Goal: Information Seeking & Learning: Learn about a topic

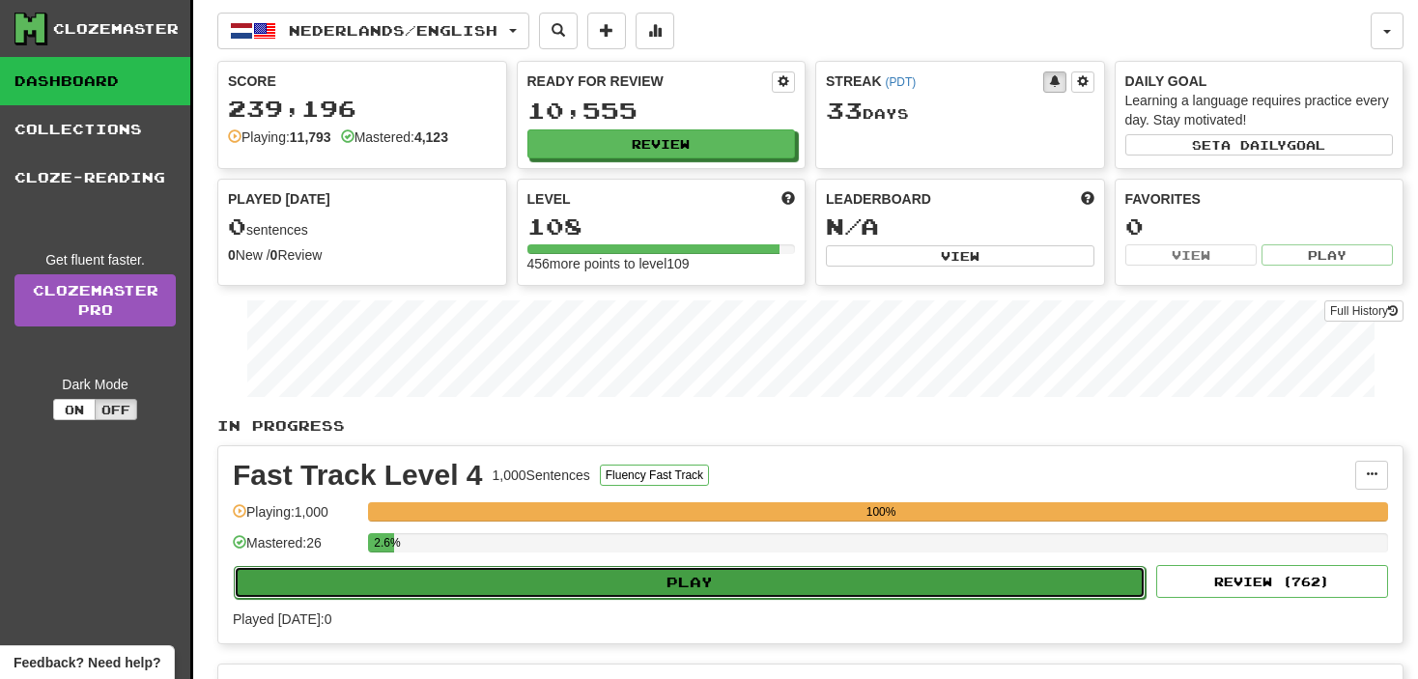
click at [320, 577] on button "Play" at bounding box center [690, 582] width 912 height 33
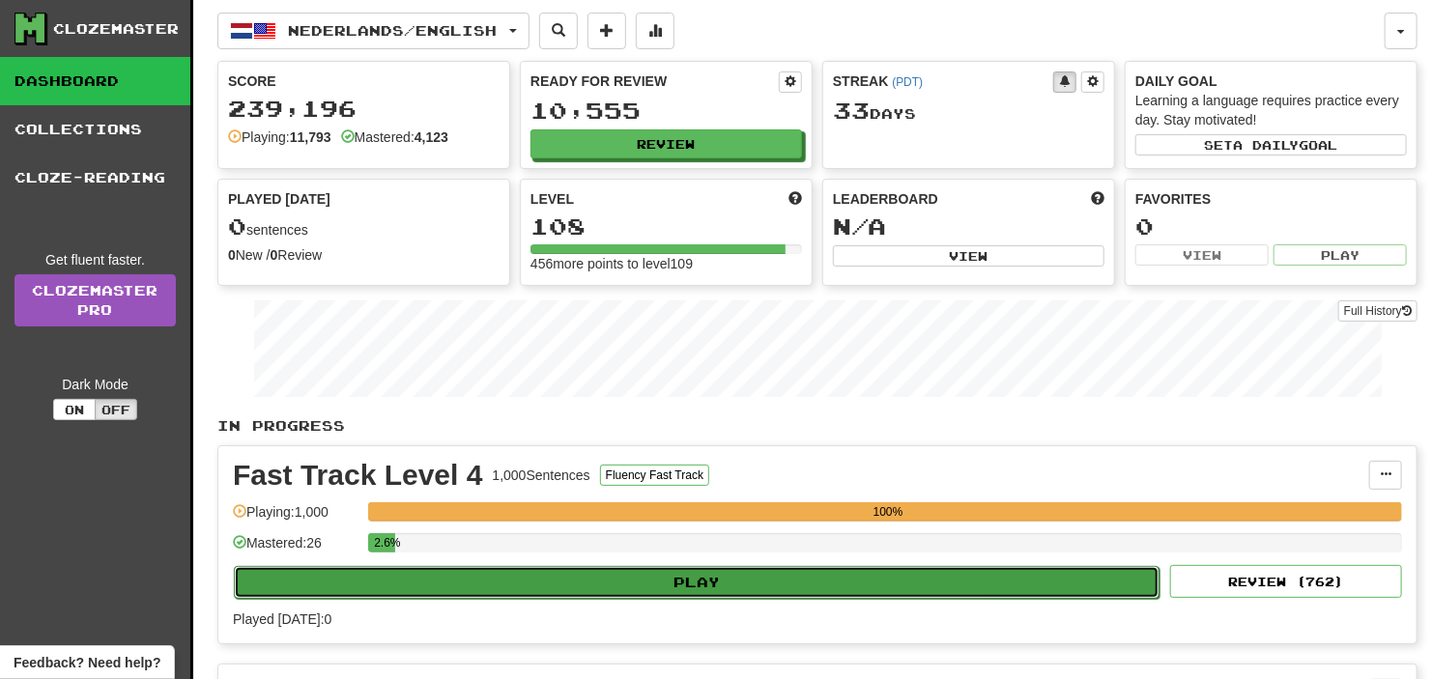
select select "**"
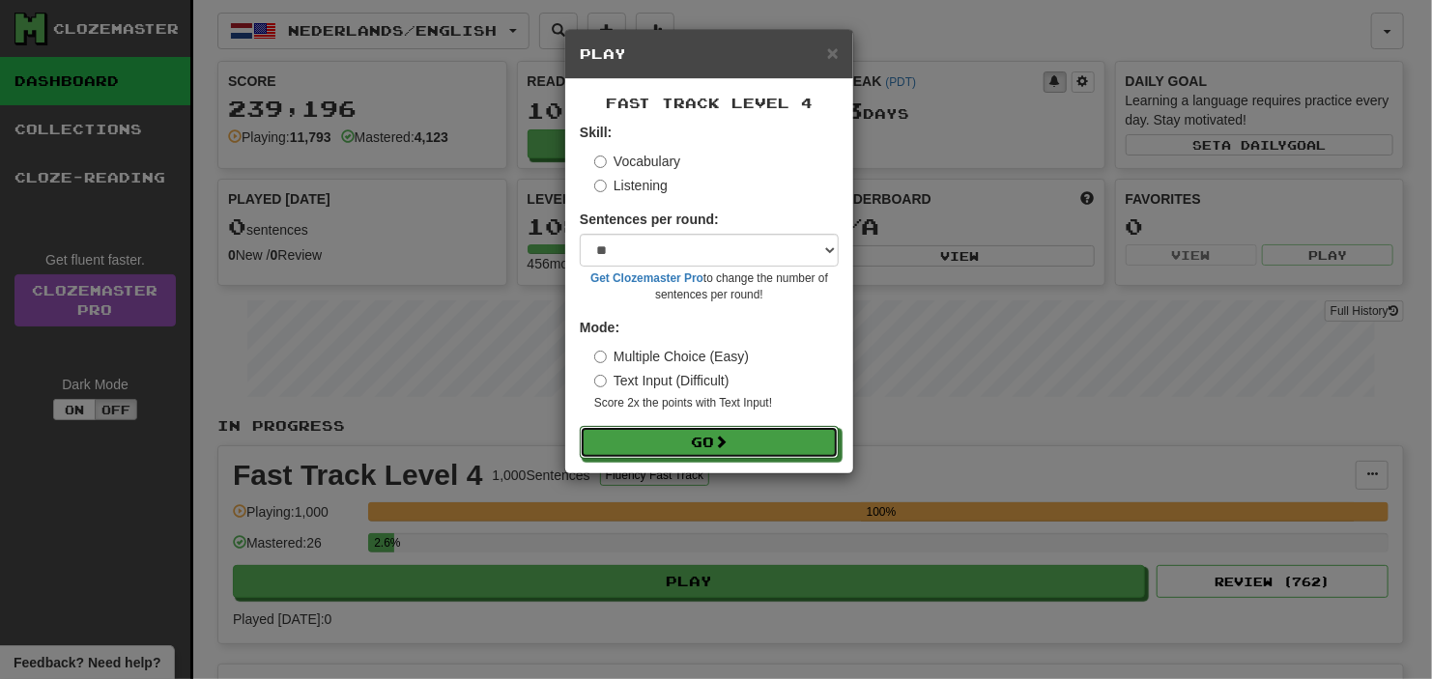
click at [641, 425] on form "Skill: Vocabulary Listening Sentences per round: * ** ** ** ** ** *** ******** …" at bounding box center [709, 291] width 259 height 336
click at [626, 436] on button "Go" at bounding box center [710, 443] width 259 height 33
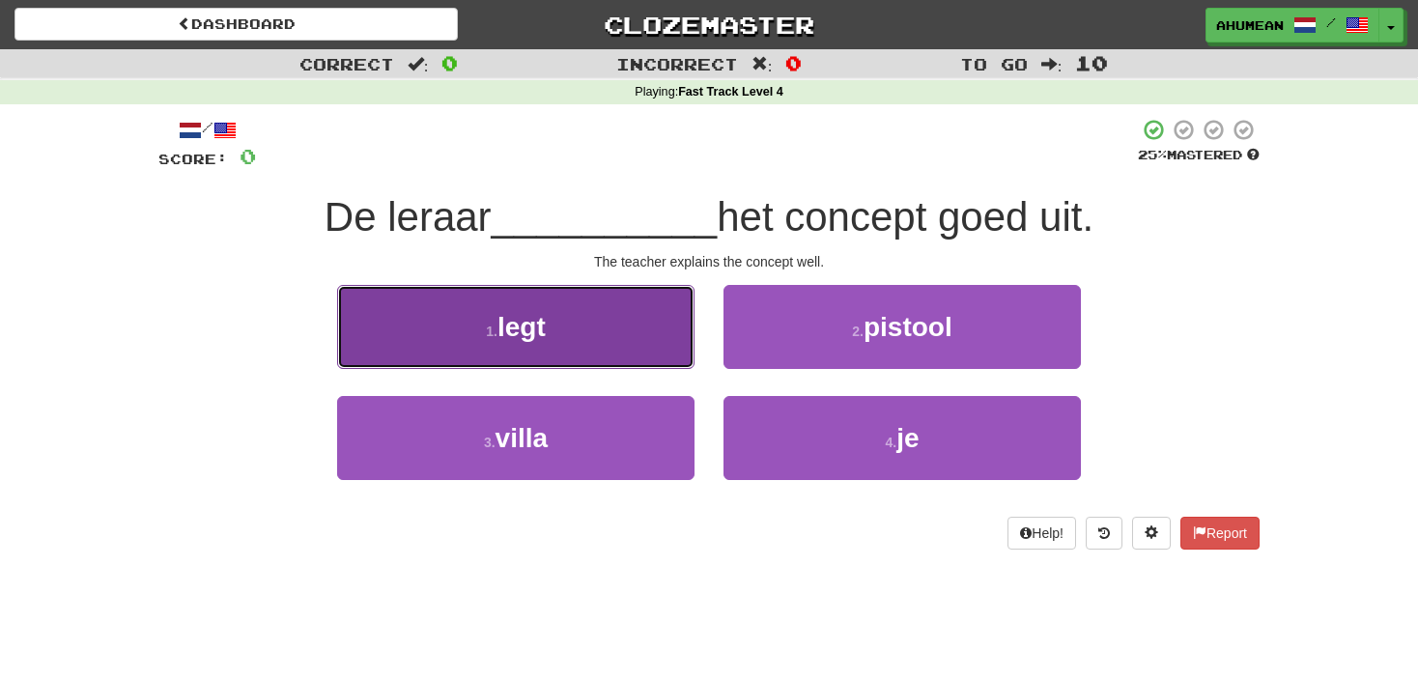
click at [612, 330] on button "1 . legt" at bounding box center [515, 327] width 357 height 84
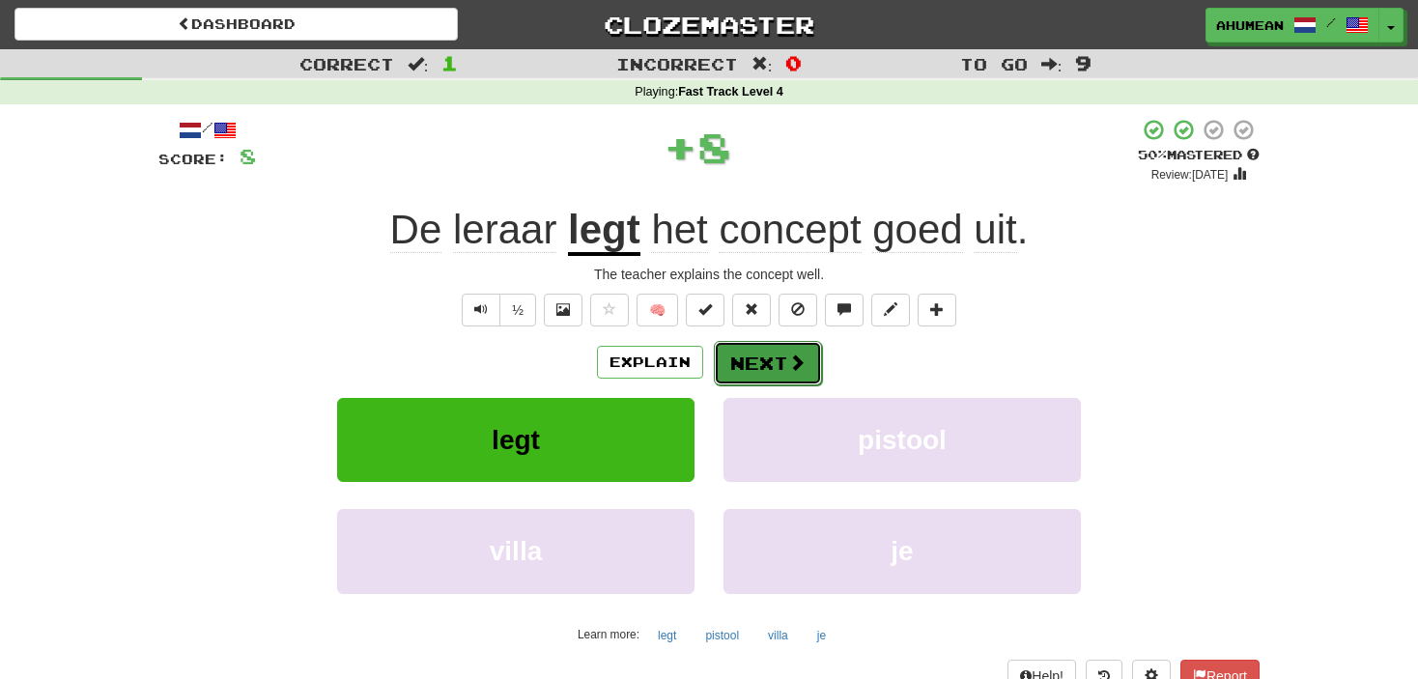
click at [771, 367] on button "Next" at bounding box center [768, 363] width 108 height 44
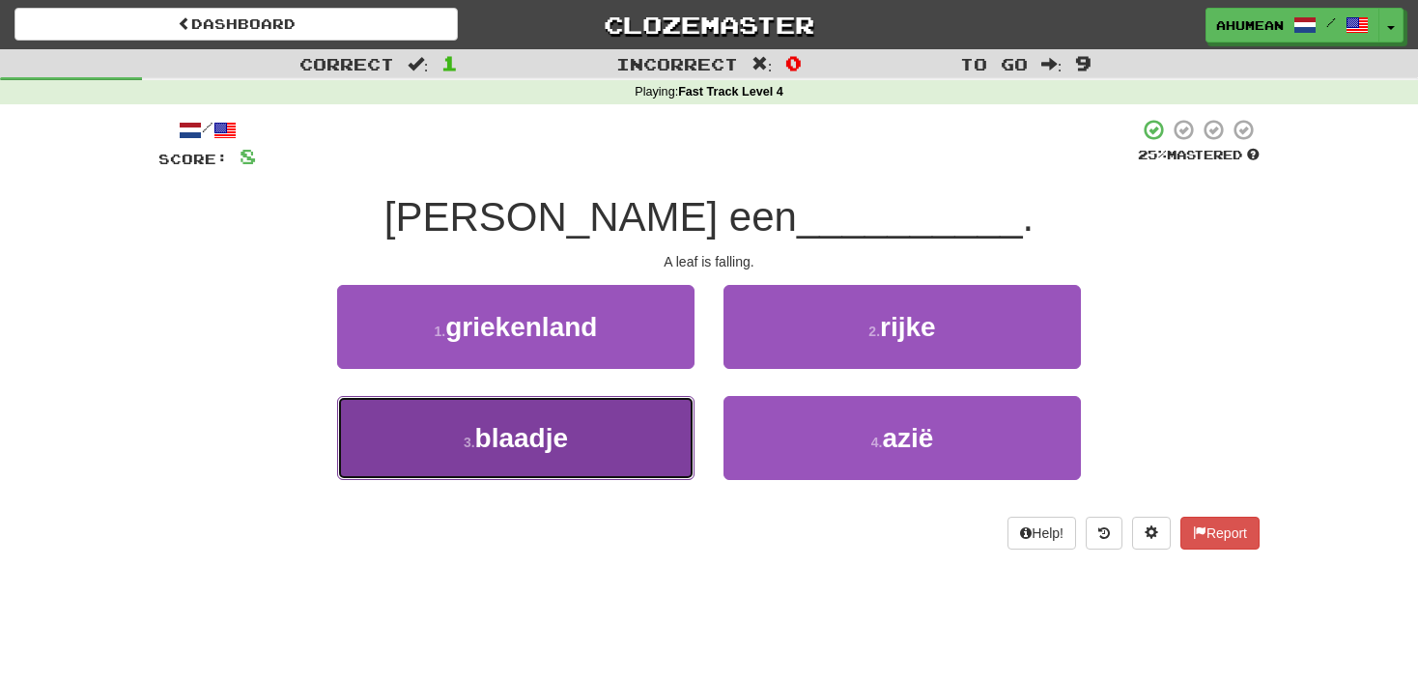
click at [579, 428] on button "3 . blaadje" at bounding box center [515, 438] width 357 height 84
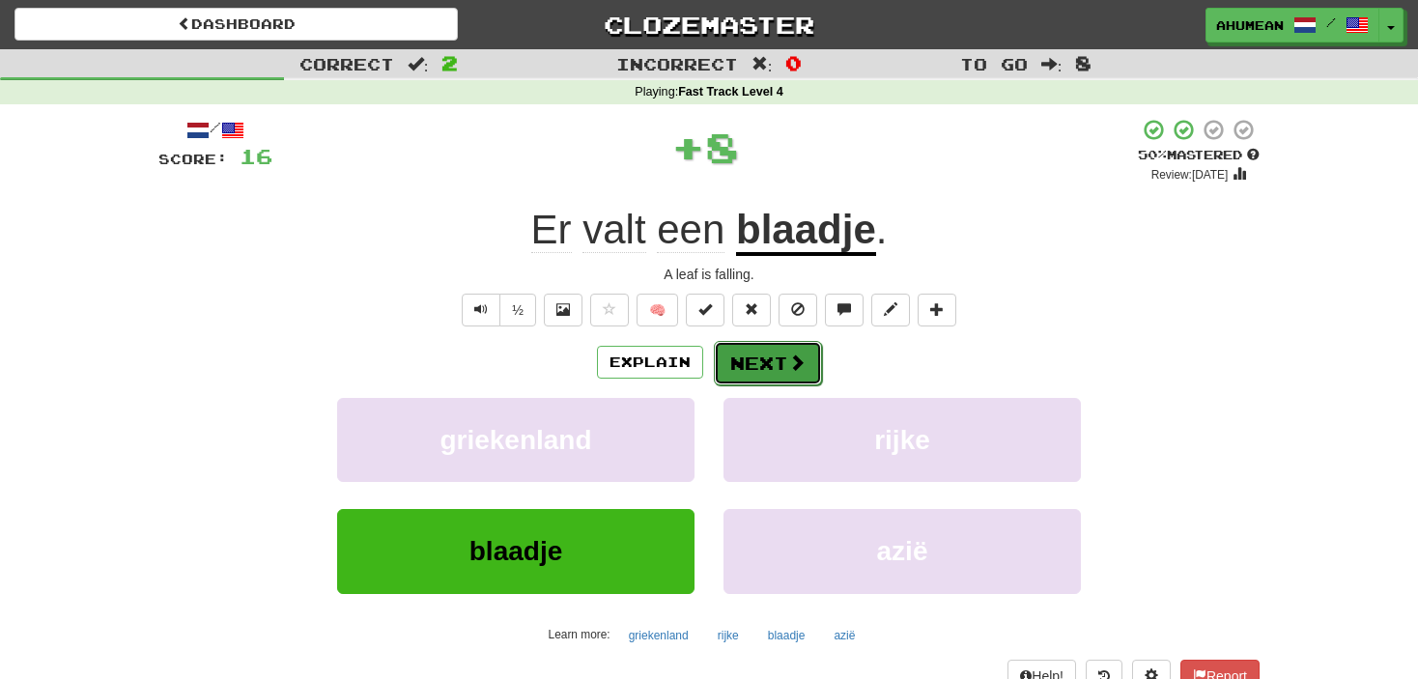
click at [729, 359] on button "Next" at bounding box center [768, 363] width 108 height 44
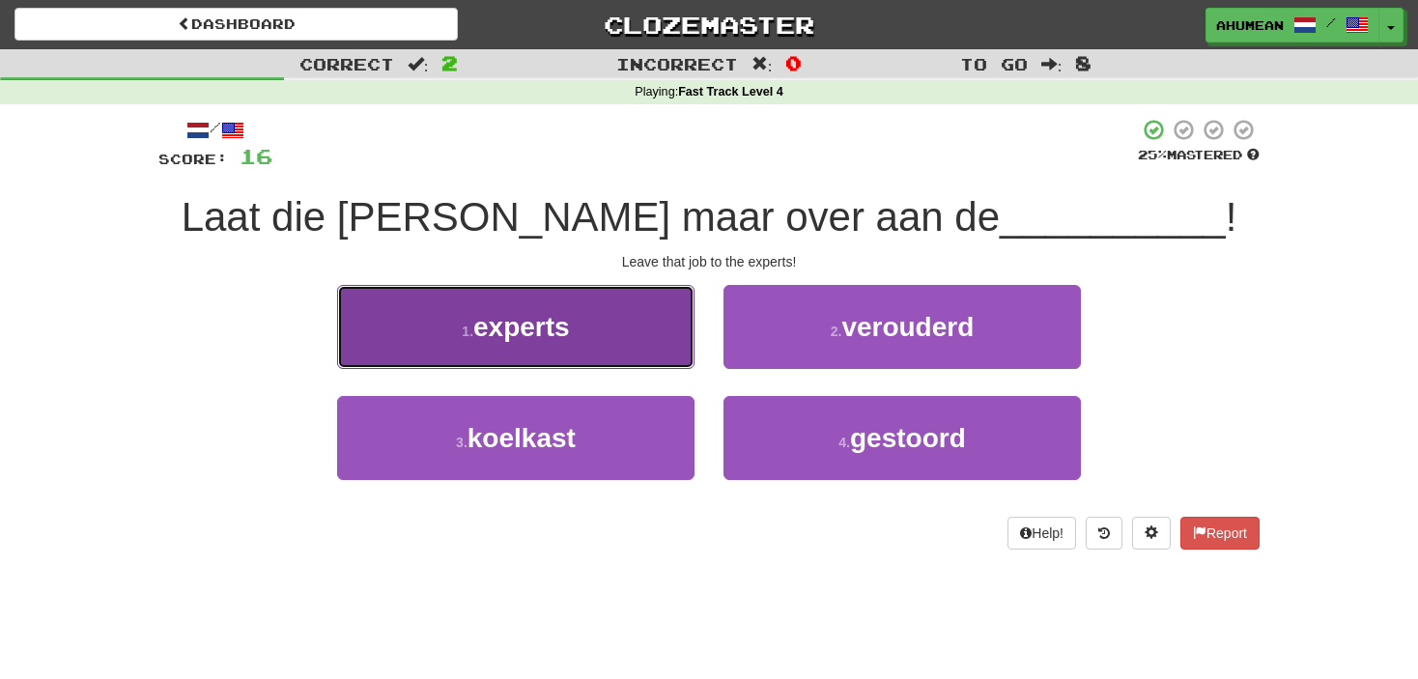
click at [615, 355] on button "1 . experts" at bounding box center [515, 327] width 357 height 84
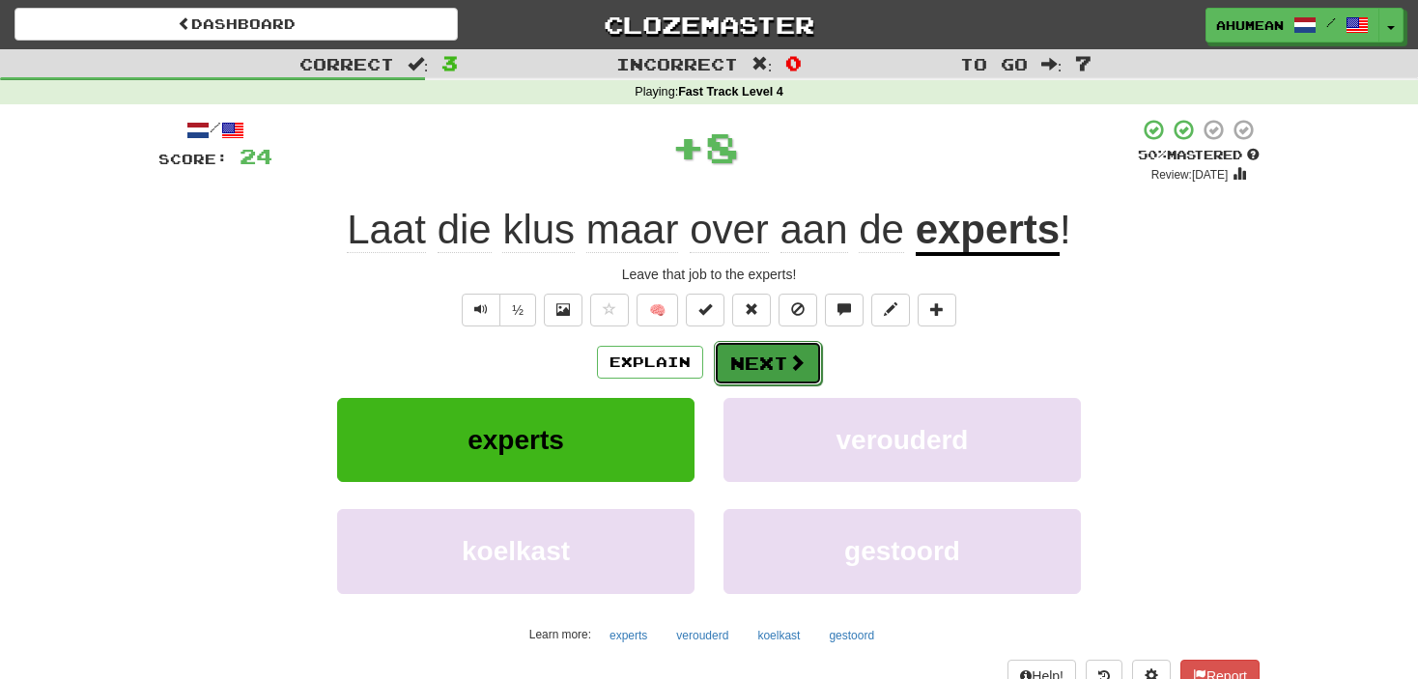
click at [743, 356] on button "Next" at bounding box center [768, 363] width 108 height 44
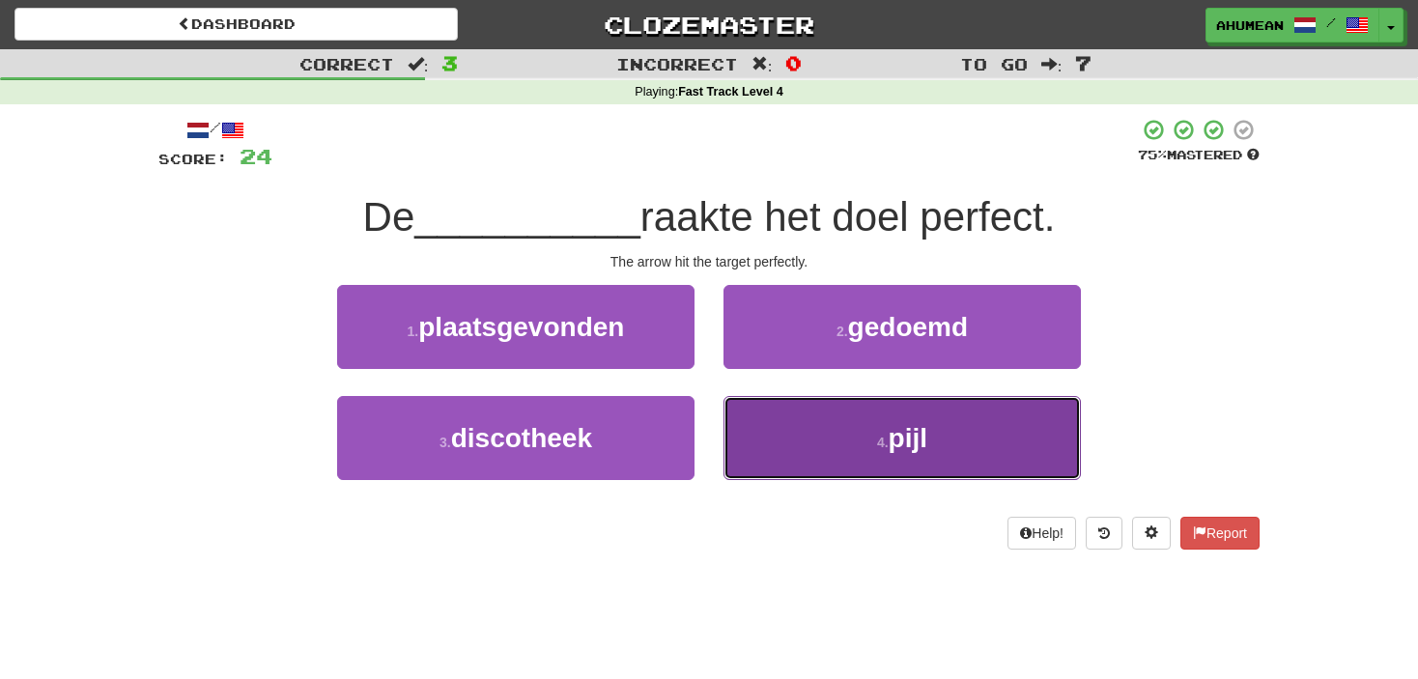
click at [843, 422] on button "4 . pijl" at bounding box center [902, 438] width 357 height 84
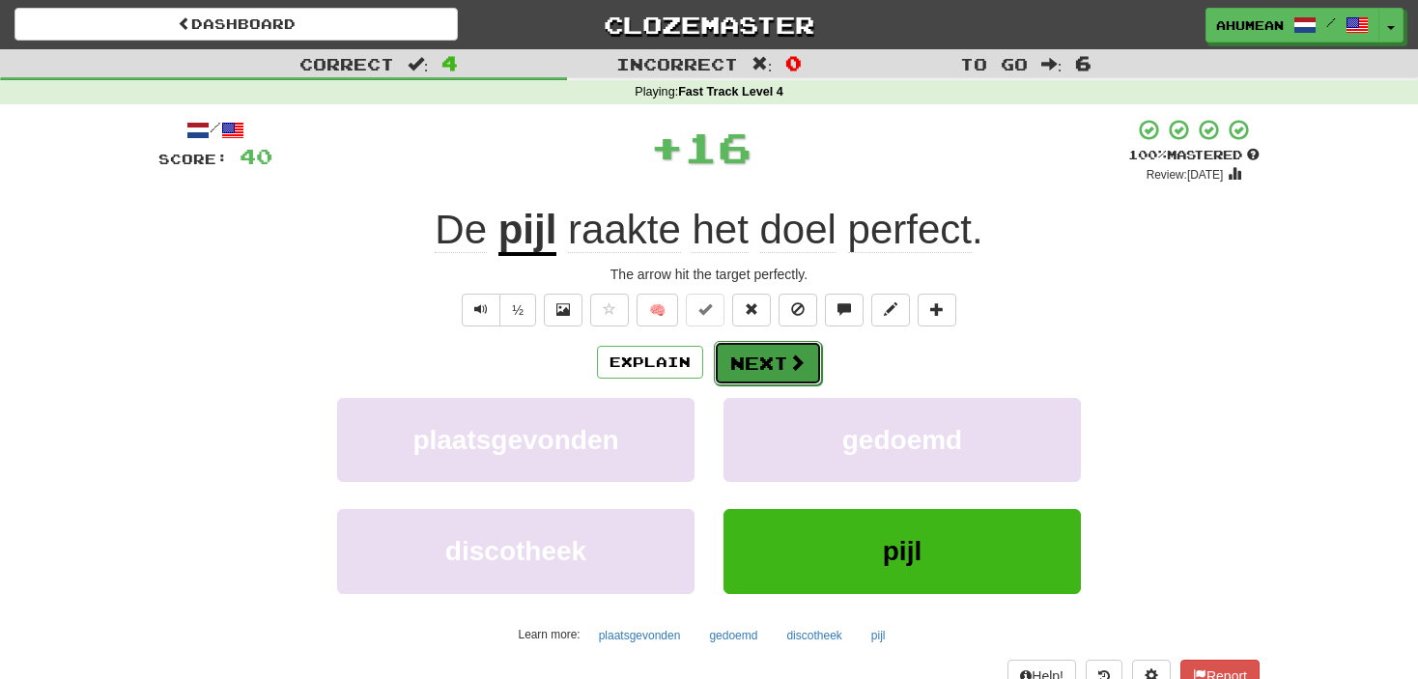
click at [742, 367] on button "Next" at bounding box center [768, 363] width 108 height 44
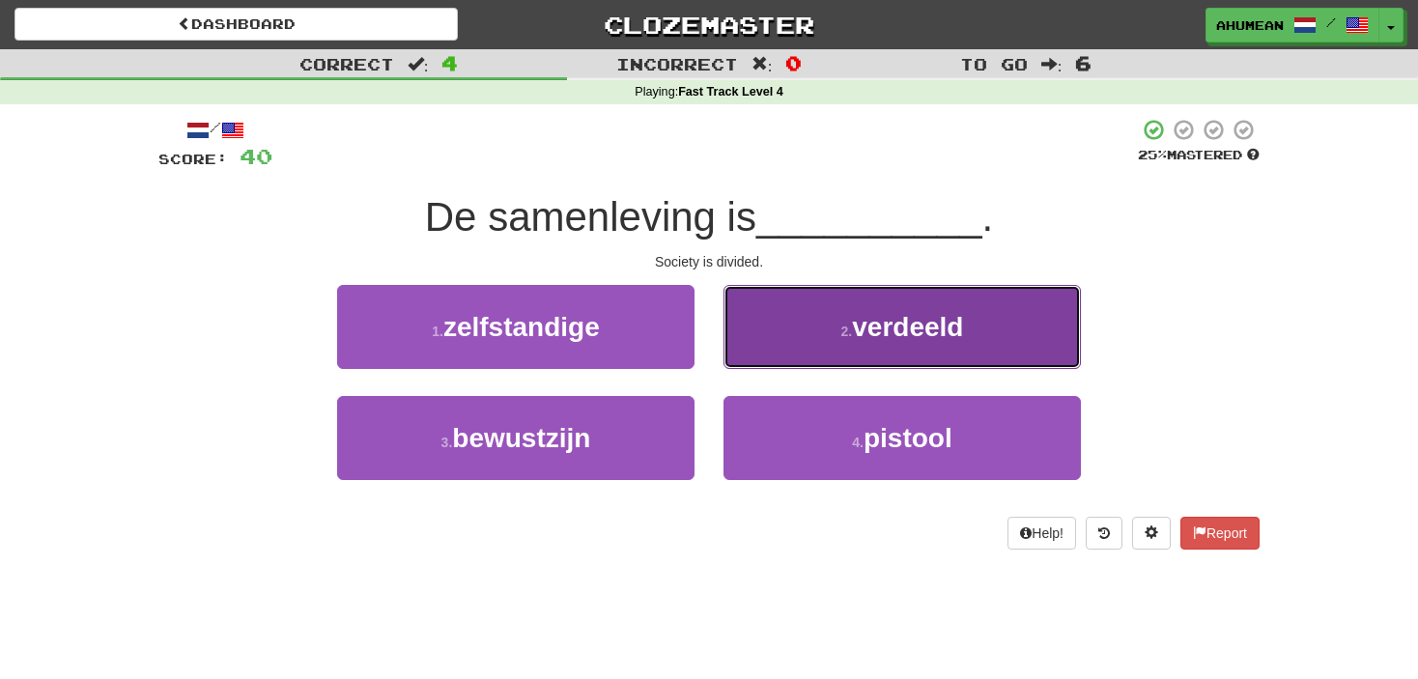
click at [803, 339] on button "2 . verdeeld" at bounding box center [902, 327] width 357 height 84
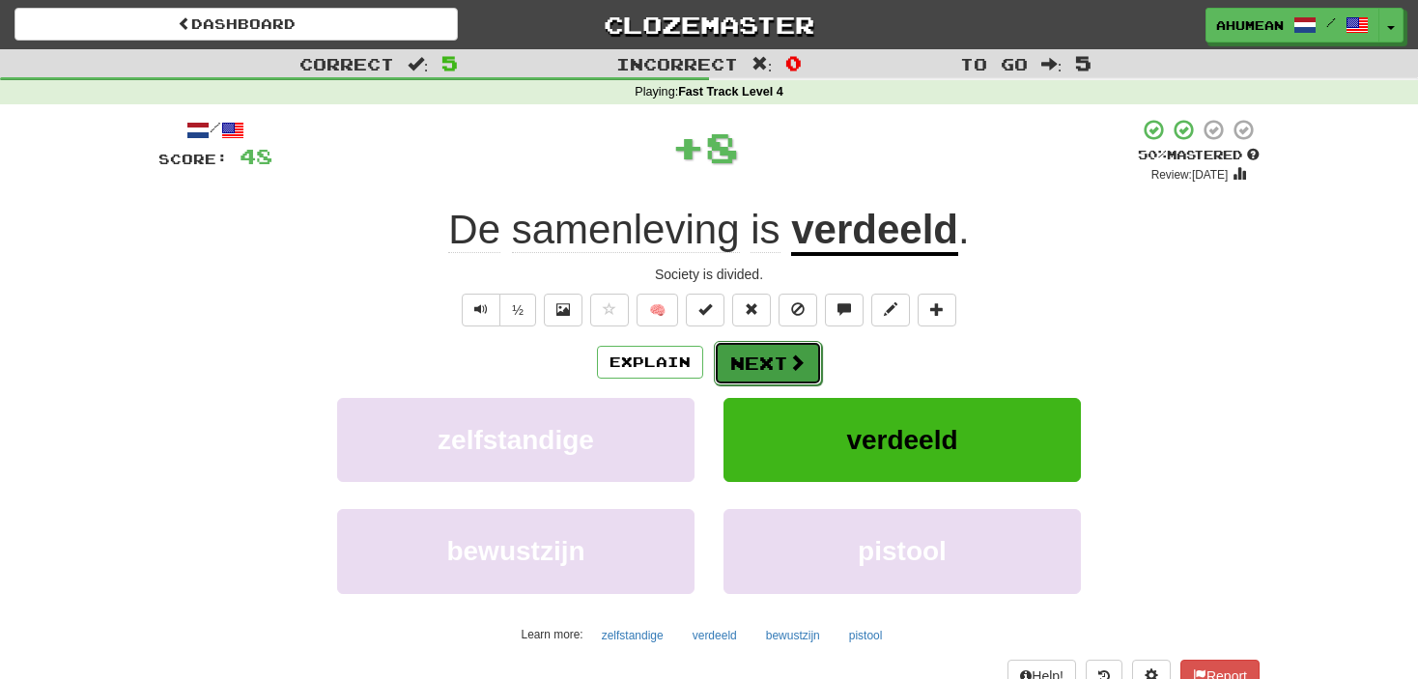
click at [754, 357] on button "Next" at bounding box center [768, 363] width 108 height 44
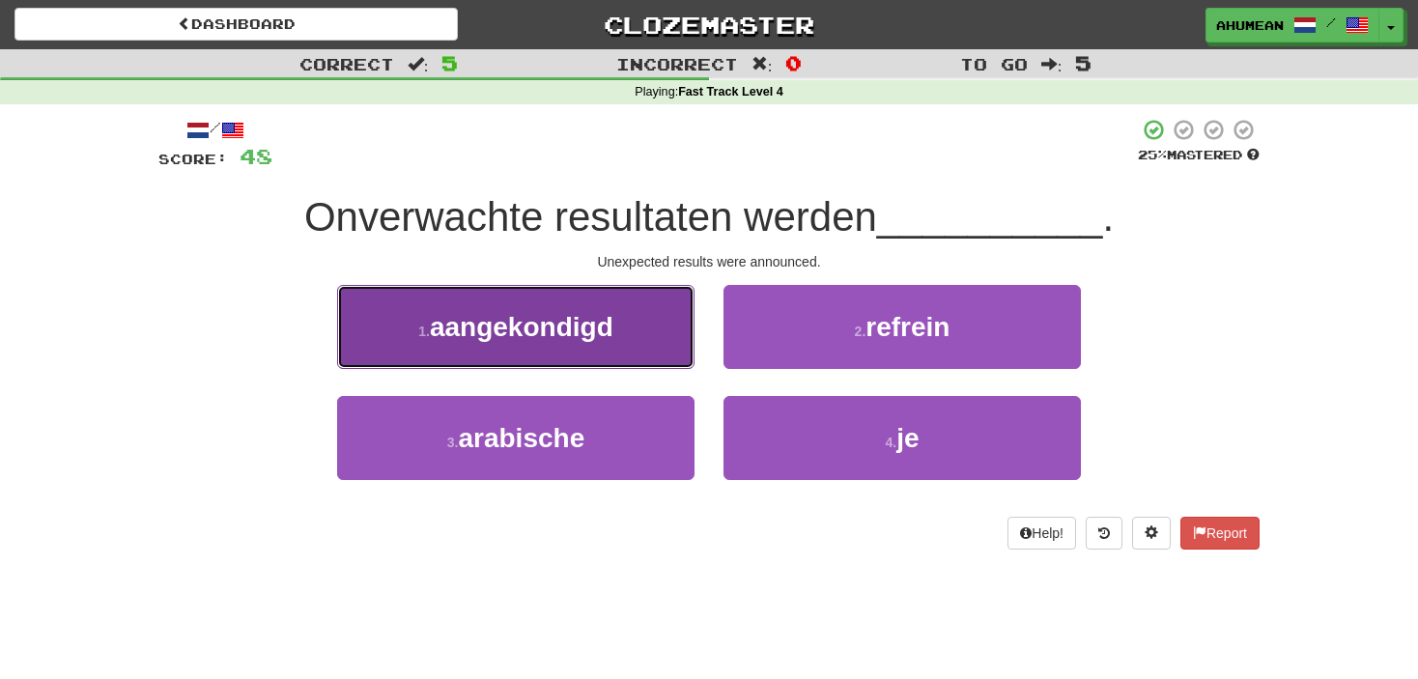
click at [583, 339] on span "aangekondigd" at bounding box center [522, 327] width 184 height 30
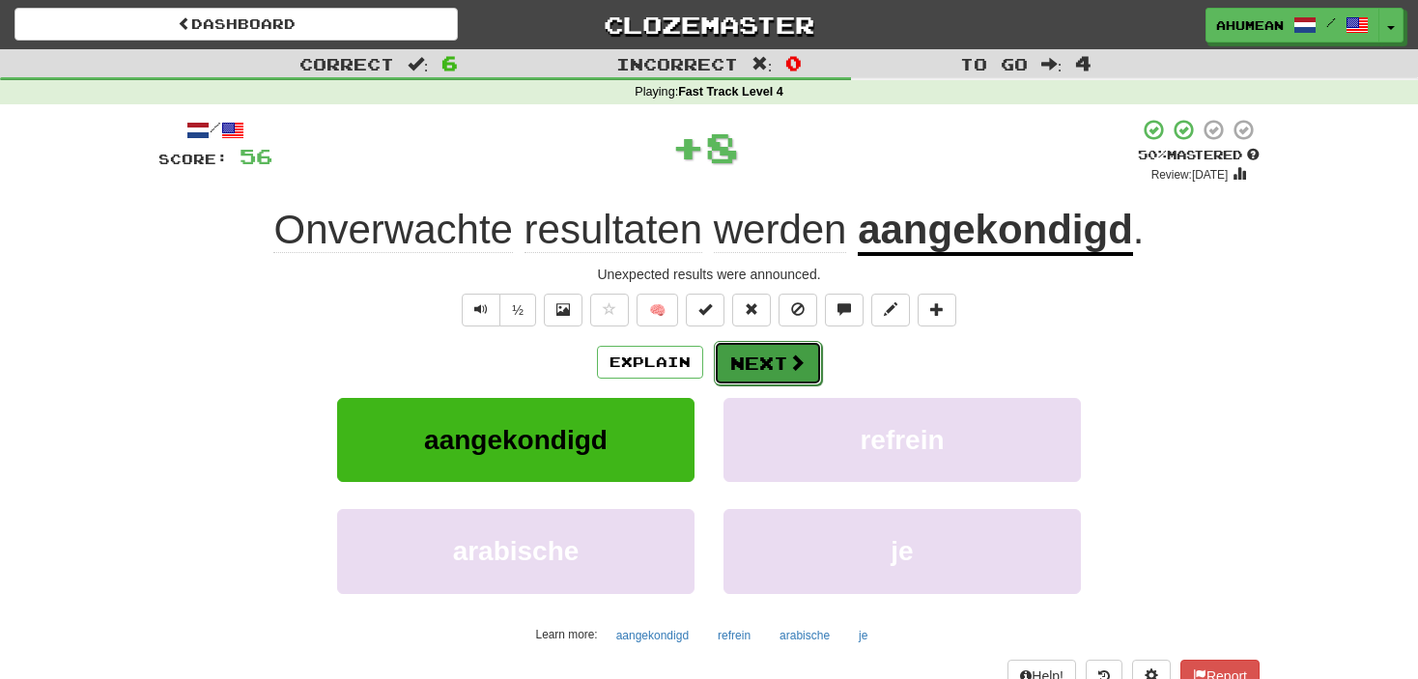
click at [741, 346] on button "Next" at bounding box center [768, 363] width 108 height 44
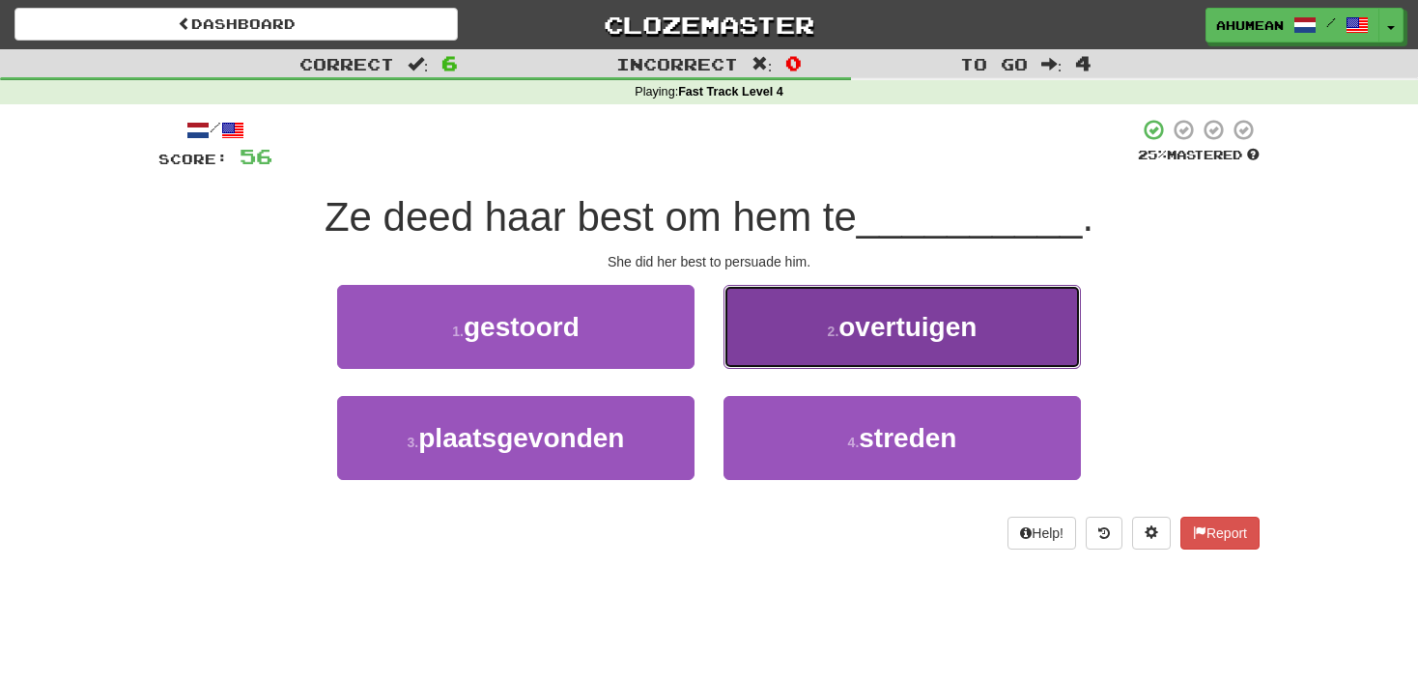
click at [801, 340] on button "2 . overtuigen" at bounding box center [902, 327] width 357 height 84
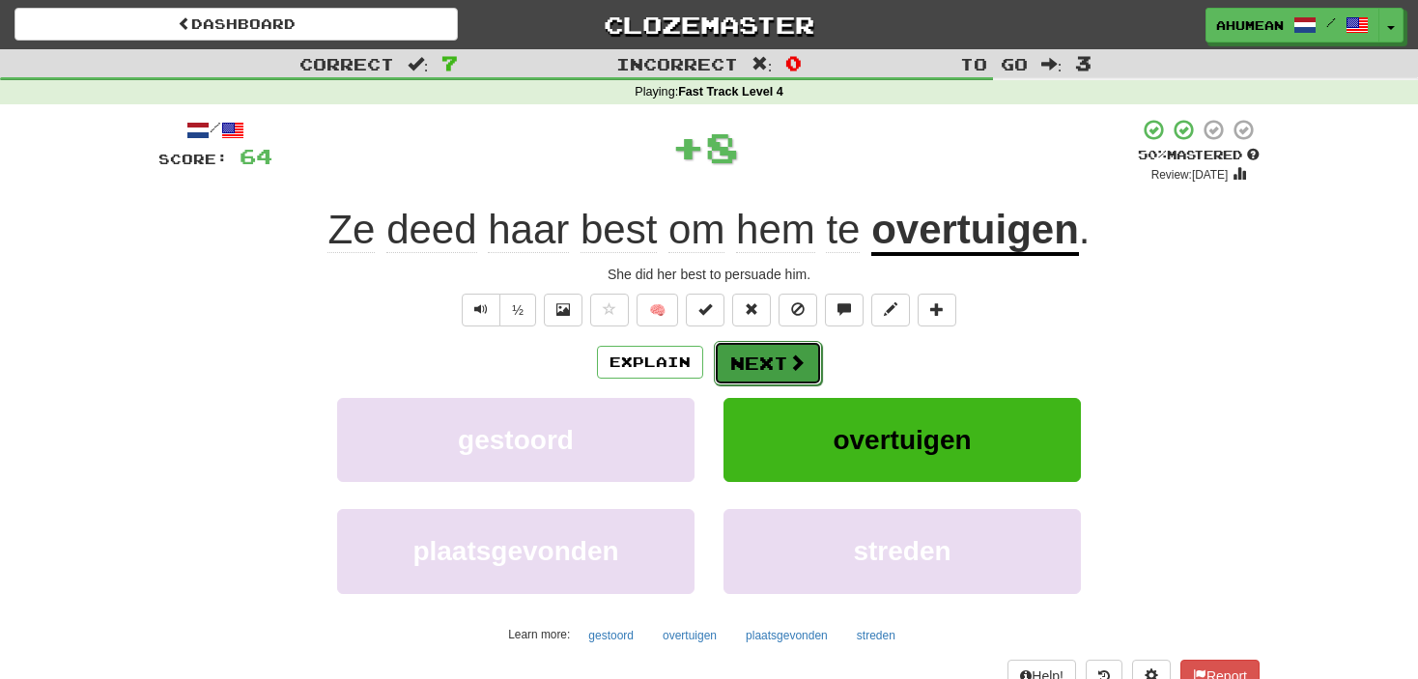
click at [785, 352] on button "Next" at bounding box center [768, 363] width 108 height 44
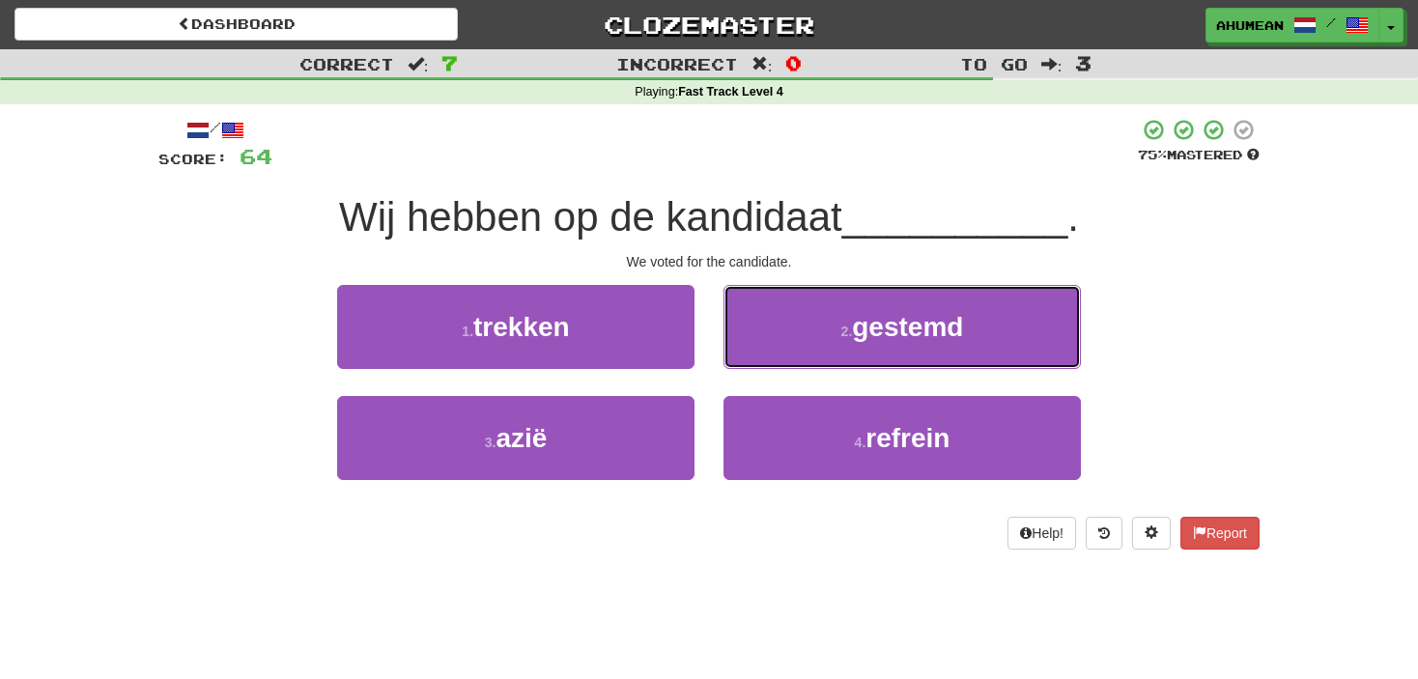
click at [785, 352] on button "2 . gestemd" at bounding box center [902, 327] width 357 height 84
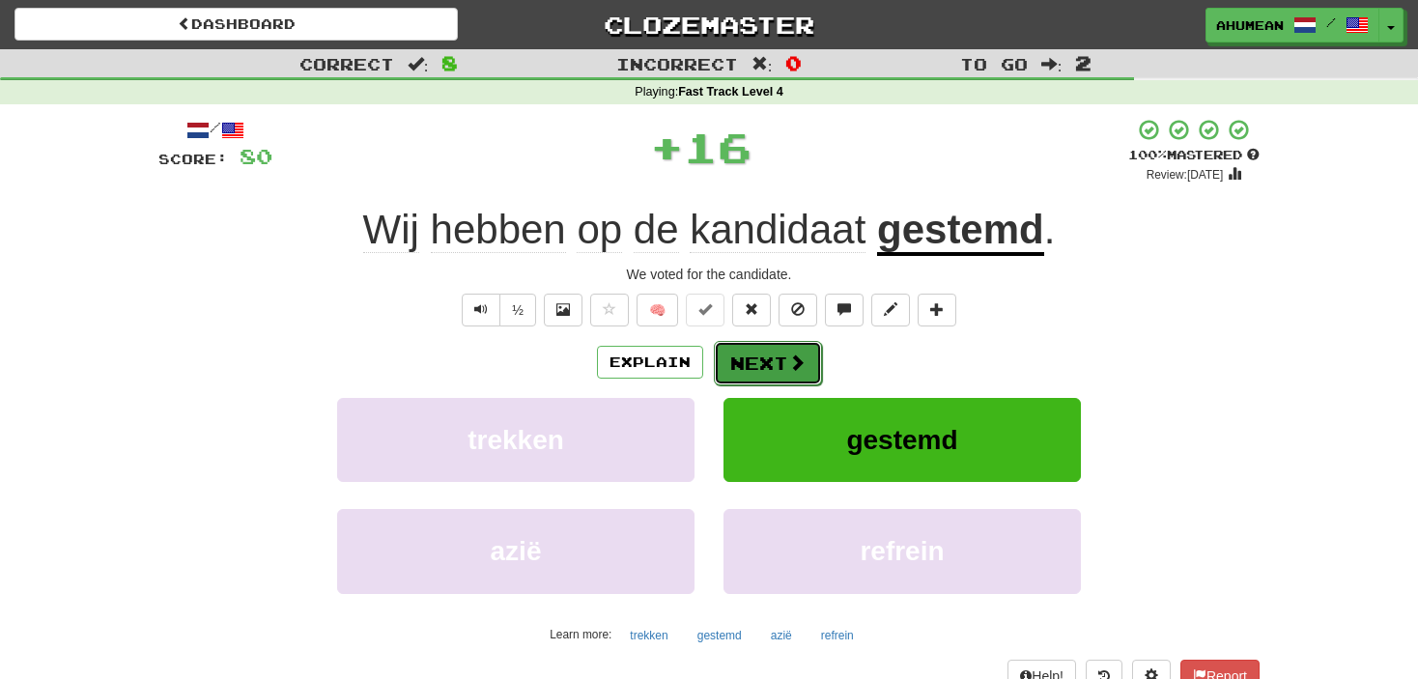
click at [714, 364] on button "Next" at bounding box center [768, 363] width 108 height 44
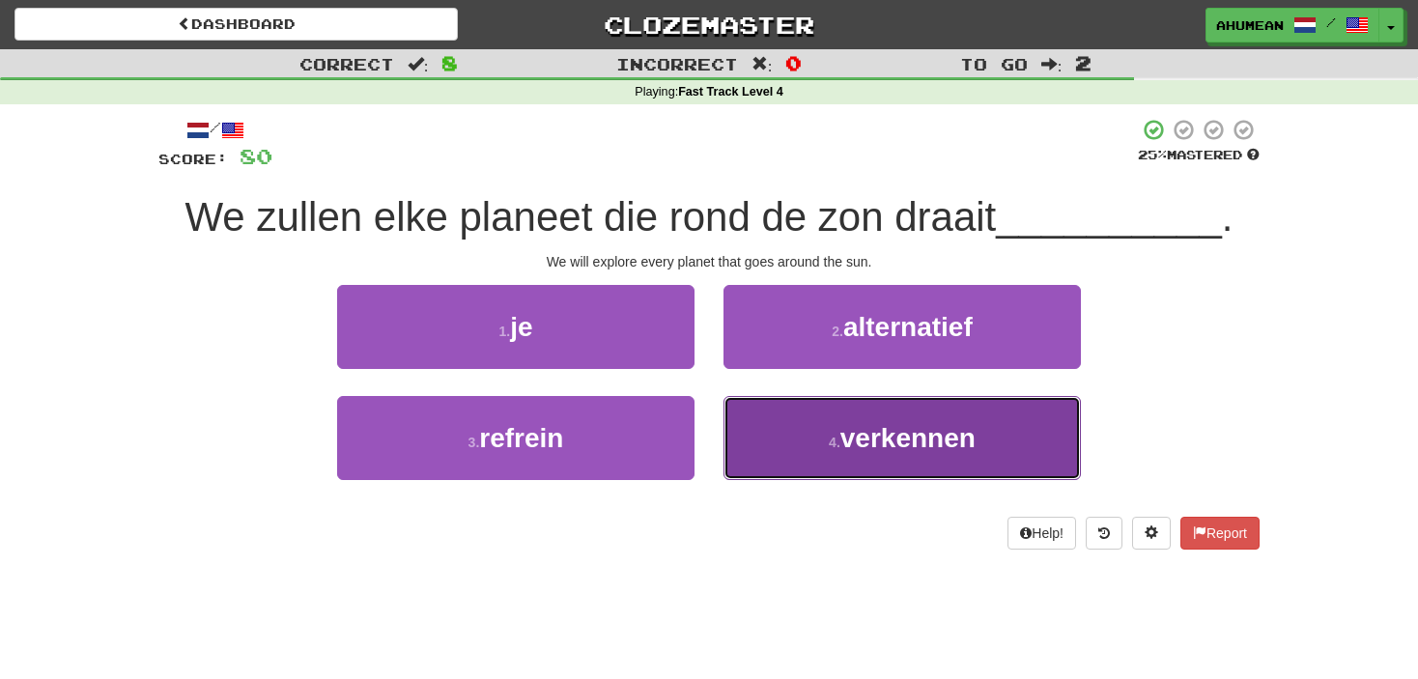
click at [899, 453] on button "4 . verkennen" at bounding box center [902, 438] width 357 height 84
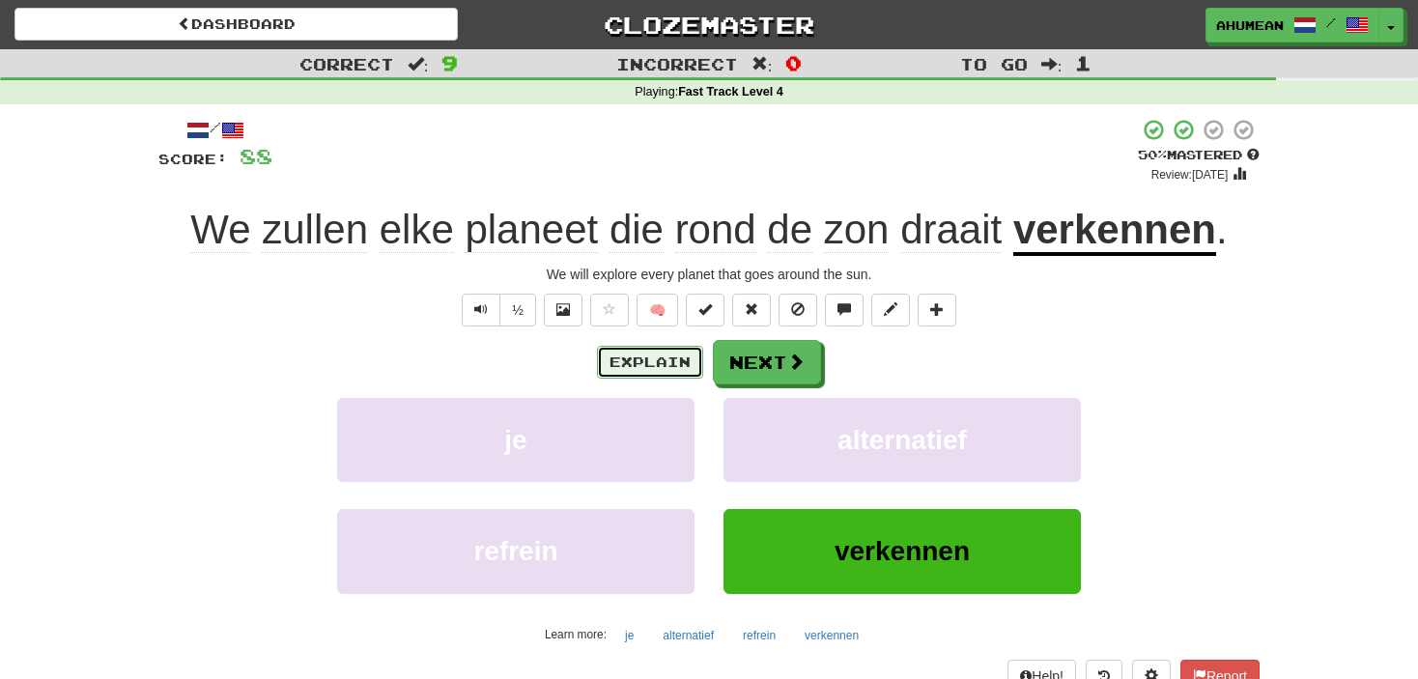
click at [671, 375] on button "Explain" at bounding box center [650, 362] width 106 height 33
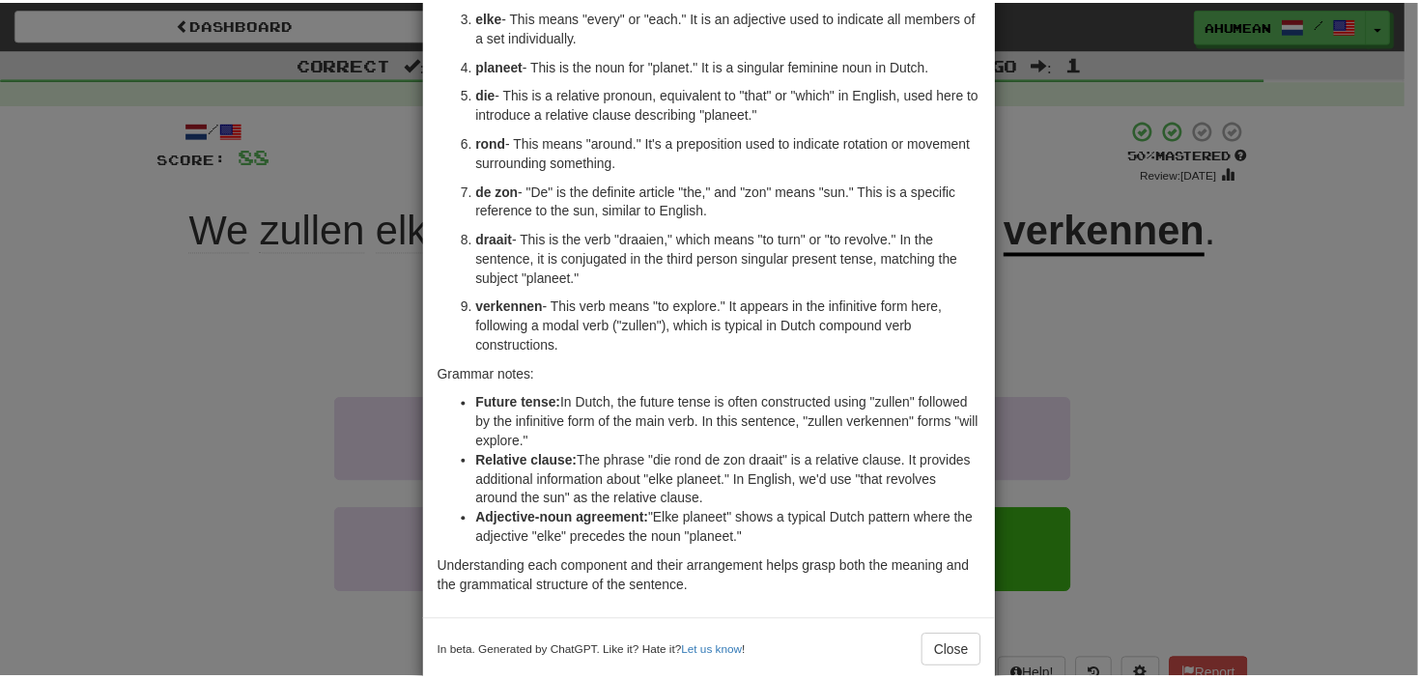
scroll to position [283, 0]
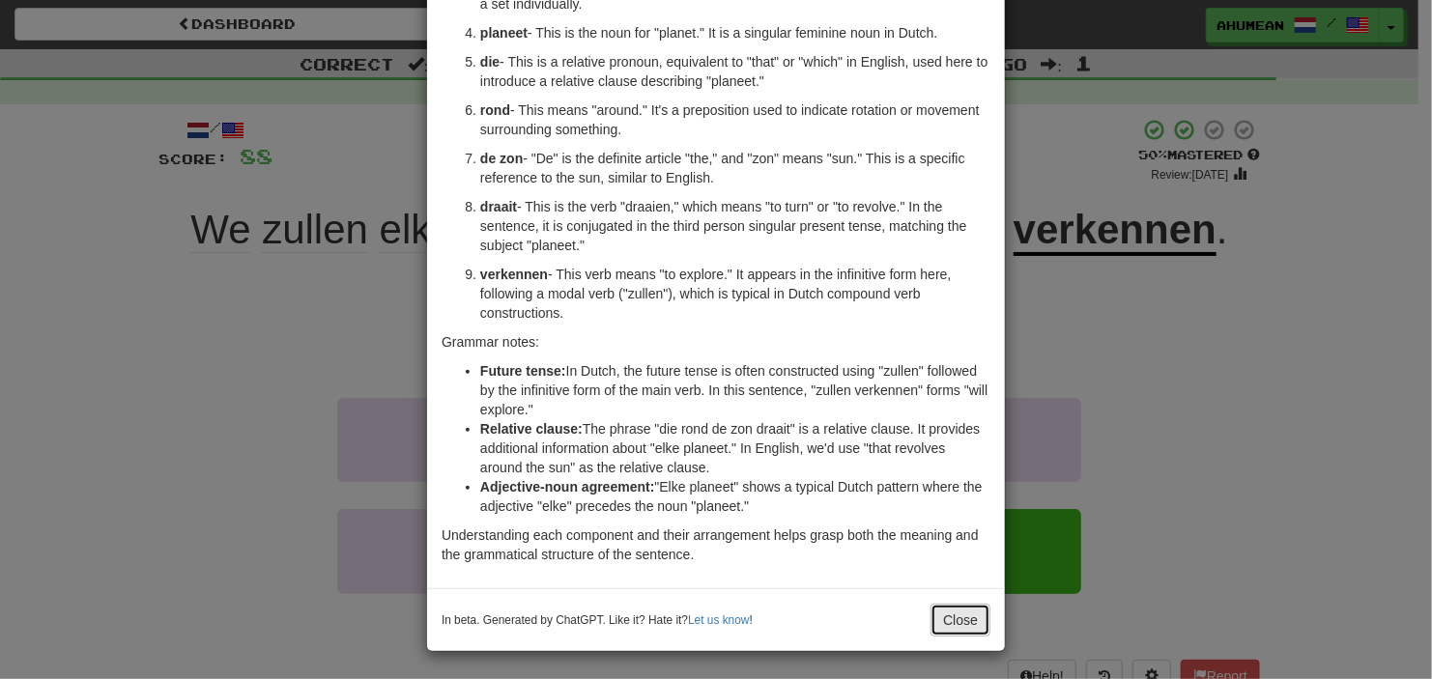
click at [945, 605] on button "Close" at bounding box center [960, 620] width 60 height 33
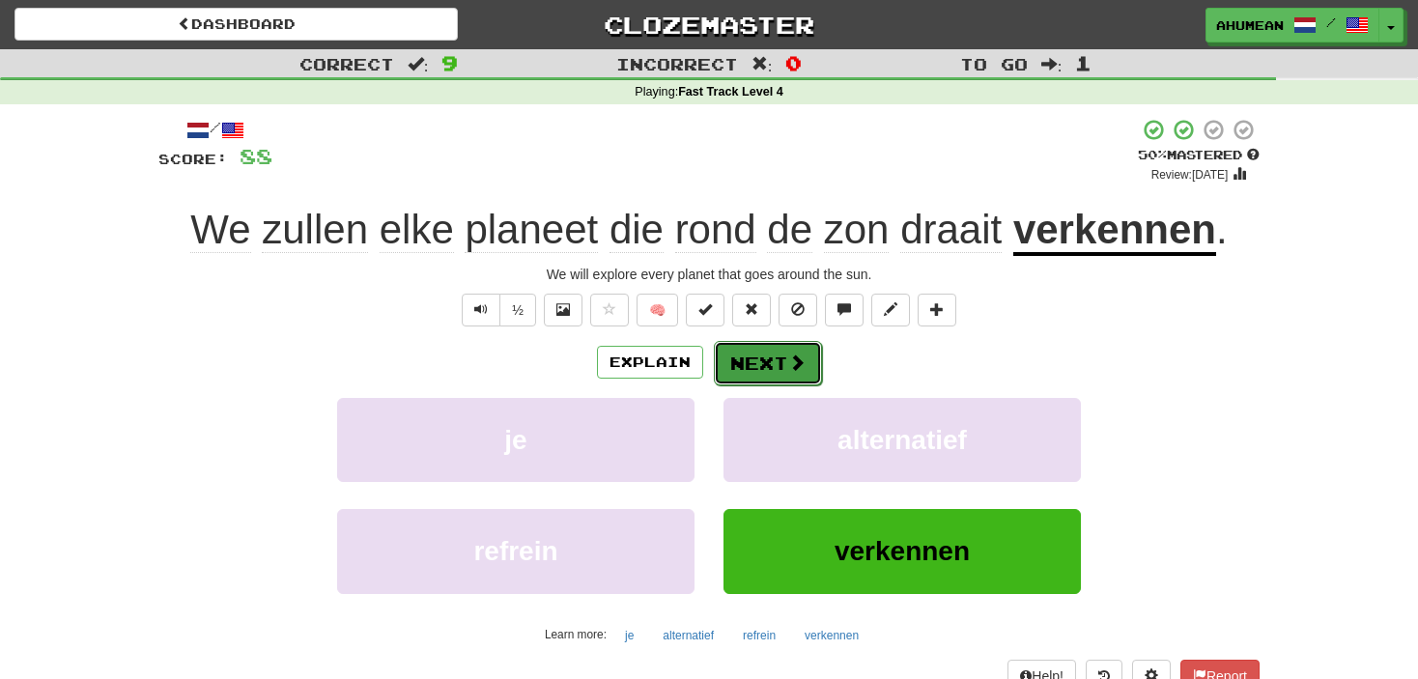
click at [795, 377] on button "Next" at bounding box center [768, 363] width 108 height 44
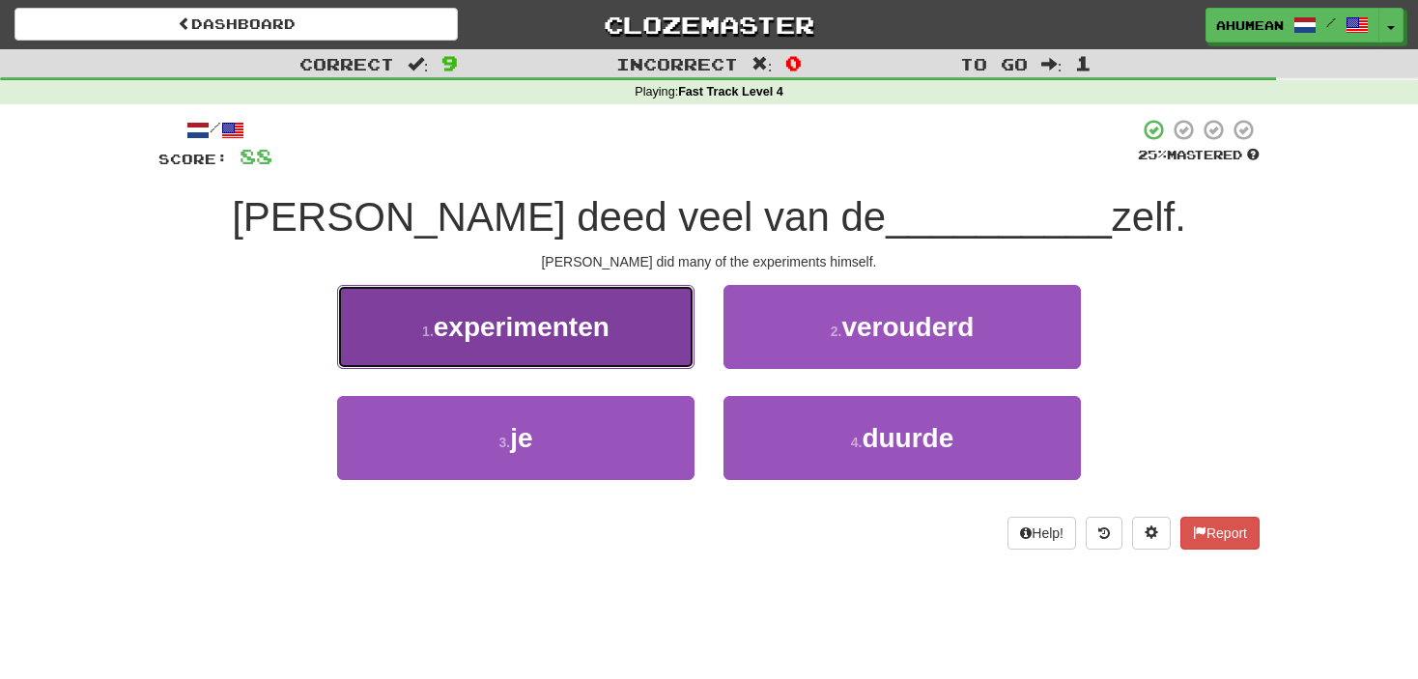
click at [540, 357] on button "1 . experimenten" at bounding box center [515, 327] width 357 height 84
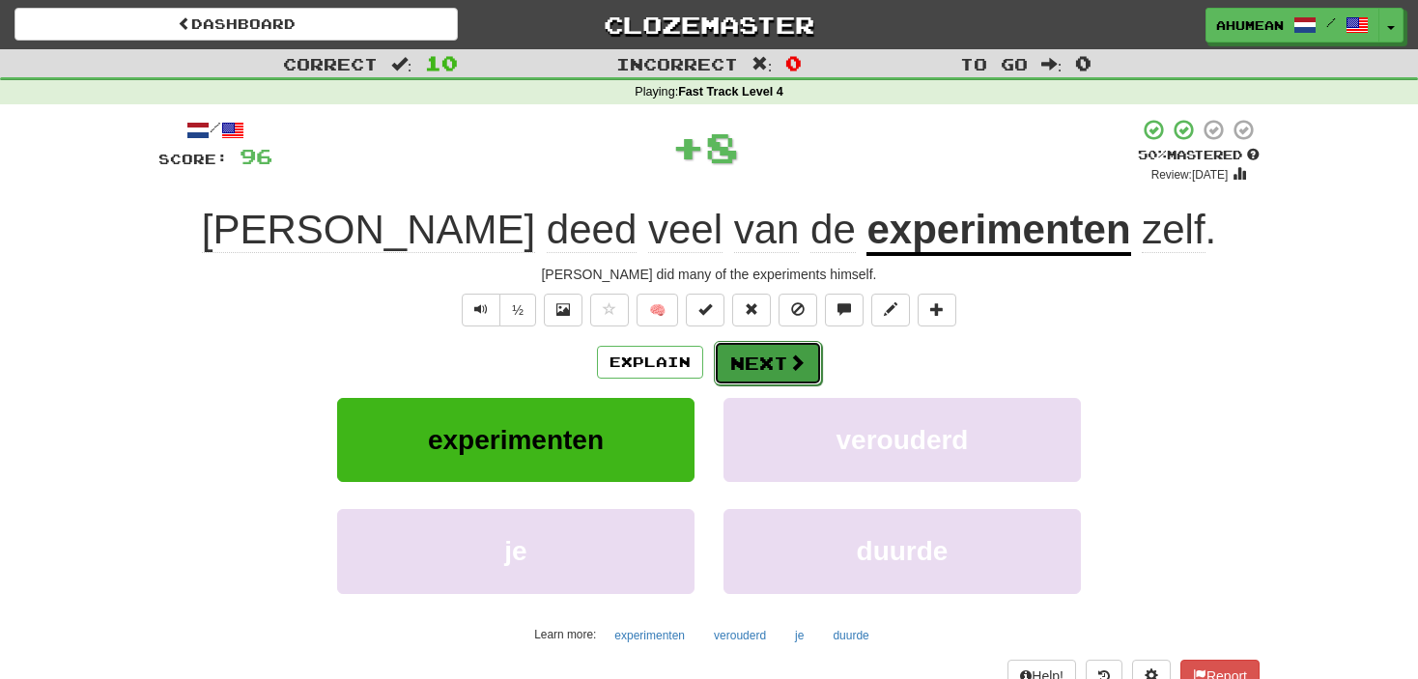
click at [727, 367] on button "Next" at bounding box center [768, 363] width 108 height 44
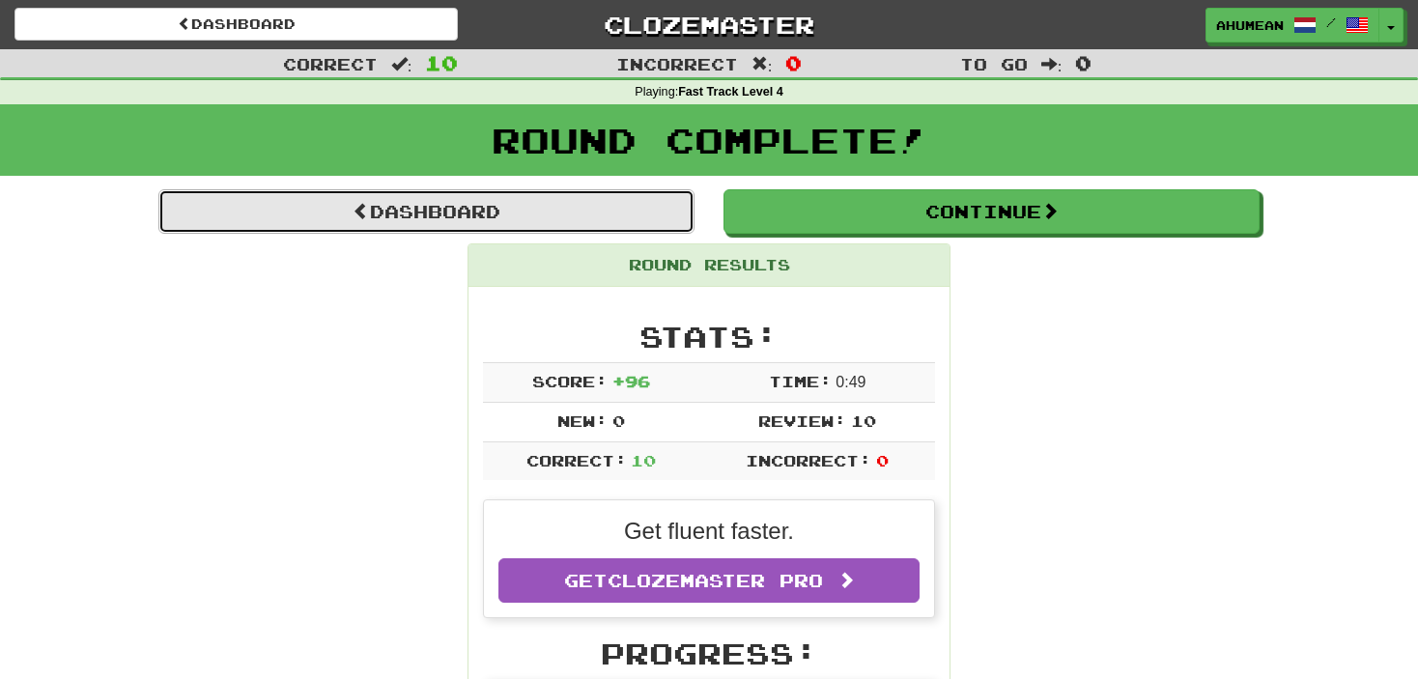
click at [563, 227] on link "Dashboard" at bounding box center [426, 211] width 536 height 44
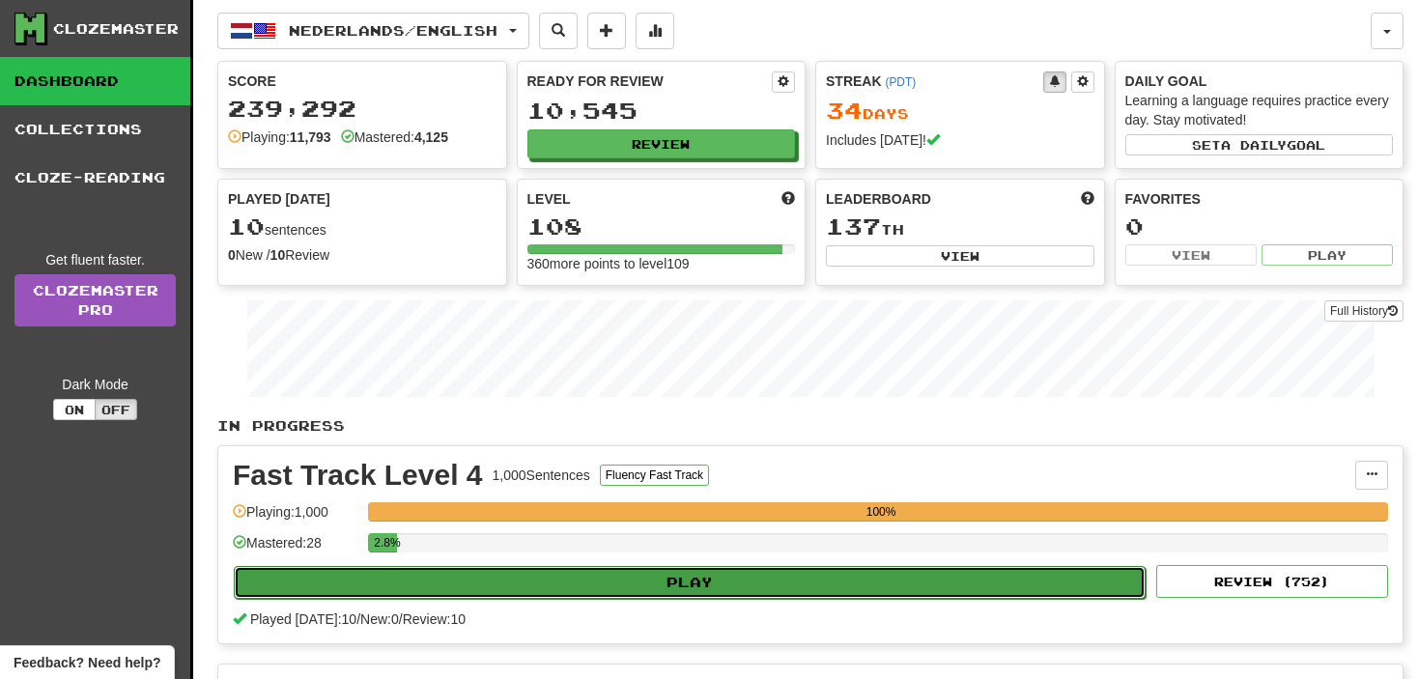
click at [503, 580] on button "Play" at bounding box center [690, 582] width 912 height 33
select select "**"
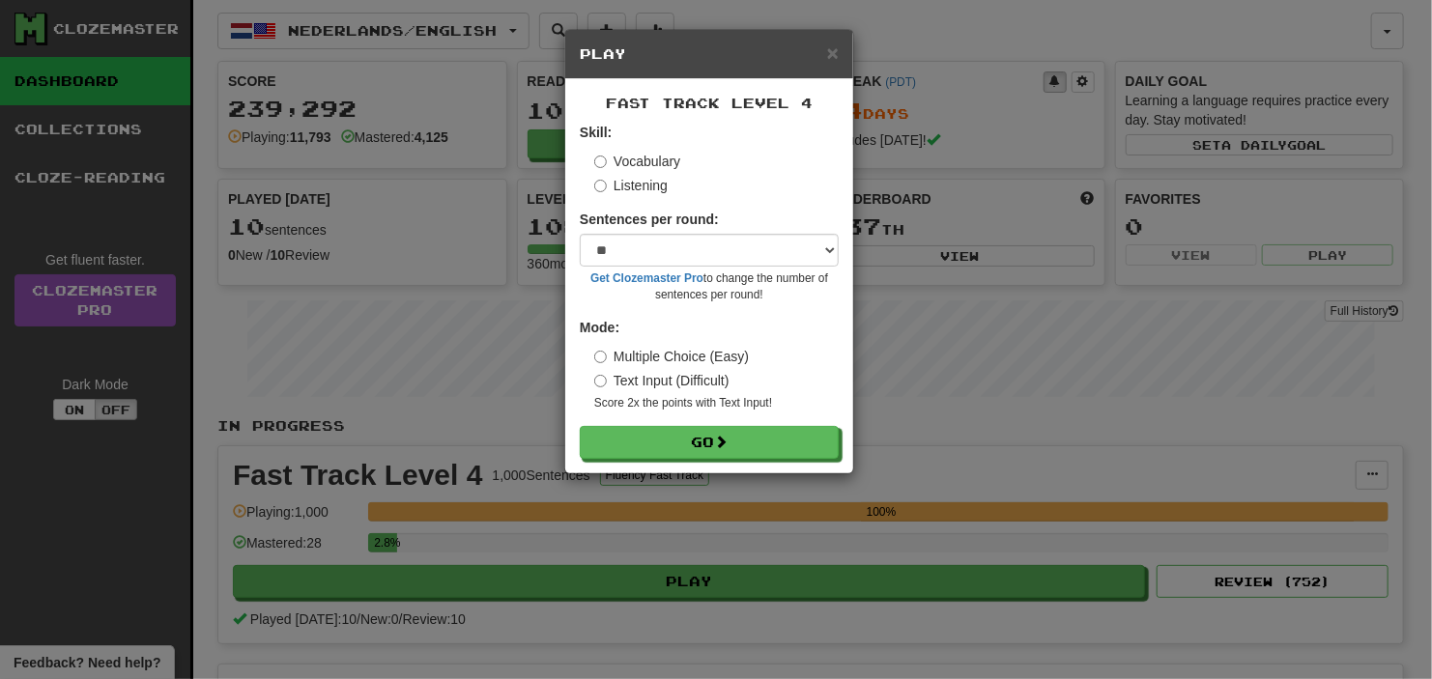
click at [607, 190] on label "Listening" at bounding box center [630, 185] width 73 height 19
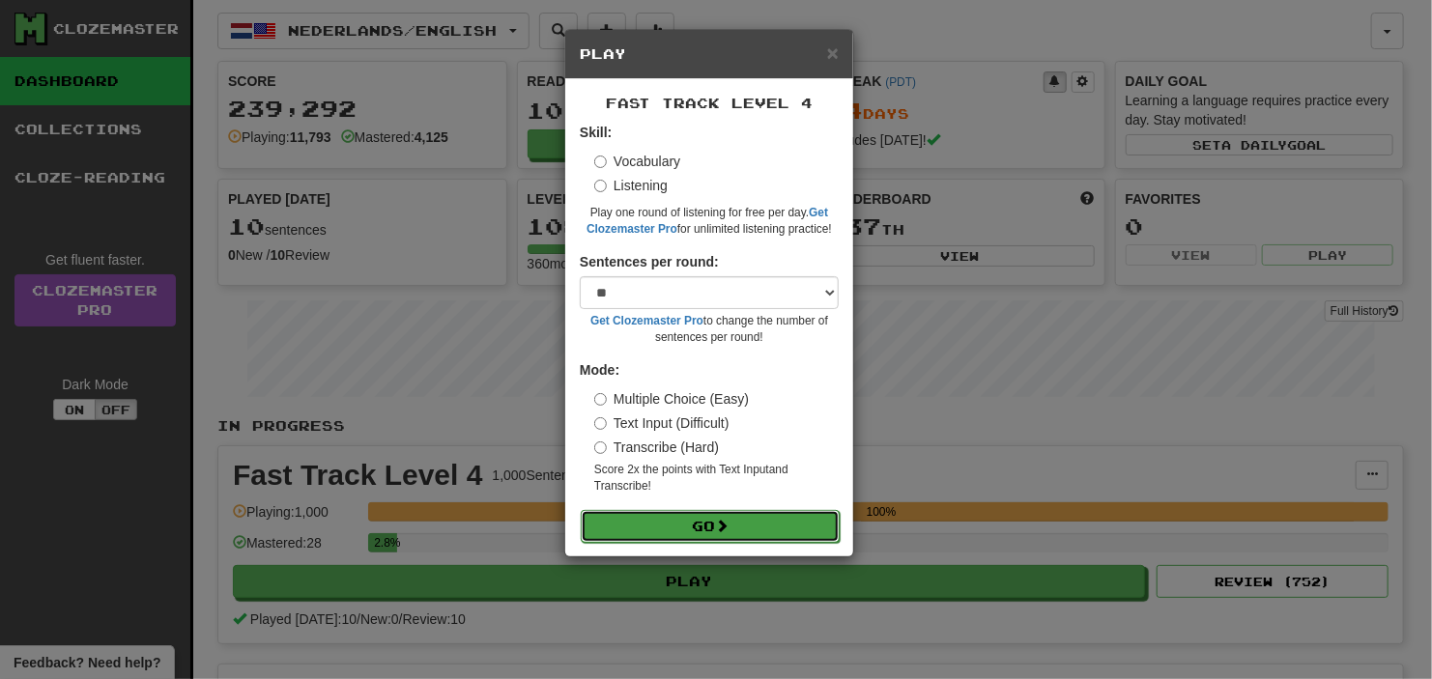
click at [701, 529] on button "Go" at bounding box center [710, 526] width 259 height 33
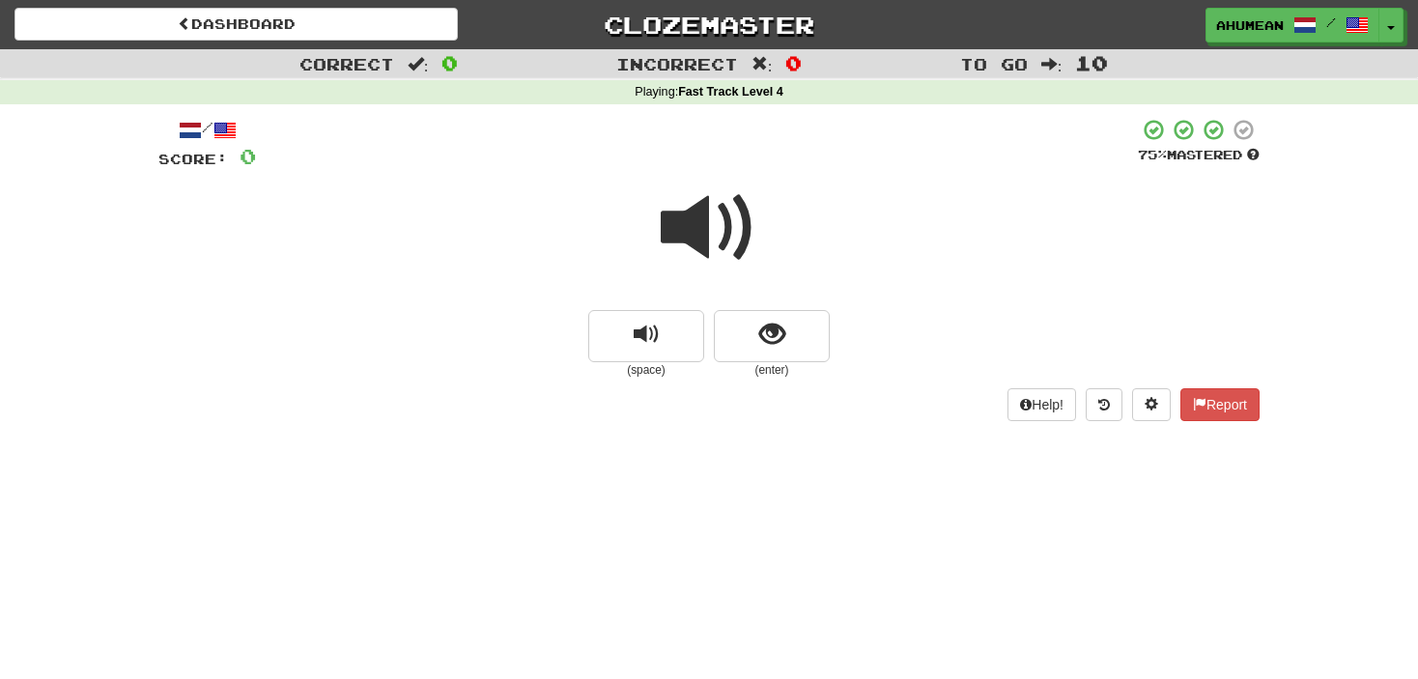
click at [706, 238] on span at bounding box center [709, 228] width 97 height 97
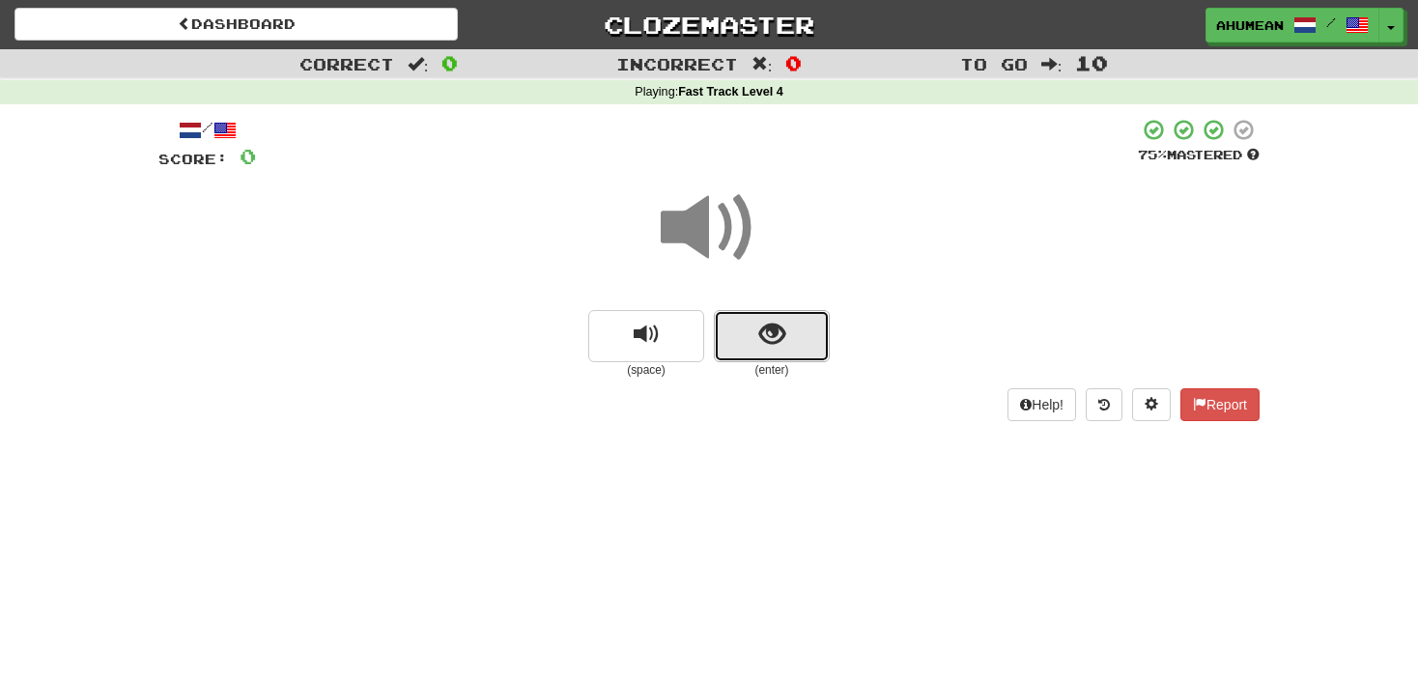
click at [770, 340] on span "show sentence" at bounding box center [772, 335] width 26 height 26
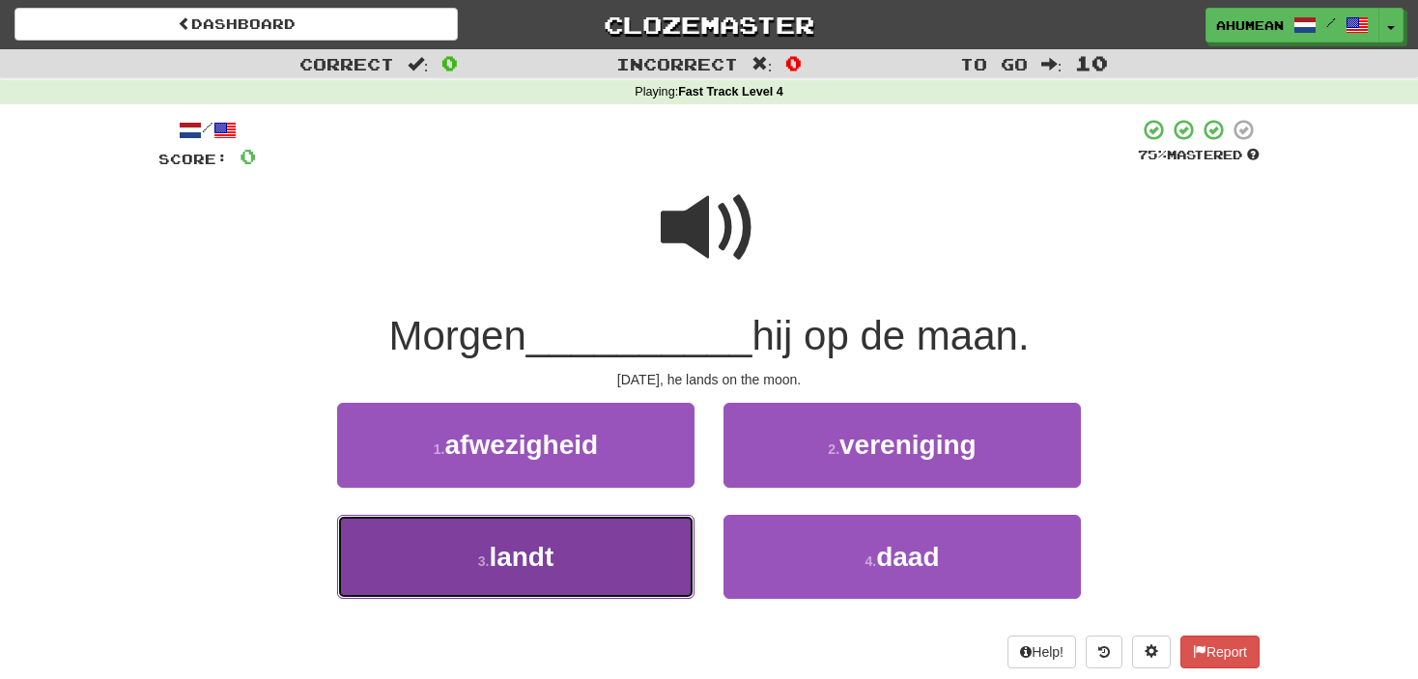
click at [567, 555] on button "3 . landt" at bounding box center [515, 557] width 357 height 84
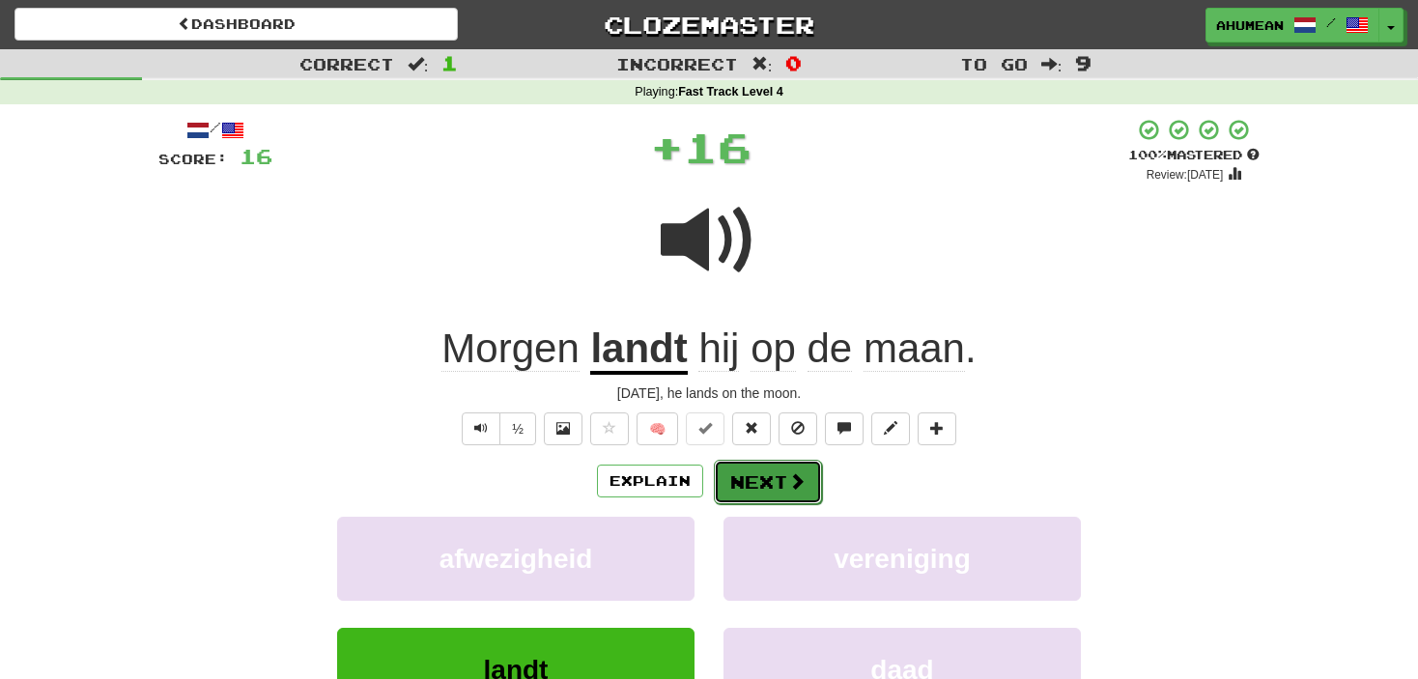
click at [736, 467] on button "Next" at bounding box center [768, 482] width 108 height 44
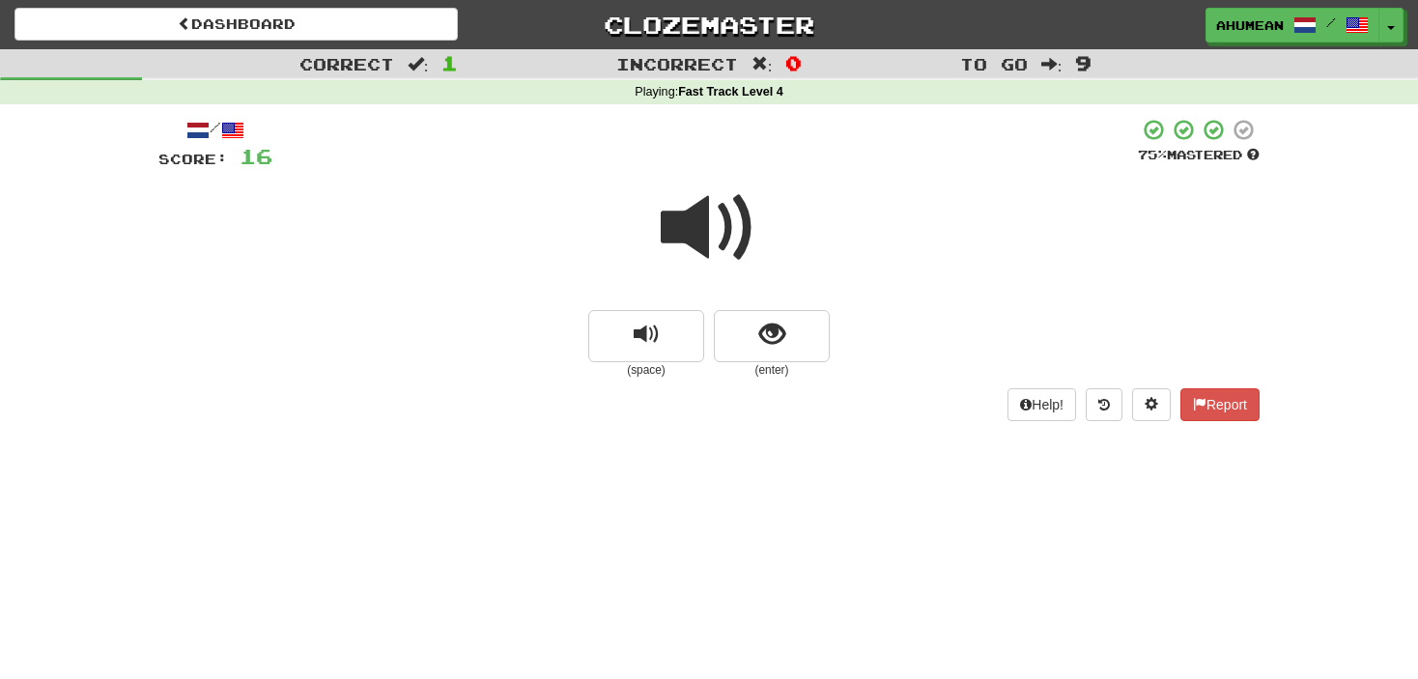
click at [688, 229] on span at bounding box center [709, 228] width 97 height 97
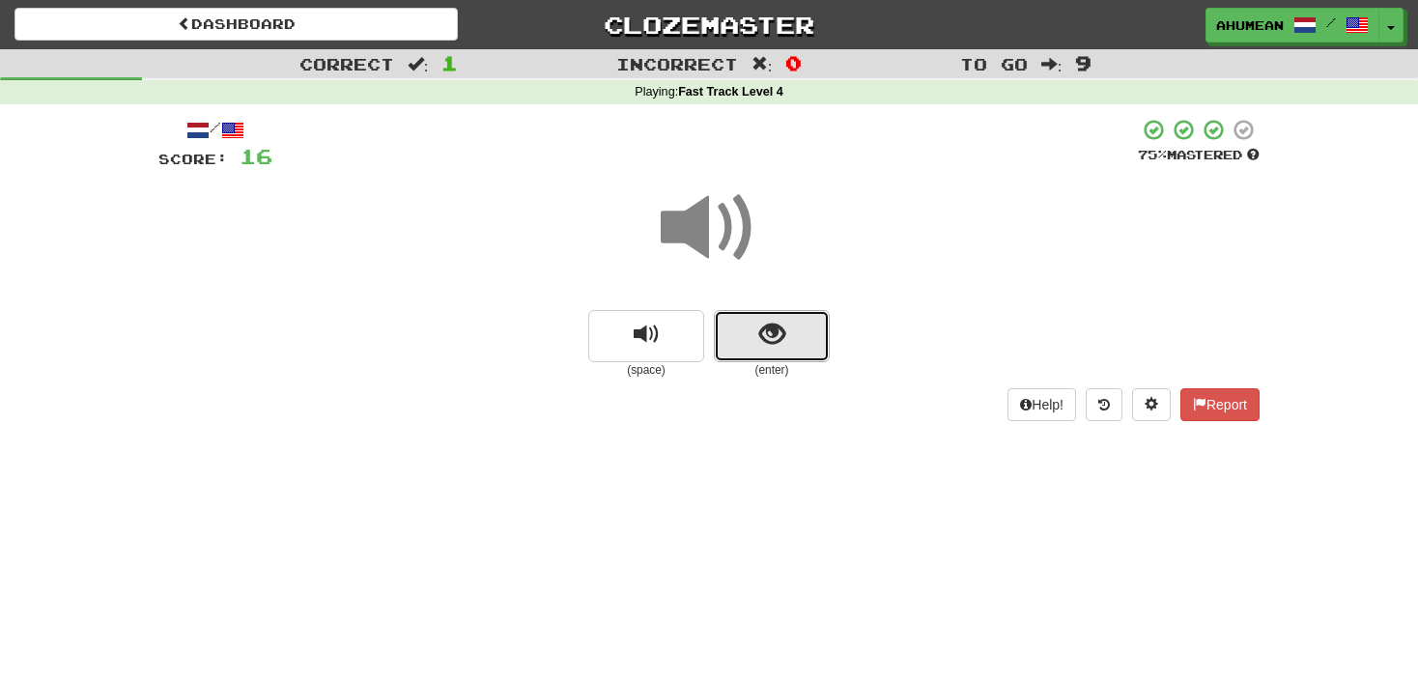
click at [760, 329] on span "show sentence" at bounding box center [772, 335] width 26 height 26
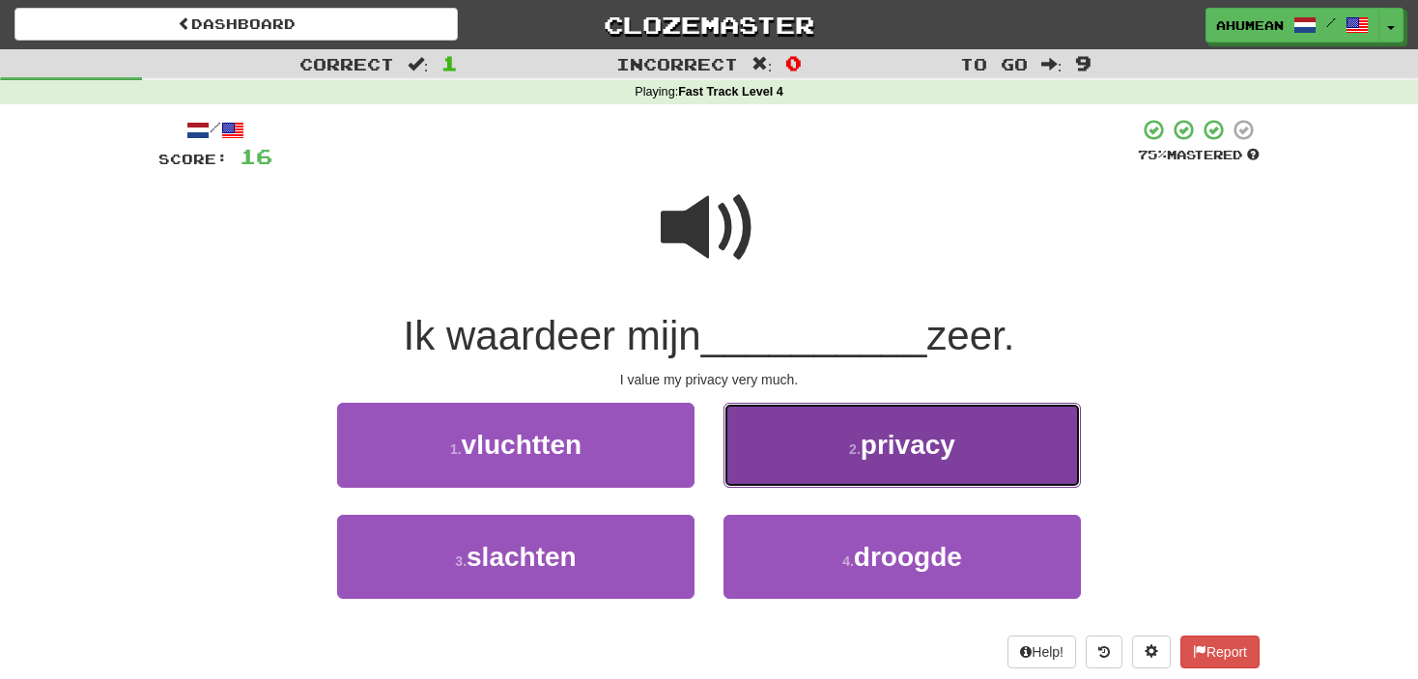
click at [855, 429] on button "2 . privacy" at bounding box center [902, 445] width 357 height 84
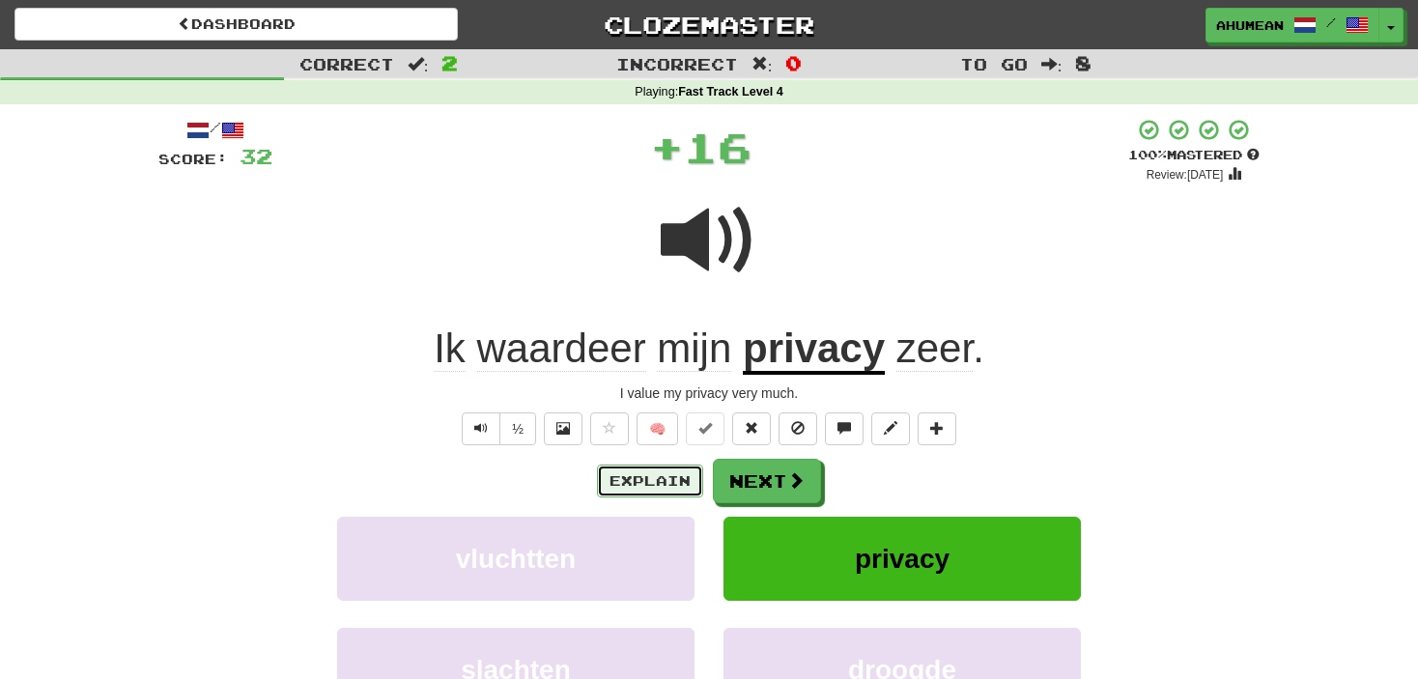
click at [686, 475] on button "Explain" at bounding box center [650, 481] width 106 height 33
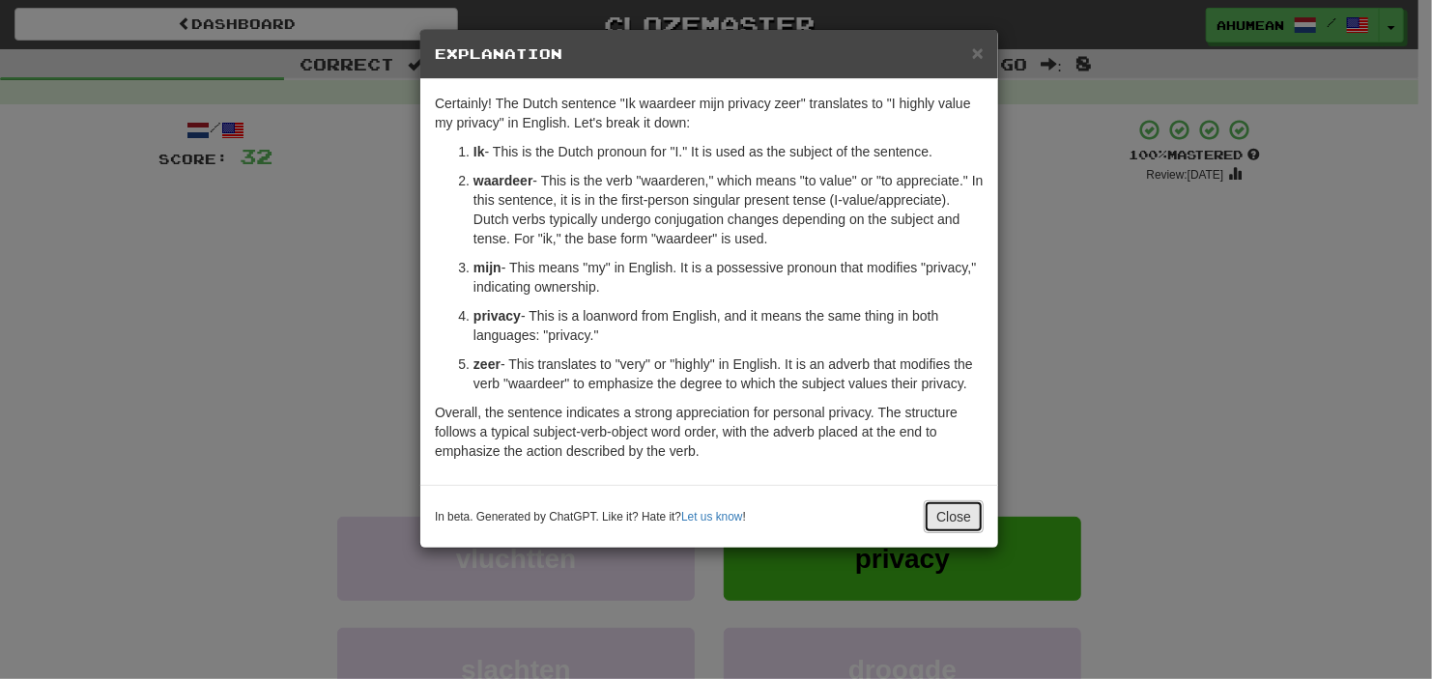
click at [965, 505] on button "Close" at bounding box center [954, 516] width 60 height 33
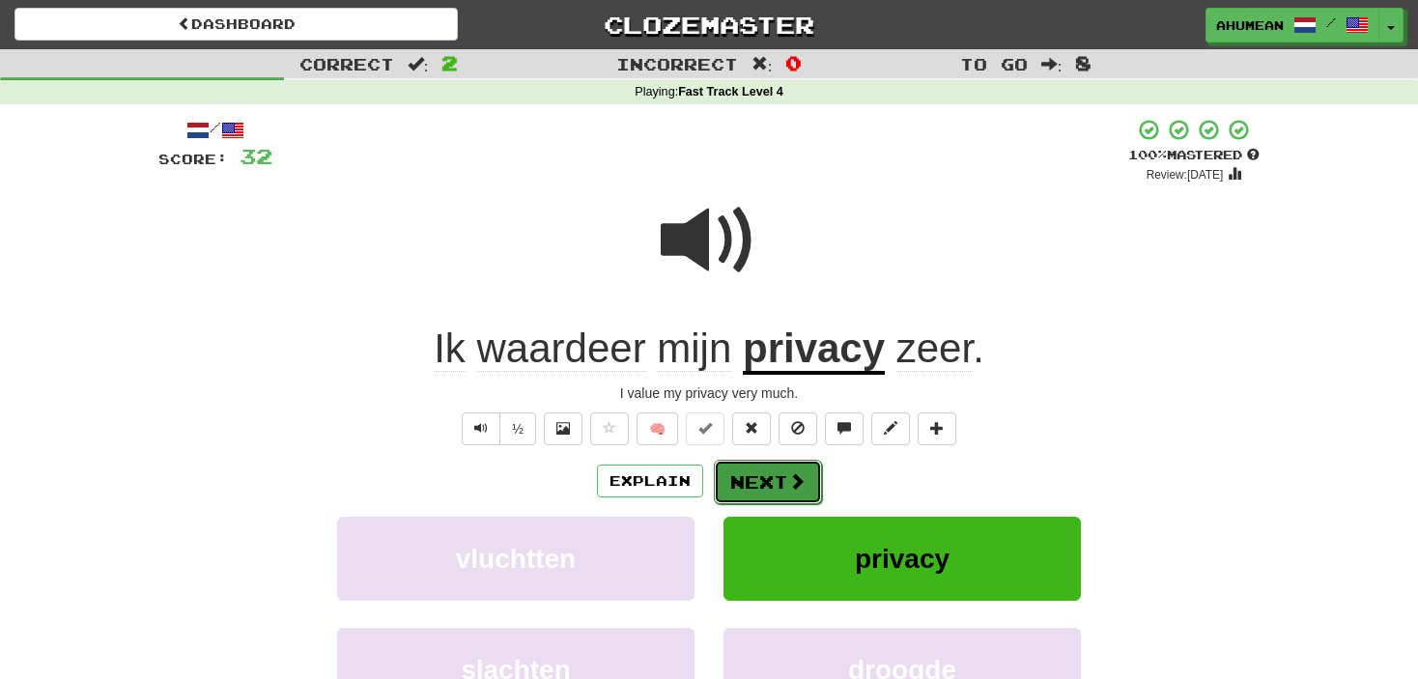
click at [793, 472] on span at bounding box center [796, 480] width 17 height 17
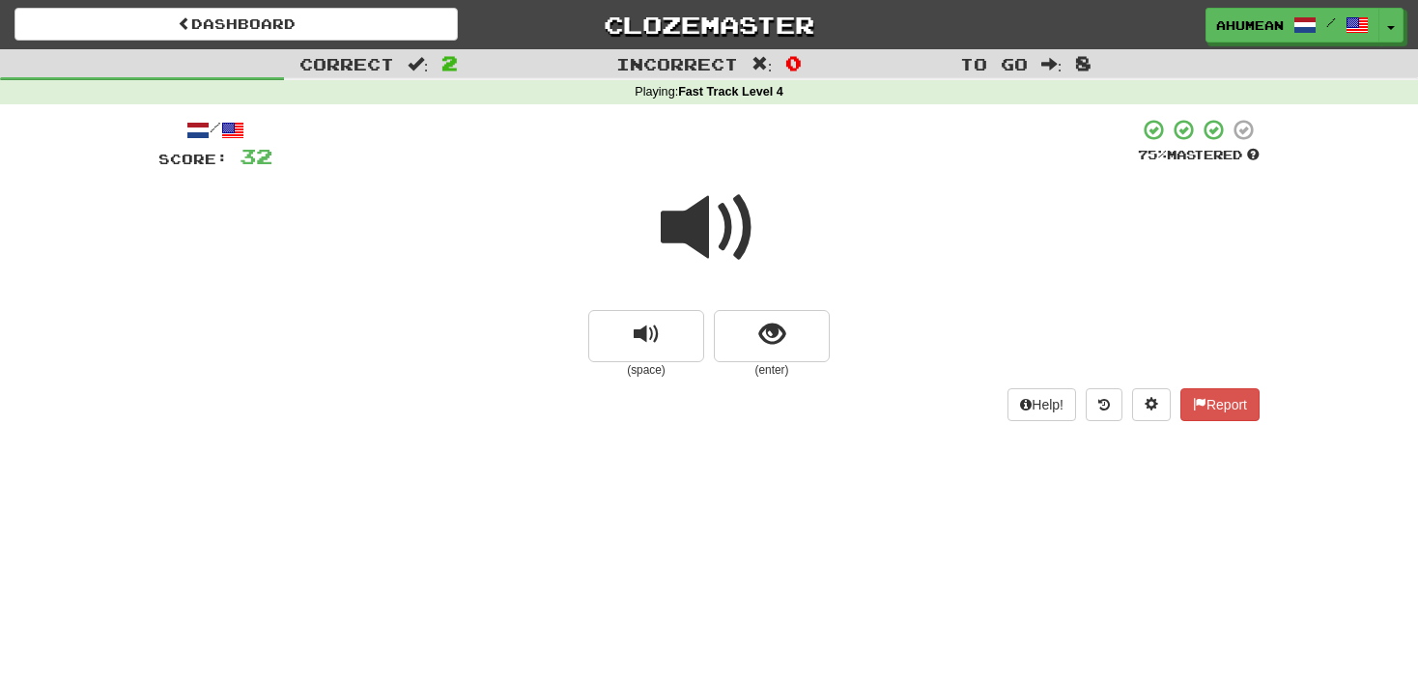
click at [746, 243] on span at bounding box center [709, 228] width 97 height 97
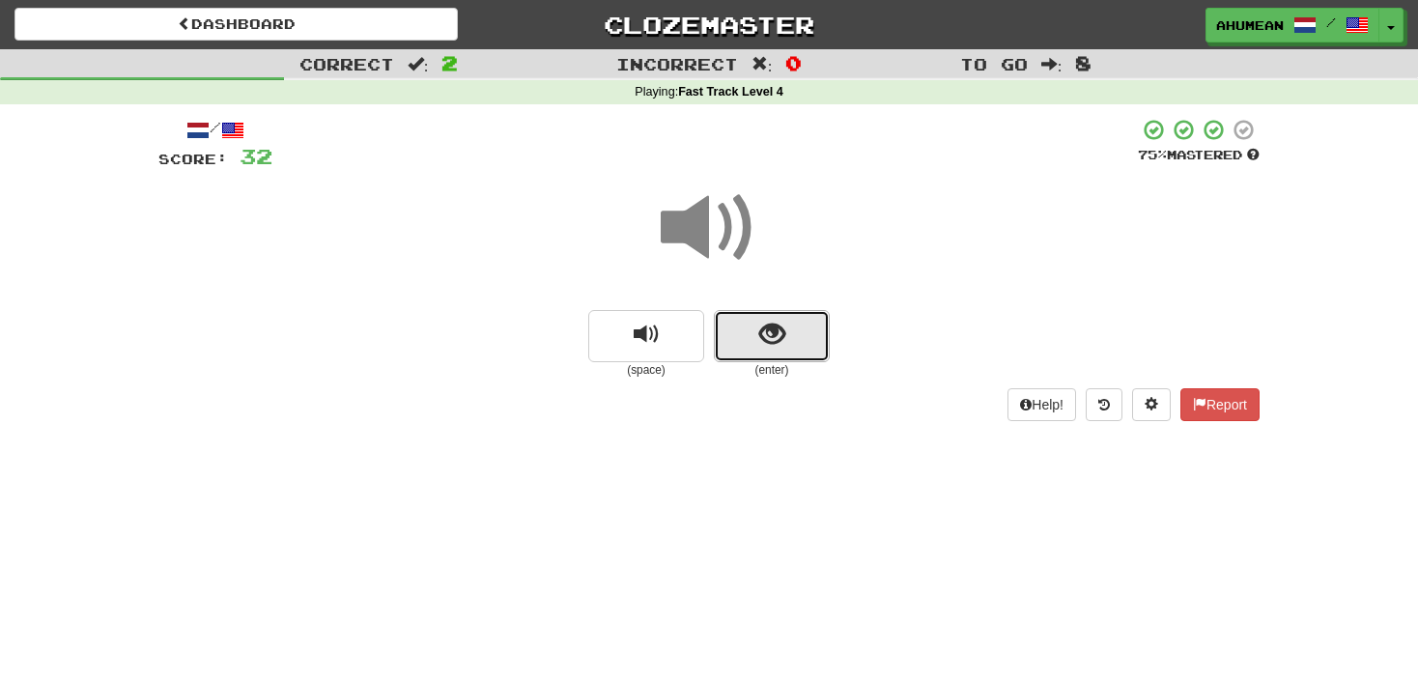
click at [771, 334] on span "show sentence" at bounding box center [772, 335] width 26 height 26
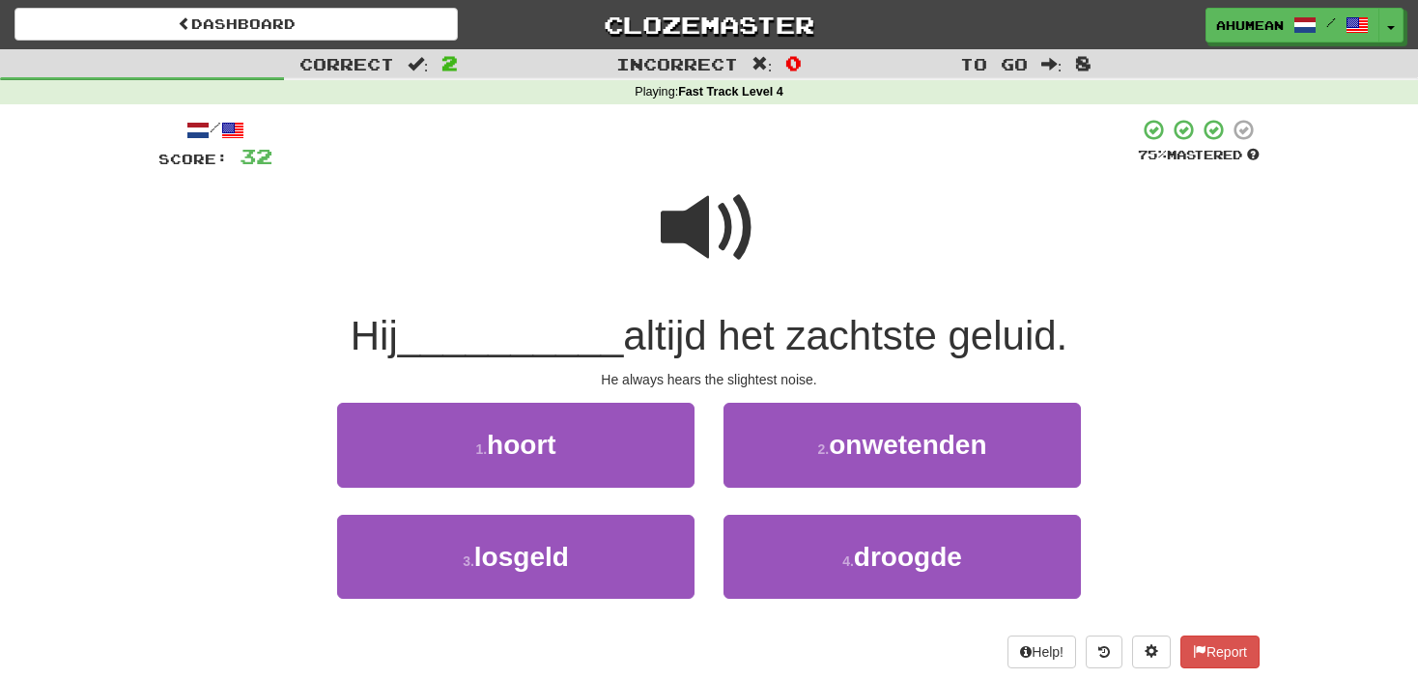
click at [733, 243] on span at bounding box center [709, 228] width 97 height 97
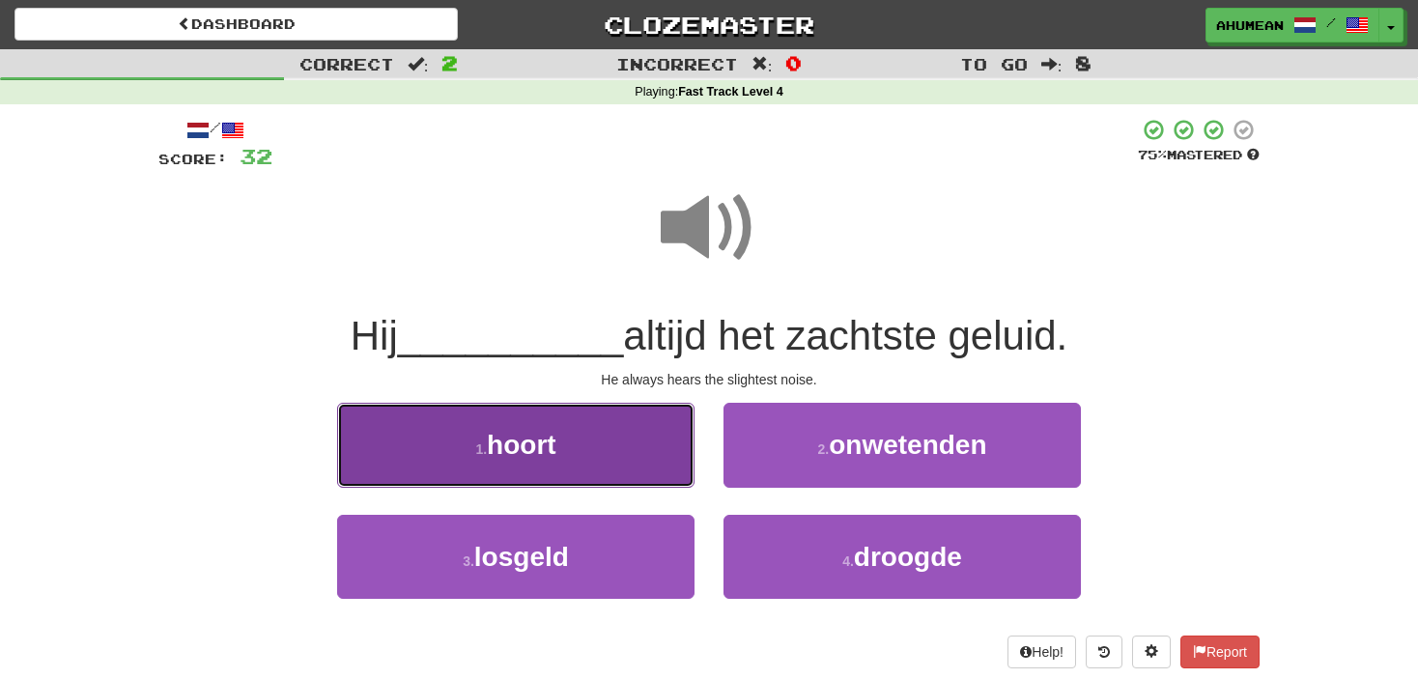
click at [540, 435] on span "hoort" at bounding box center [522, 445] width 70 height 30
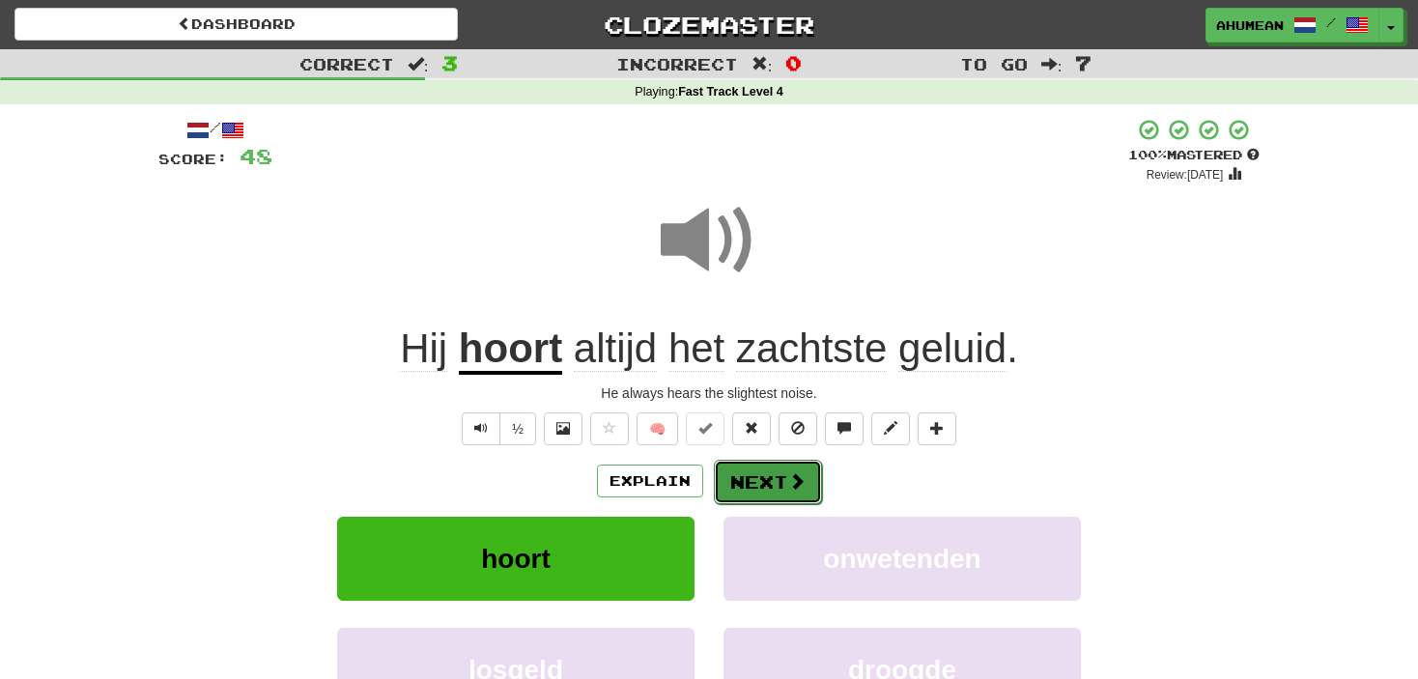
click at [795, 466] on button "Next" at bounding box center [768, 482] width 108 height 44
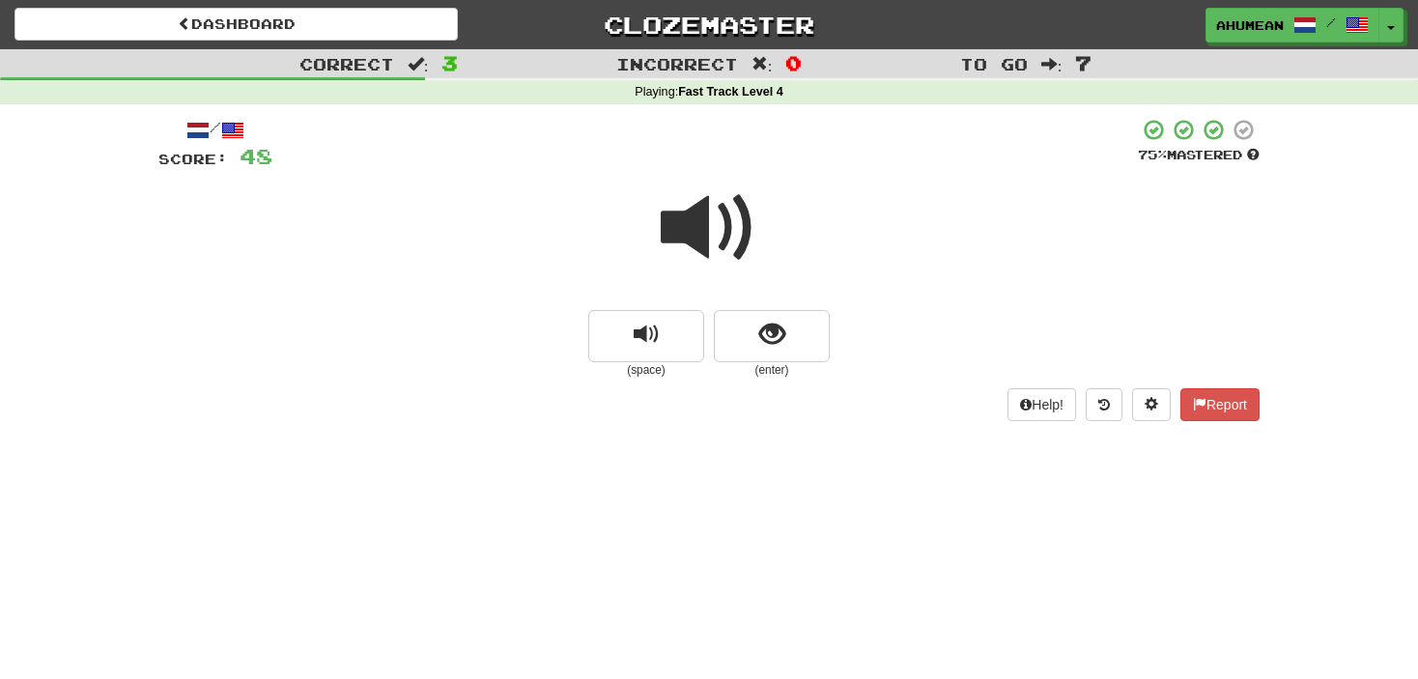
click at [701, 217] on span at bounding box center [709, 228] width 97 height 97
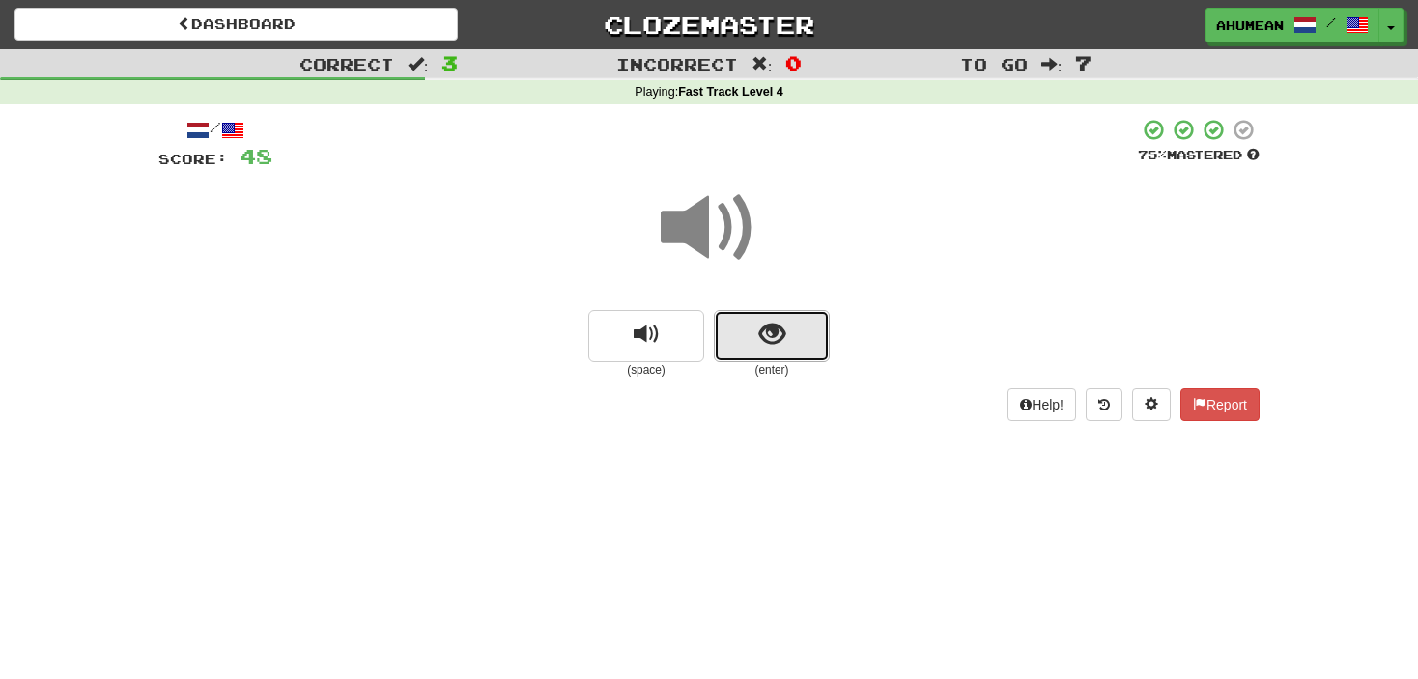
click at [753, 333] on button "show sentence" at bounding box center [772, 336] width 116 height 52
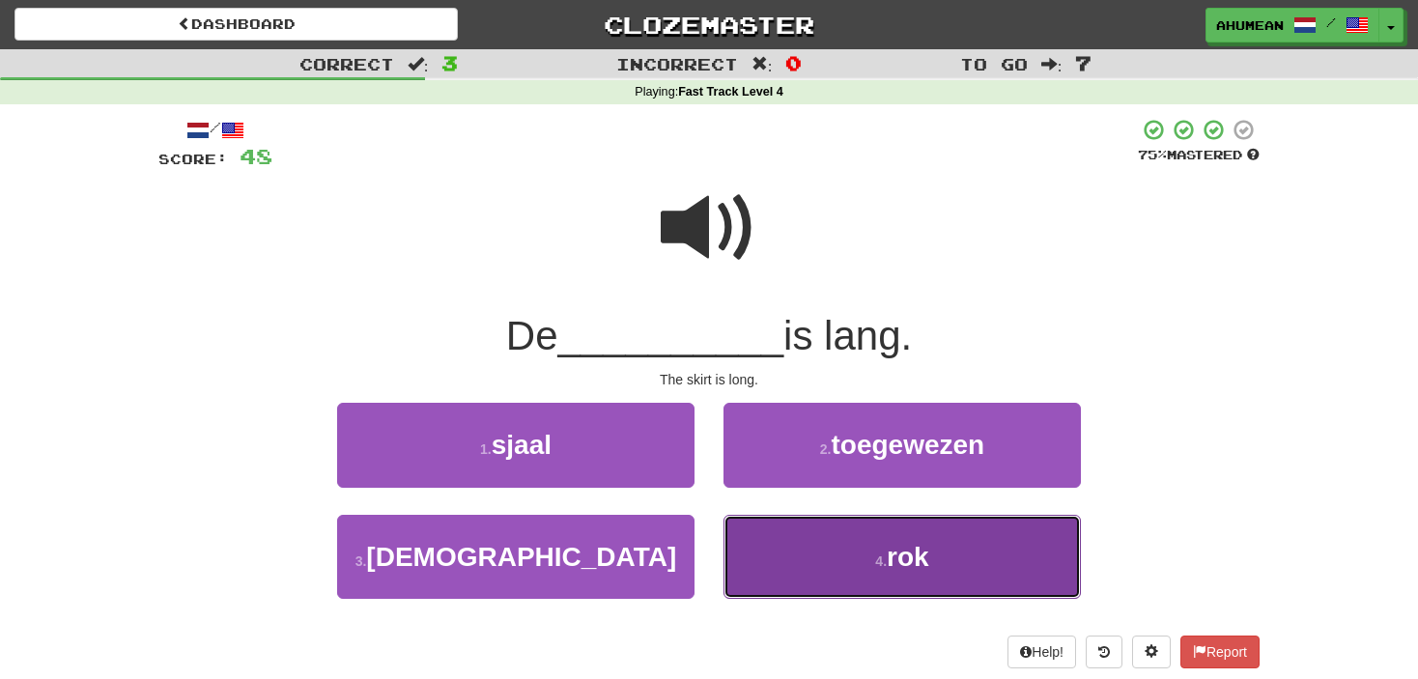
click at [844, 546] on button "4 . rok" at bounding box center [902, 557] width 357 height 84
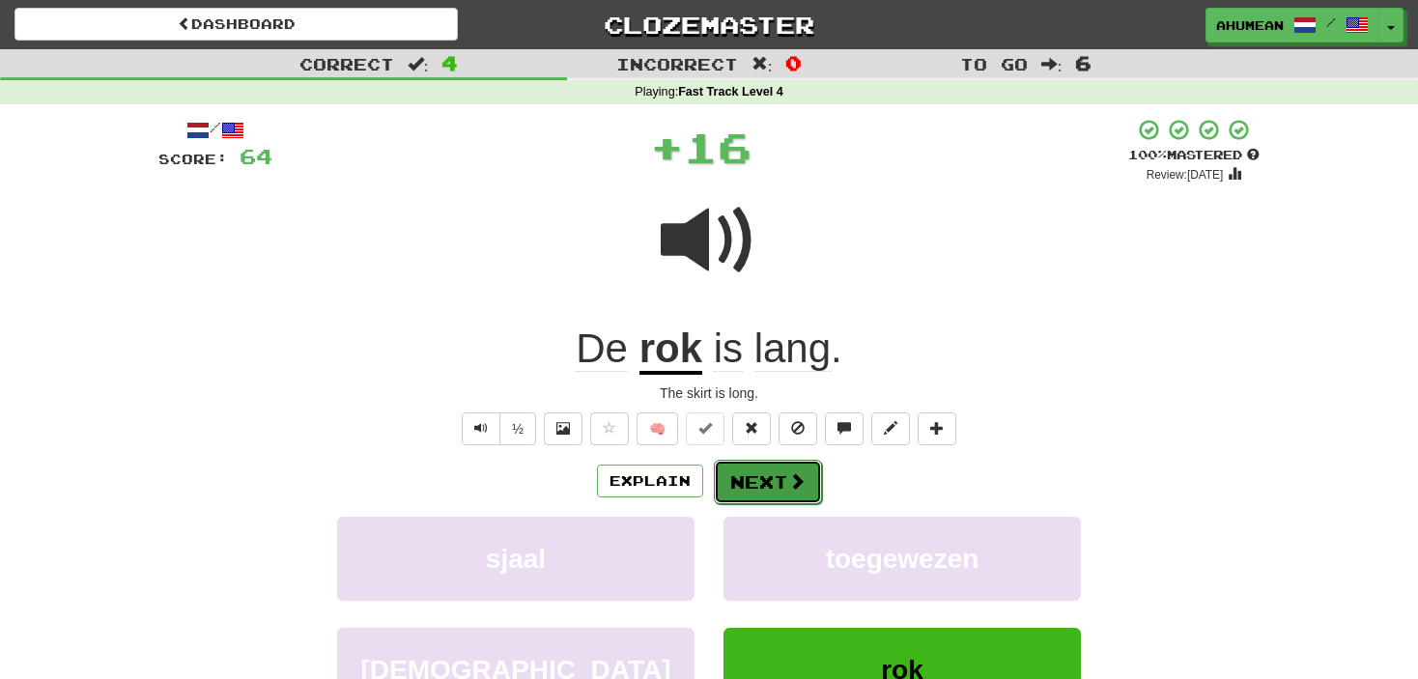
click at [788, 472] on span at bounding box center [796, 480] width 17 height 17
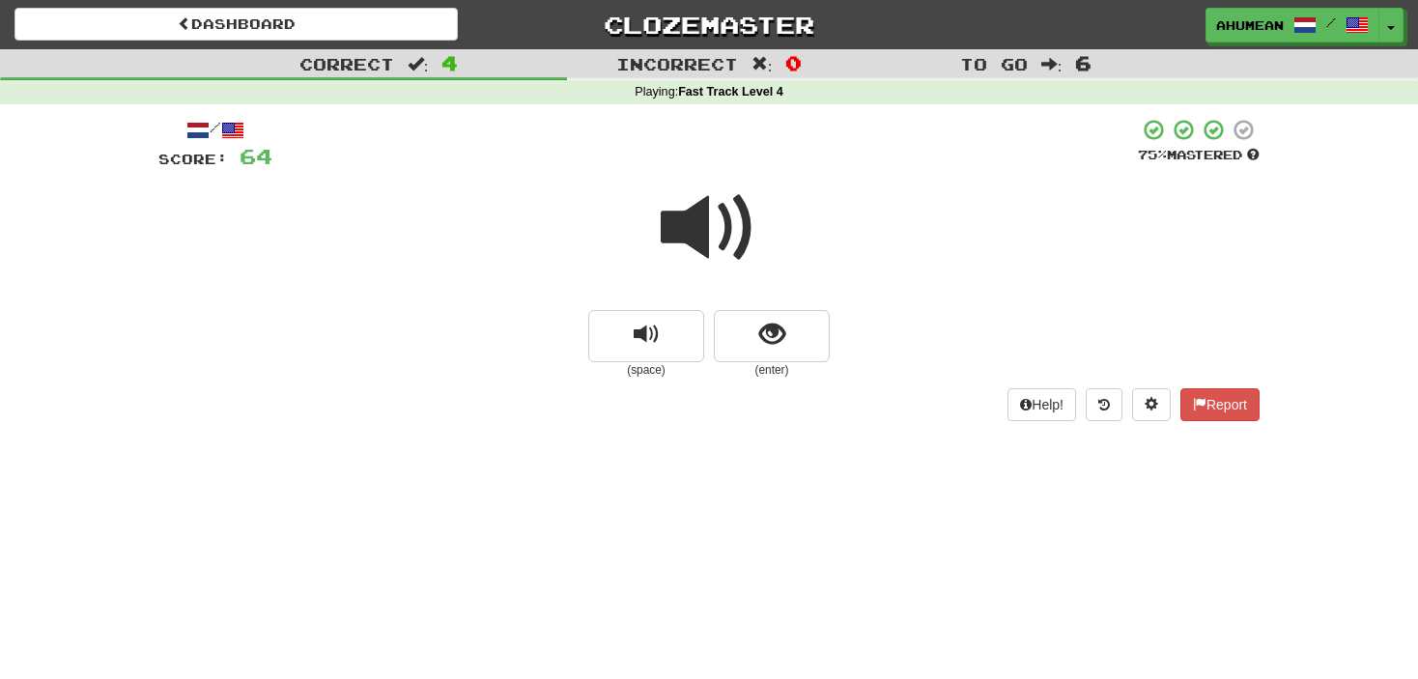
click at [729, 236] on span at bounding box center [709, 228] width 97 height 97
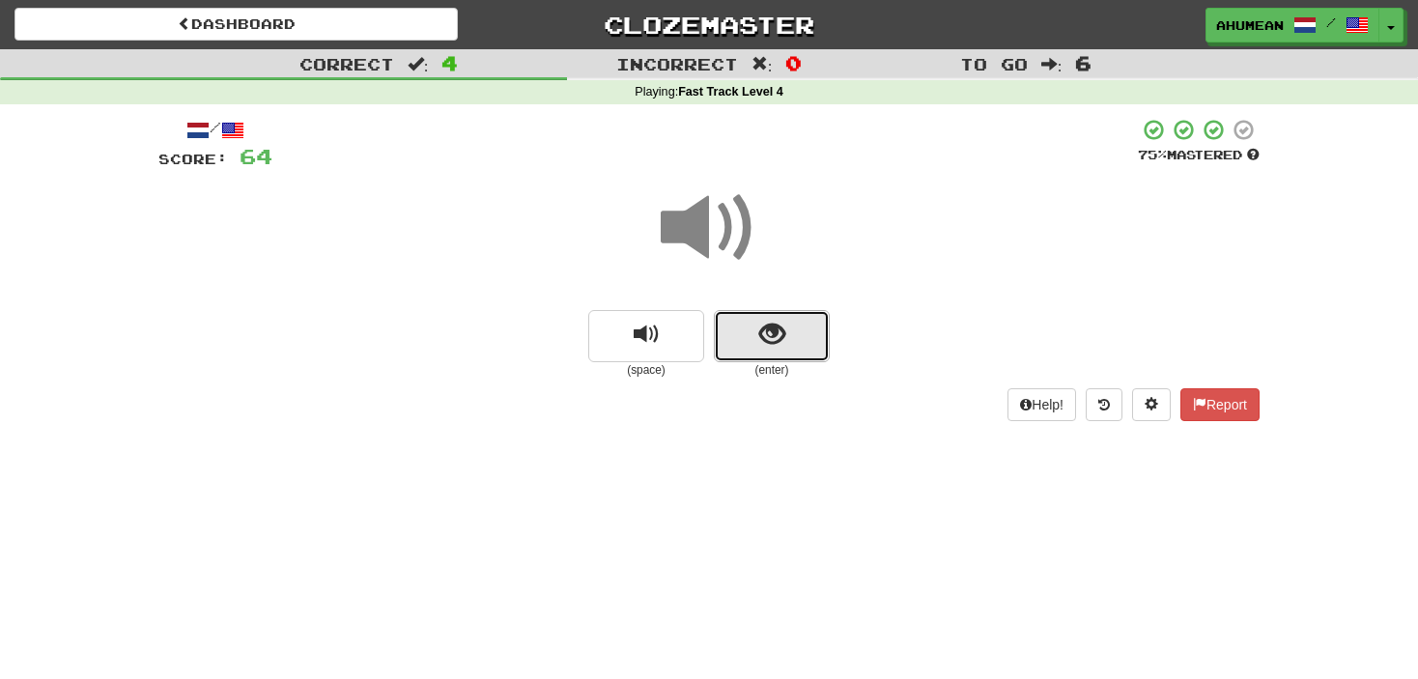
click at [799, 325] on button "show sentence" at bounding box center [772, 336] width 116 height 52
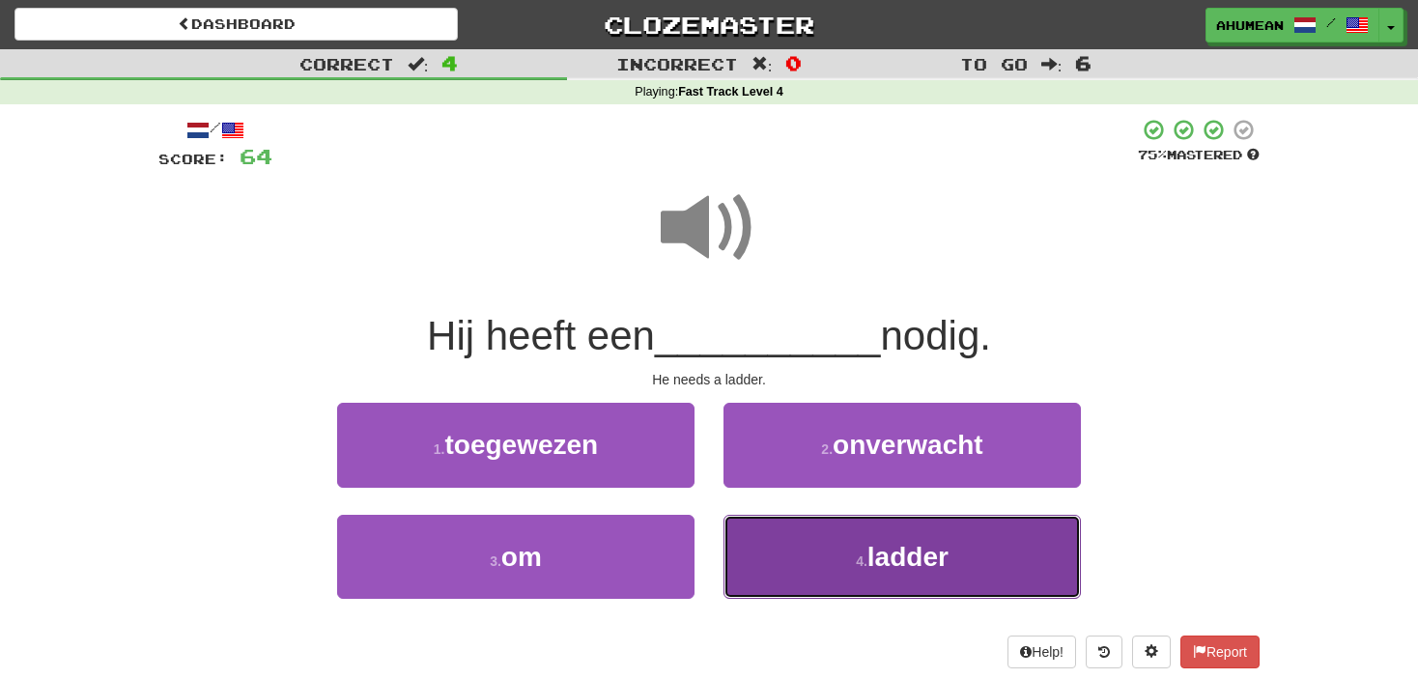
click at [851, 539] on button "4 . ladder" at bounding box center [902, 557] width 357 height 84
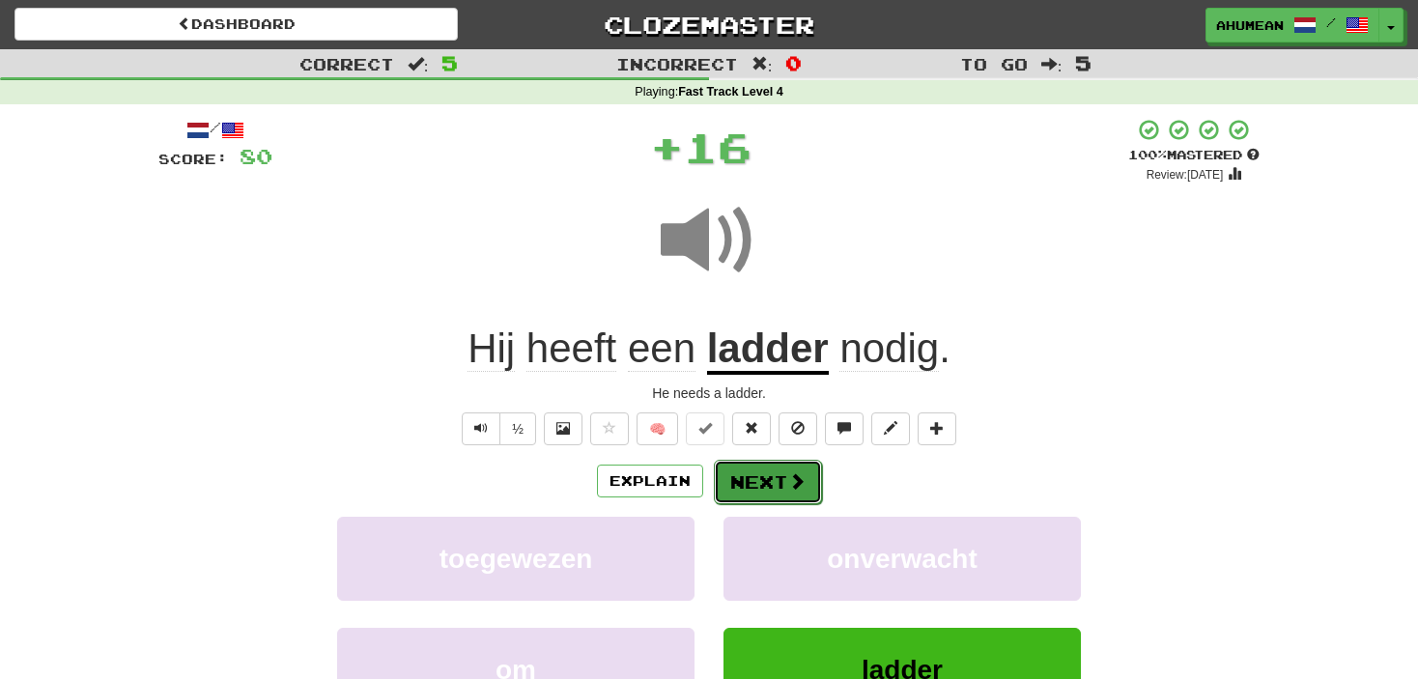
click at [733, 474] on button "Next" at bounding box center [768, 482] width 108 height 44
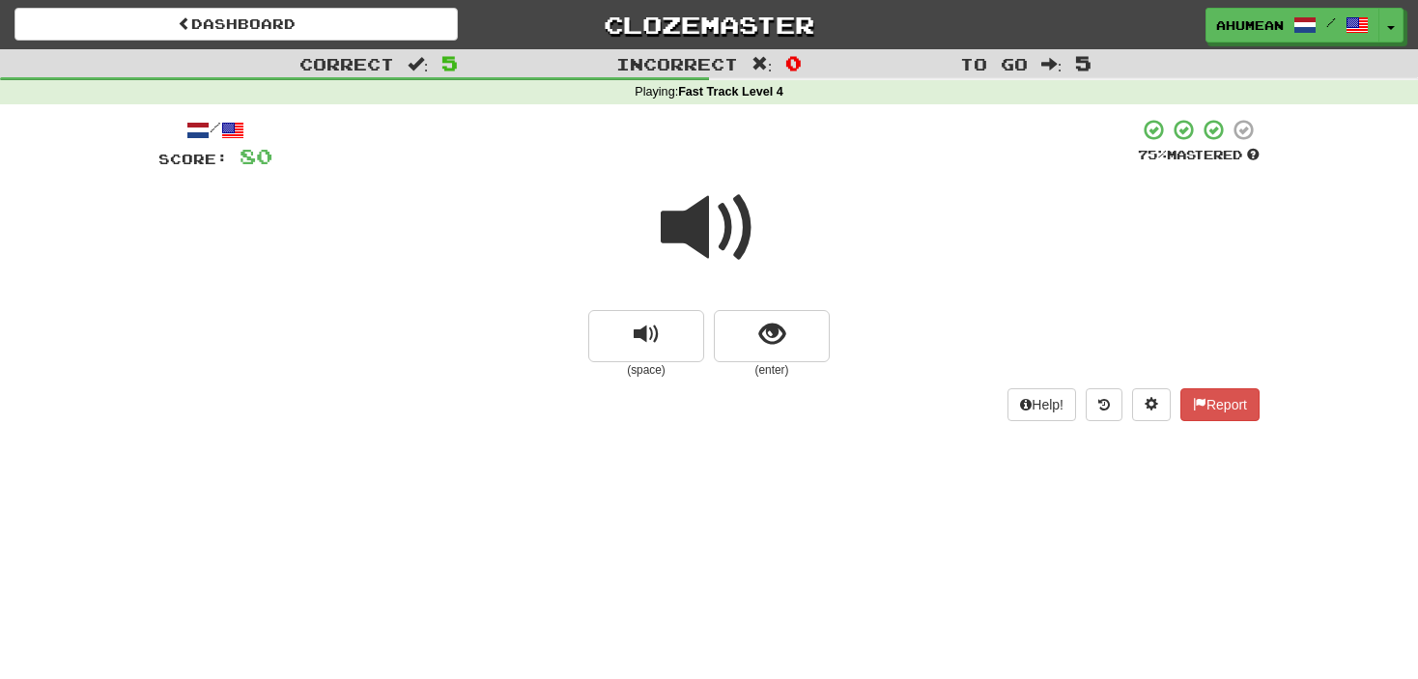
click at [725, 239] on span at bounding box center [709, 228] width 97 height 97
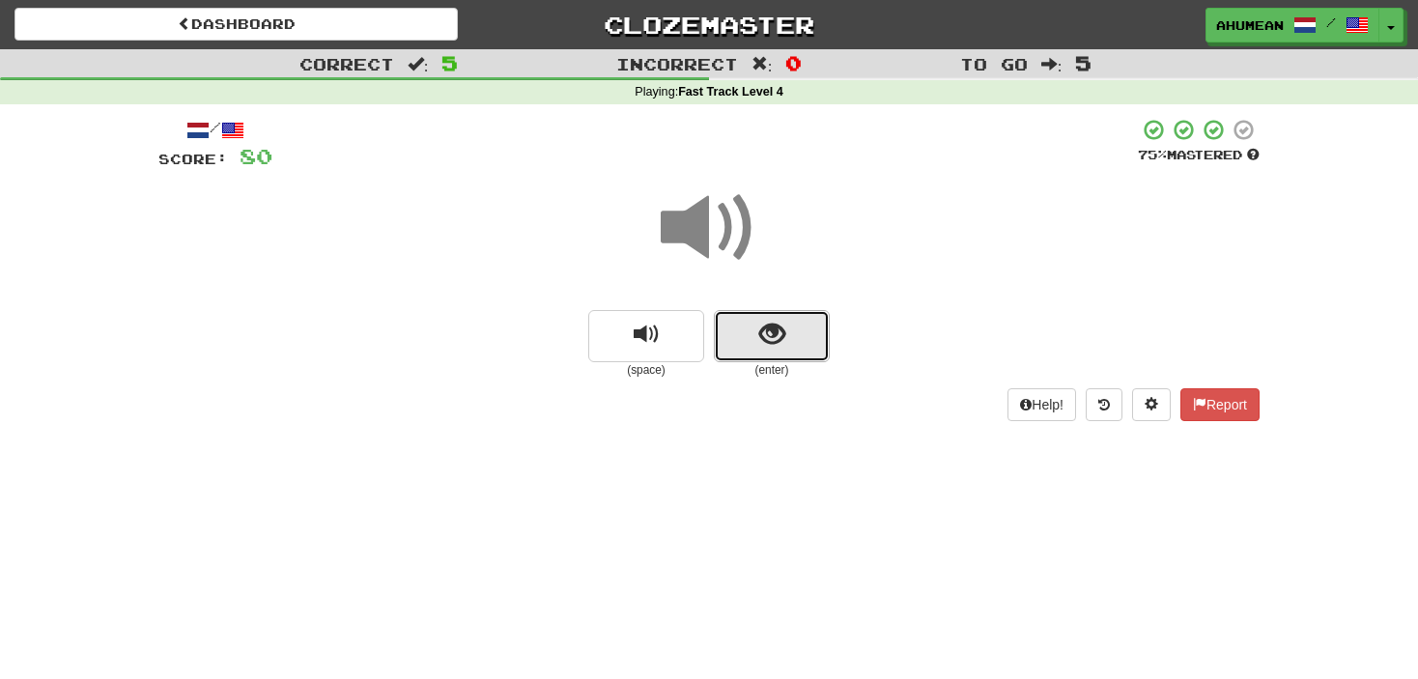
click at [795, 329] on button "show sentence" at bounding box center [772, 336] width 116 height 52
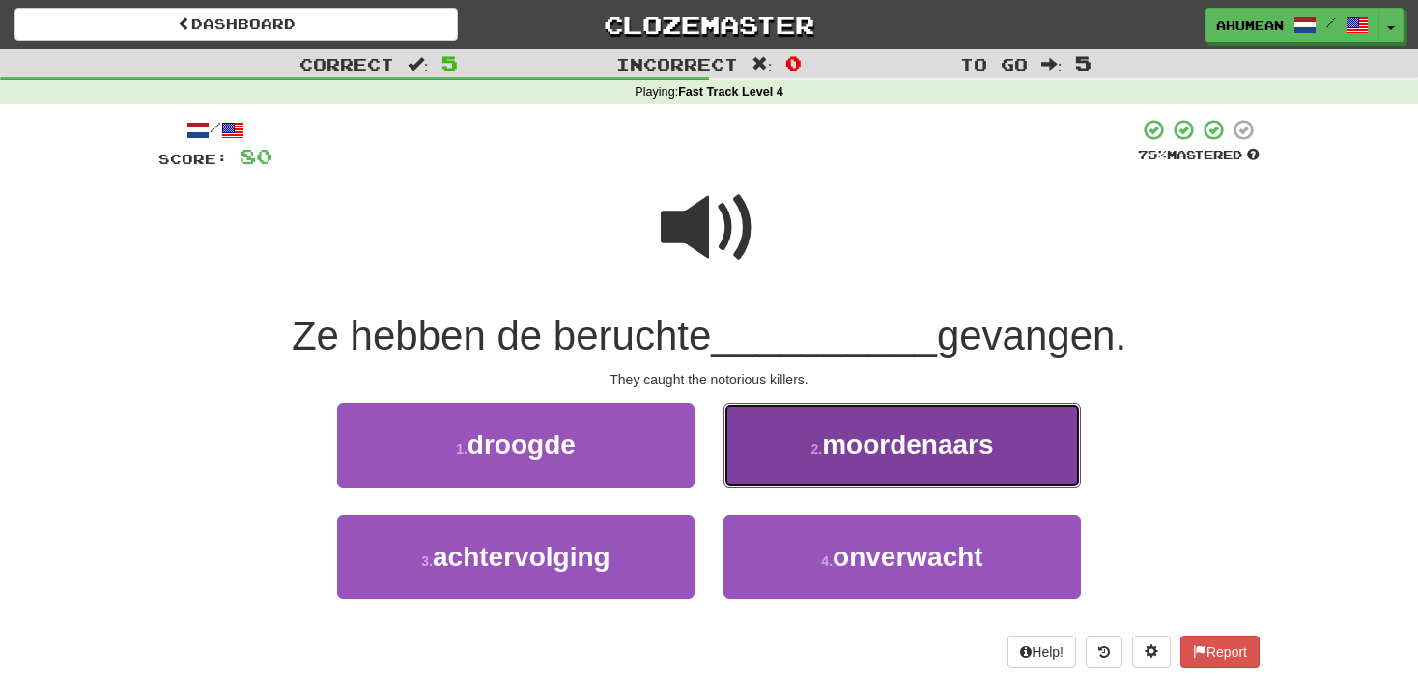
click at [803, 425] on button "2 . moordenaars" at bounding box center [902, 445] width 357 height 84
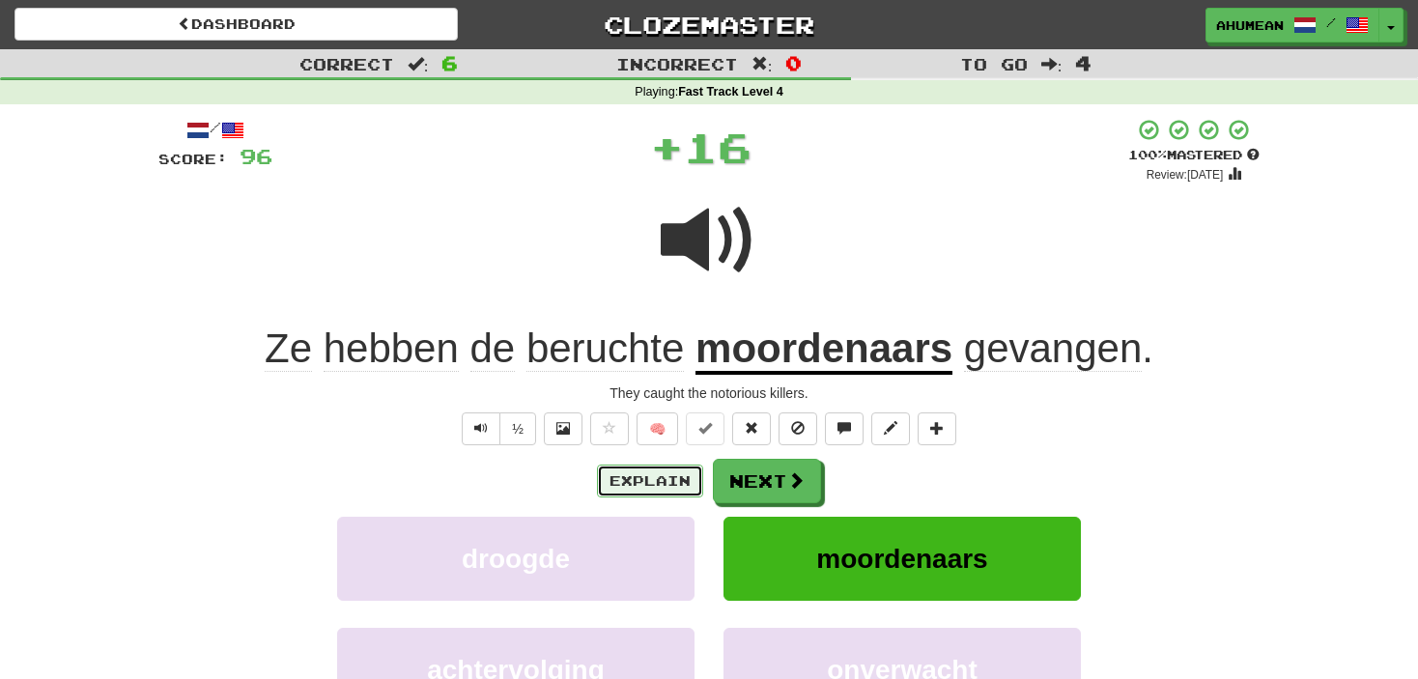
click at [615, 468] on button "Explain" at bounding box center [650, 481] width 106 height 33
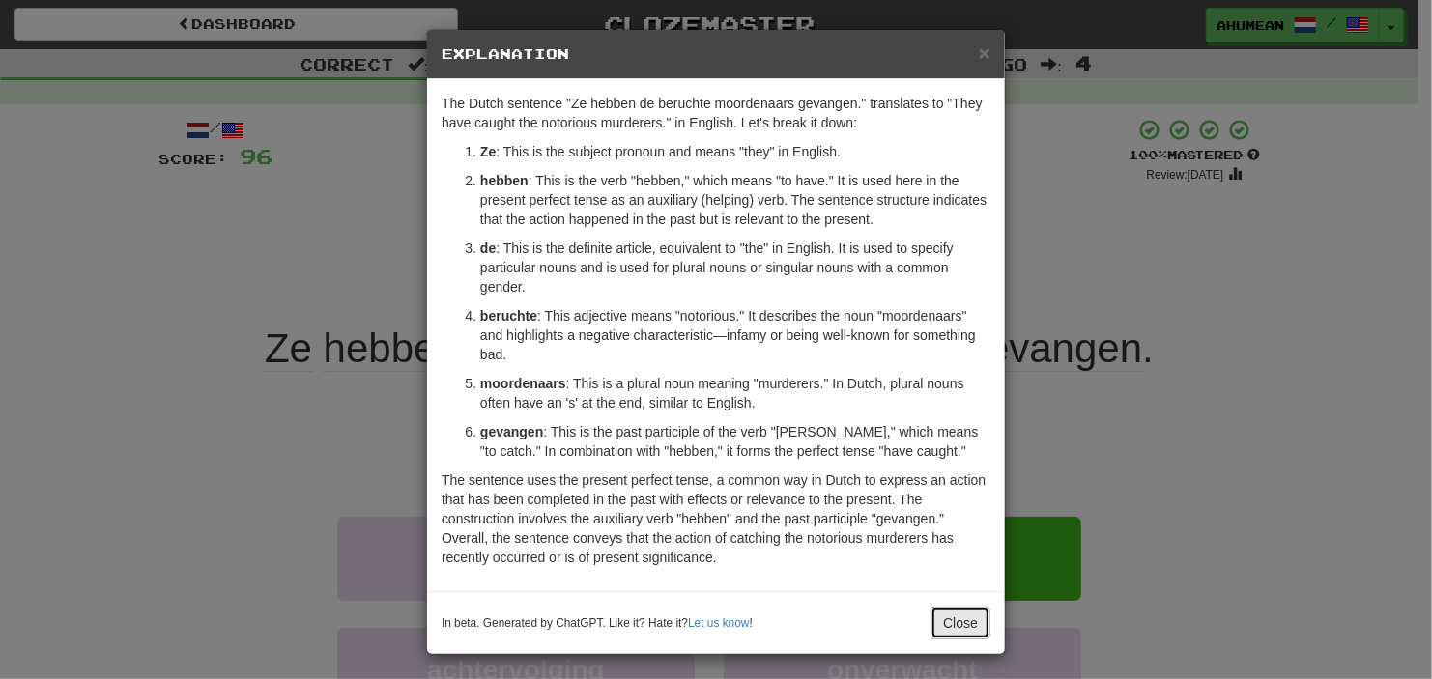
click at [958, 623] on button "Close" at bounding box center [960, 623] width 60 height 33
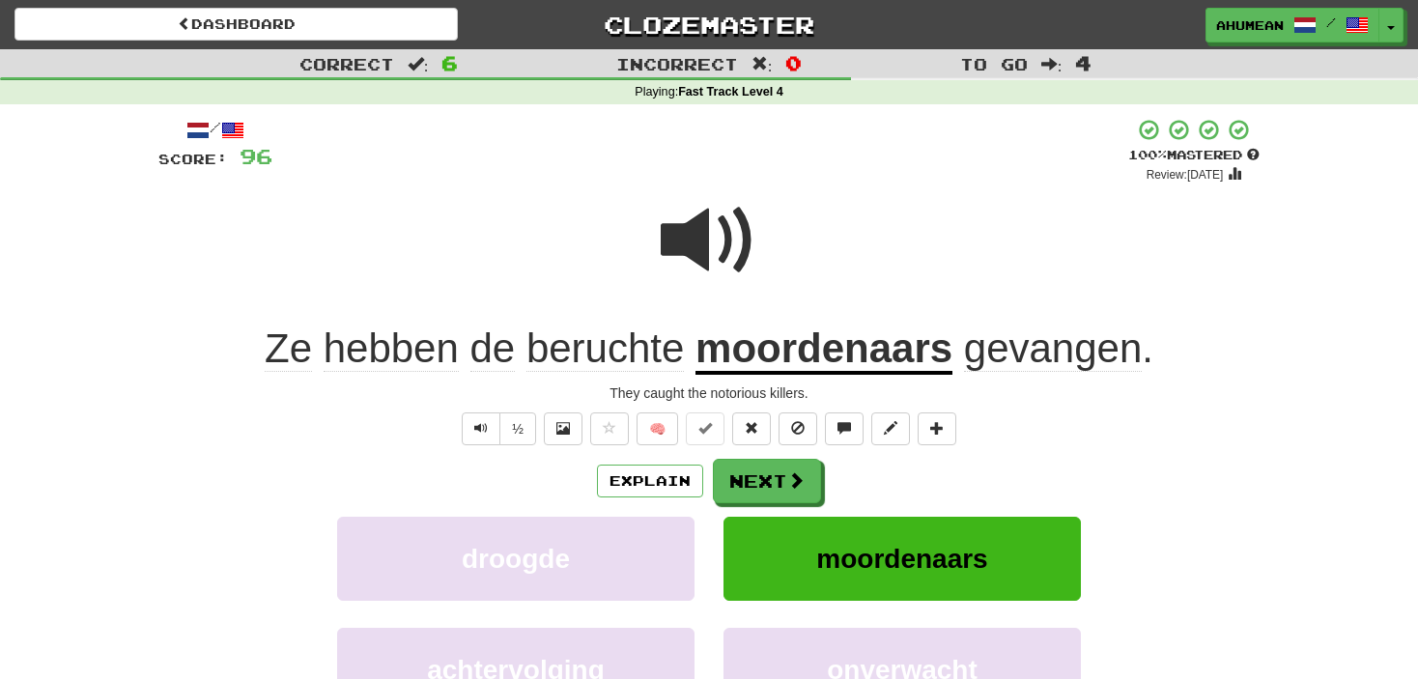
click at [819, 479] on div "Explain Next" at bounding box center [708, 481] width 1101 height 44
click at [795, 479] on span at bounding box center [796, 480] width 17 height 17
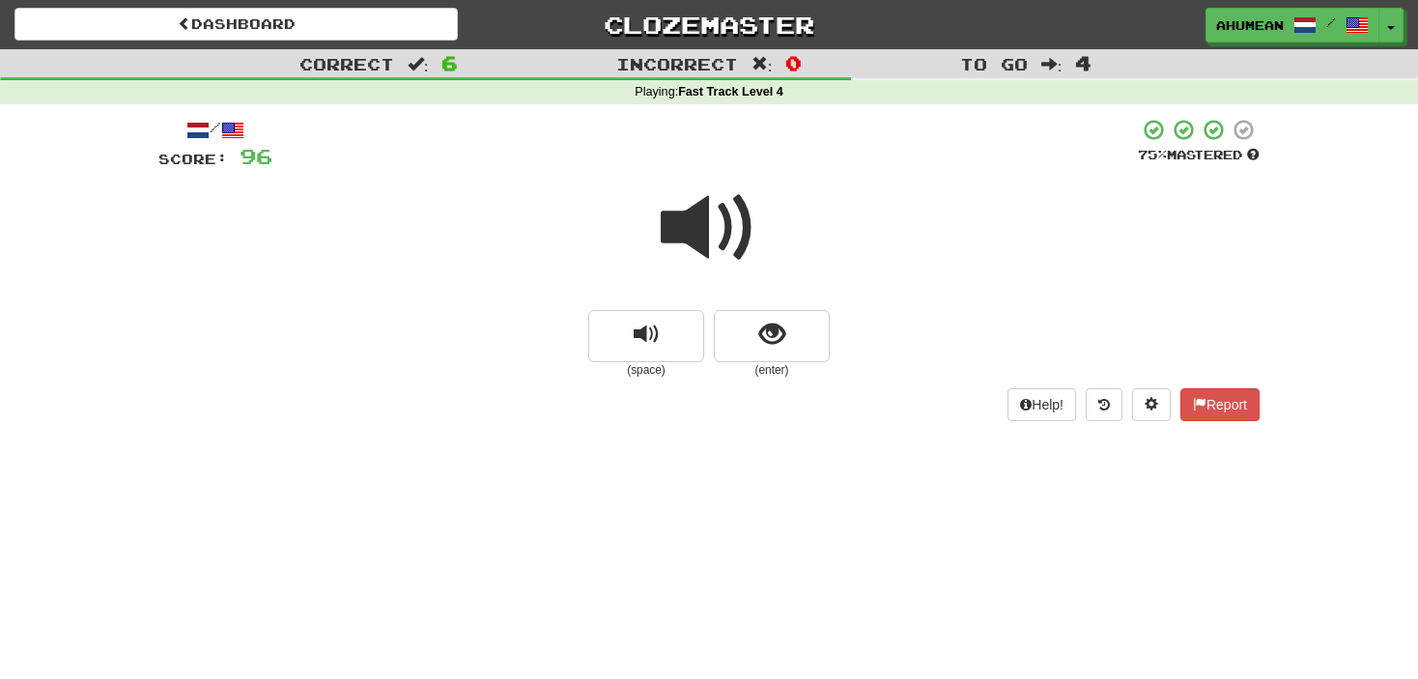
click at [722, 262] on span at bounding box center [709, 228] width 97 height 97
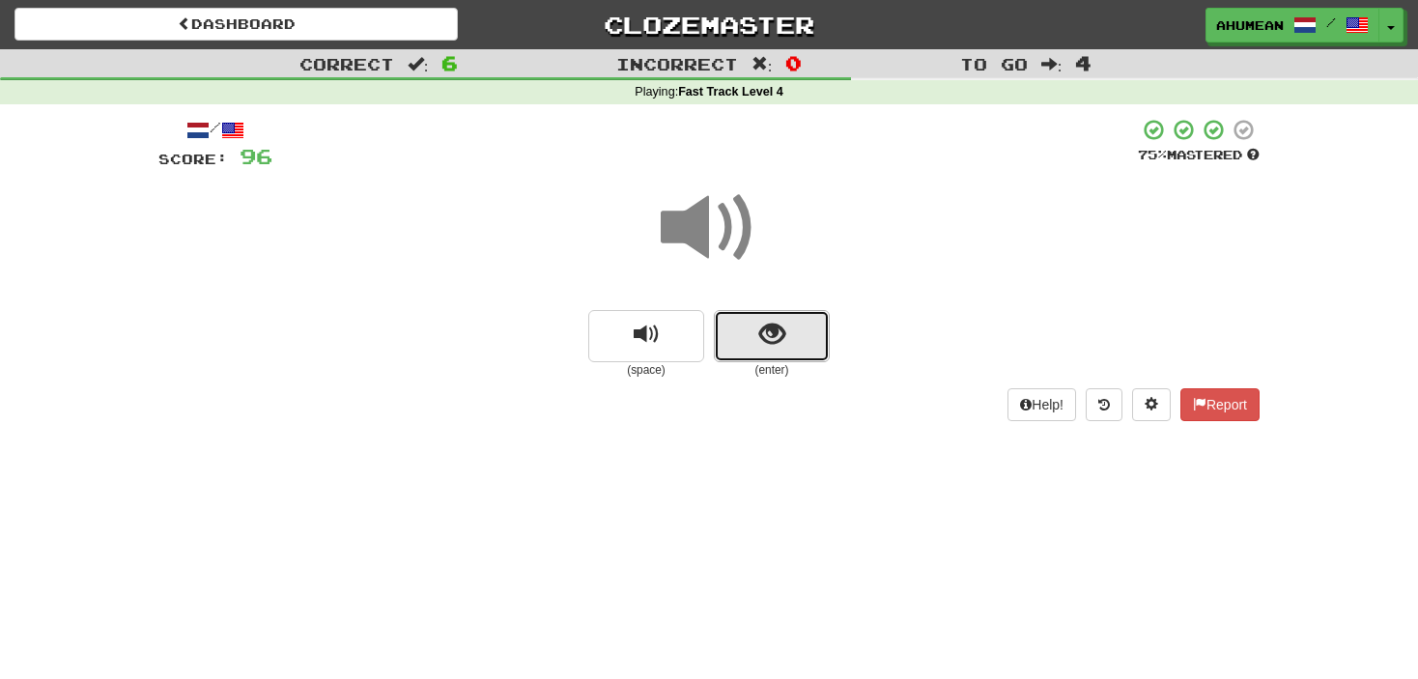
click at [752, 336] on button "show sentence" at bounding box center [772, 336] width 116 height 52
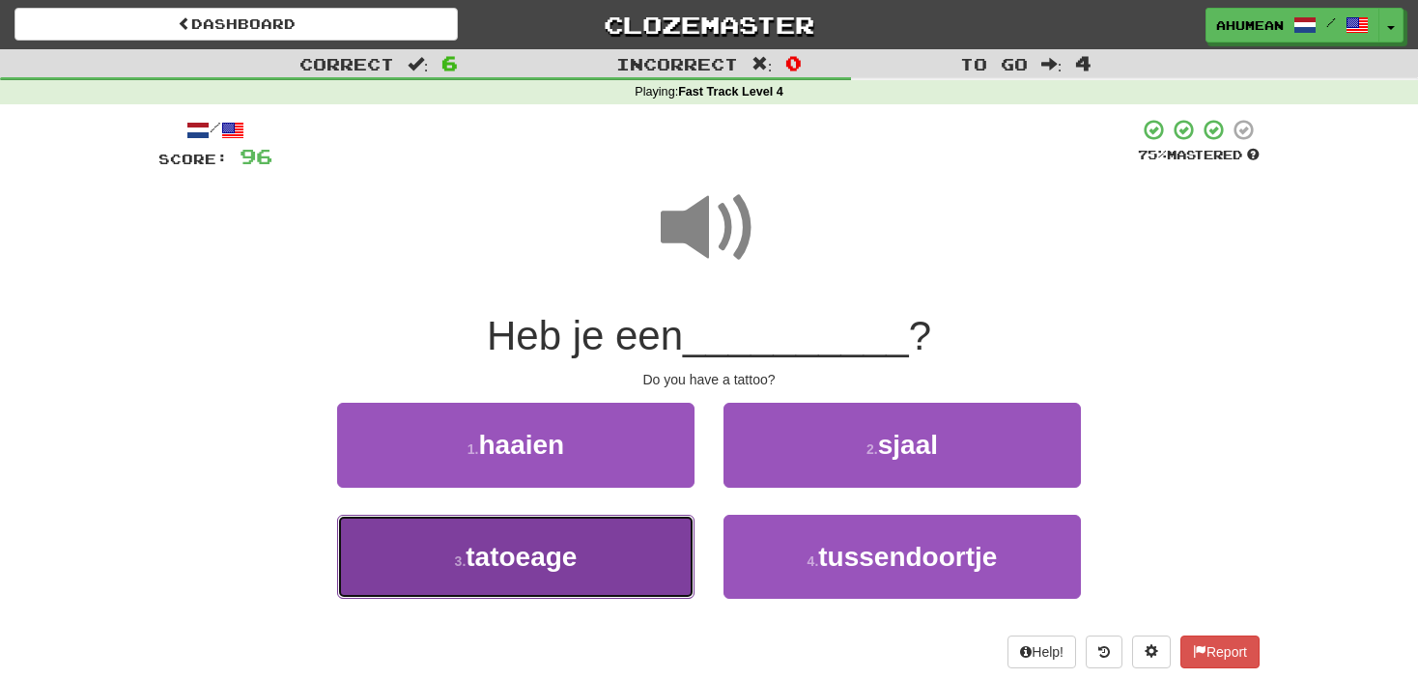
click at [559, 553] on span "tatoeage" at bounding box center [521, 557] width 111 height 30
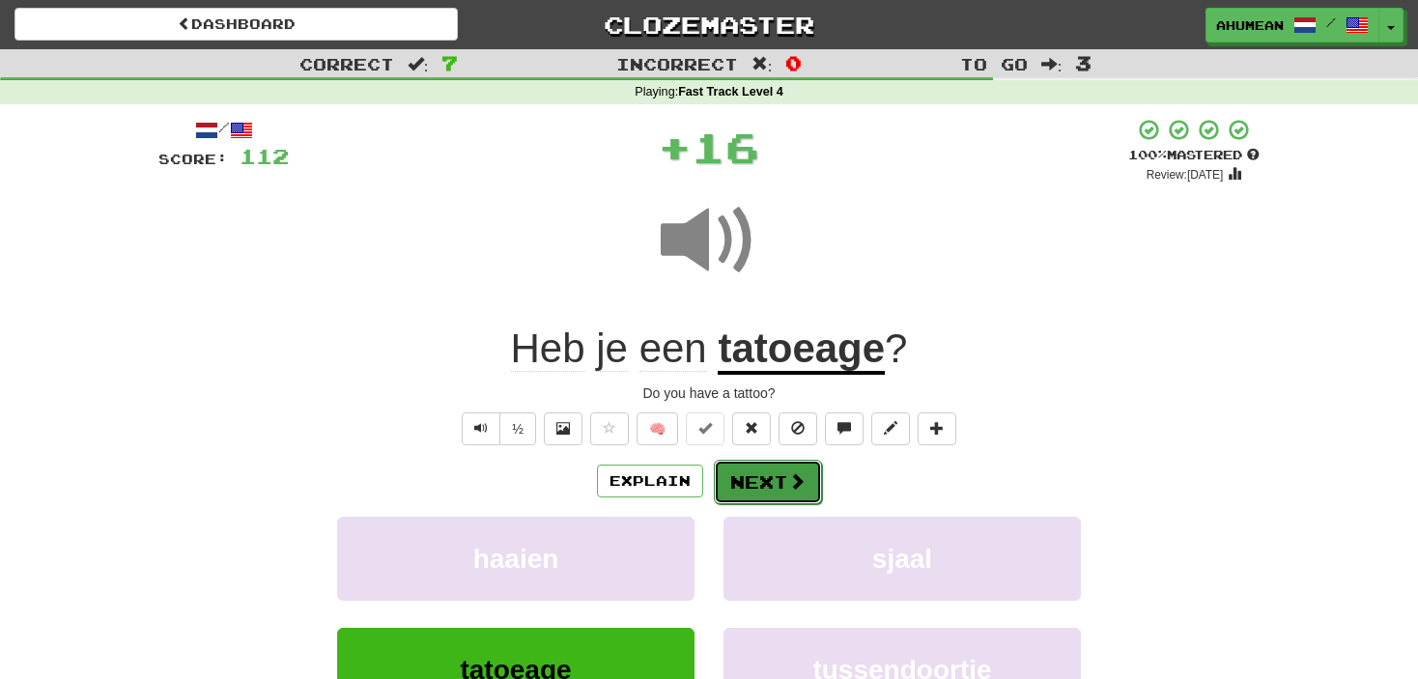
click at [736, 491] on button "Next" at bounding box center [768, 482] width 108 height 44
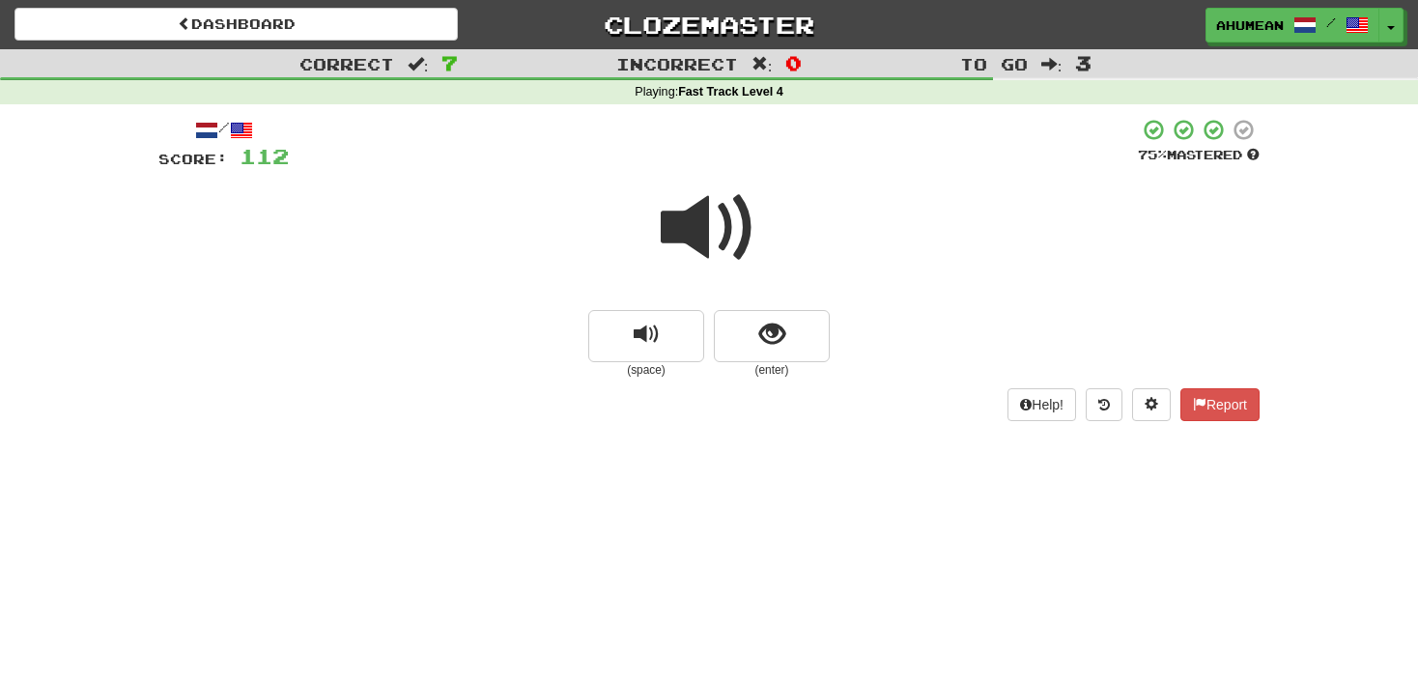
click at [683, 241] on span at bounding box center [709, 228] width 97 height 97
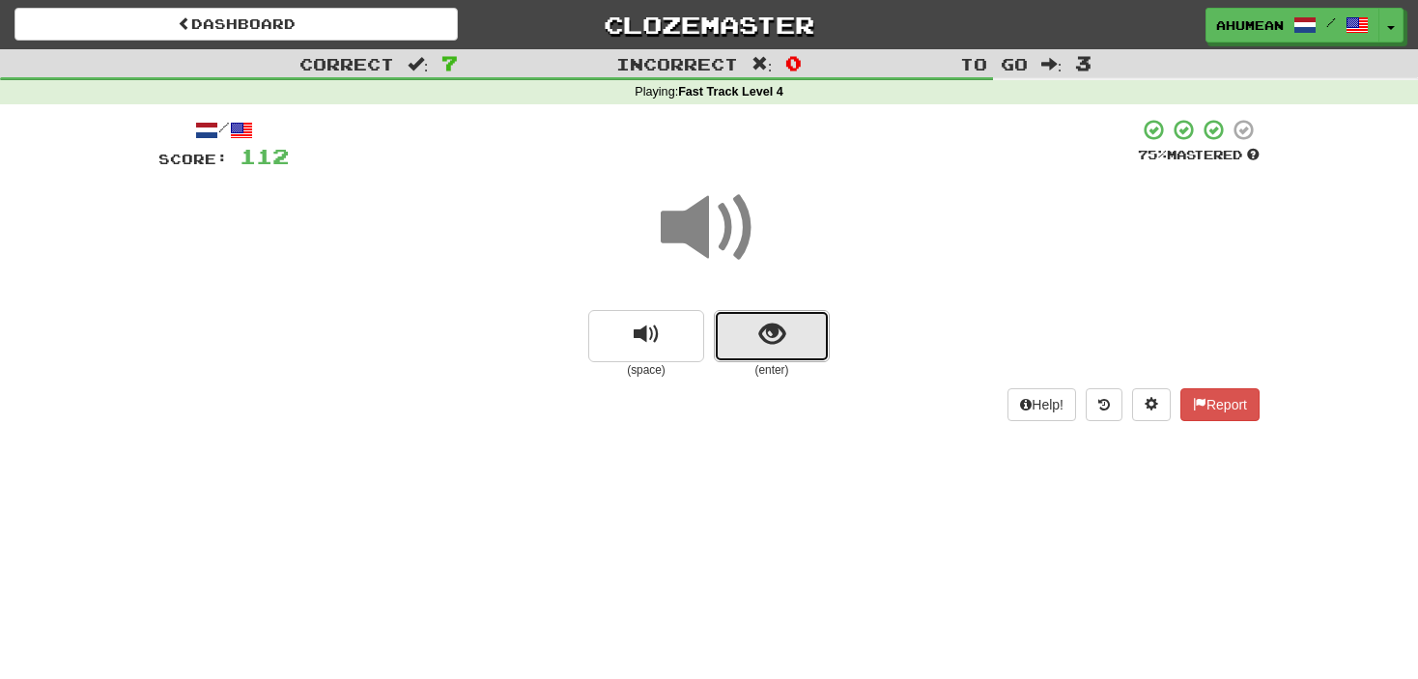
click at [765, 336] on span "show sentence" at bounding box center [772, 335] width 26 height 26
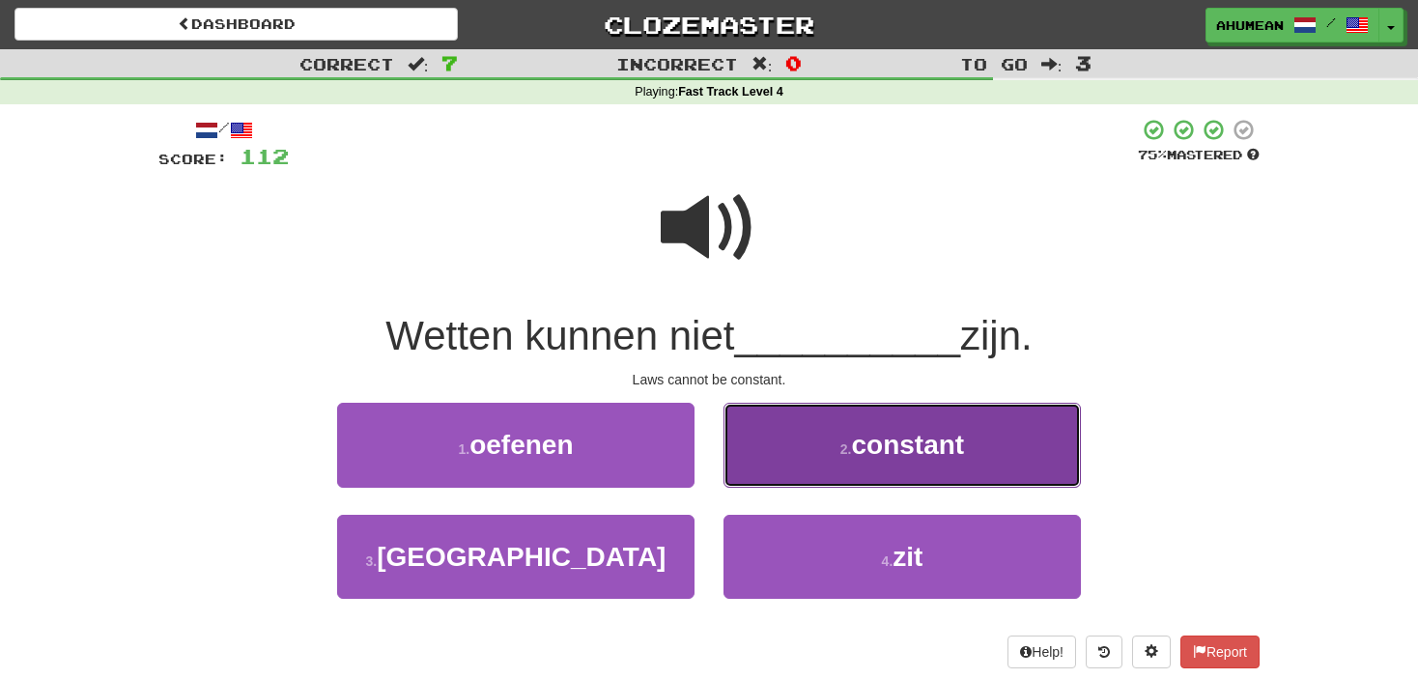
click at [838, 428] on button "2 . constant" at bounding box center [902, 445] width 357 height 84
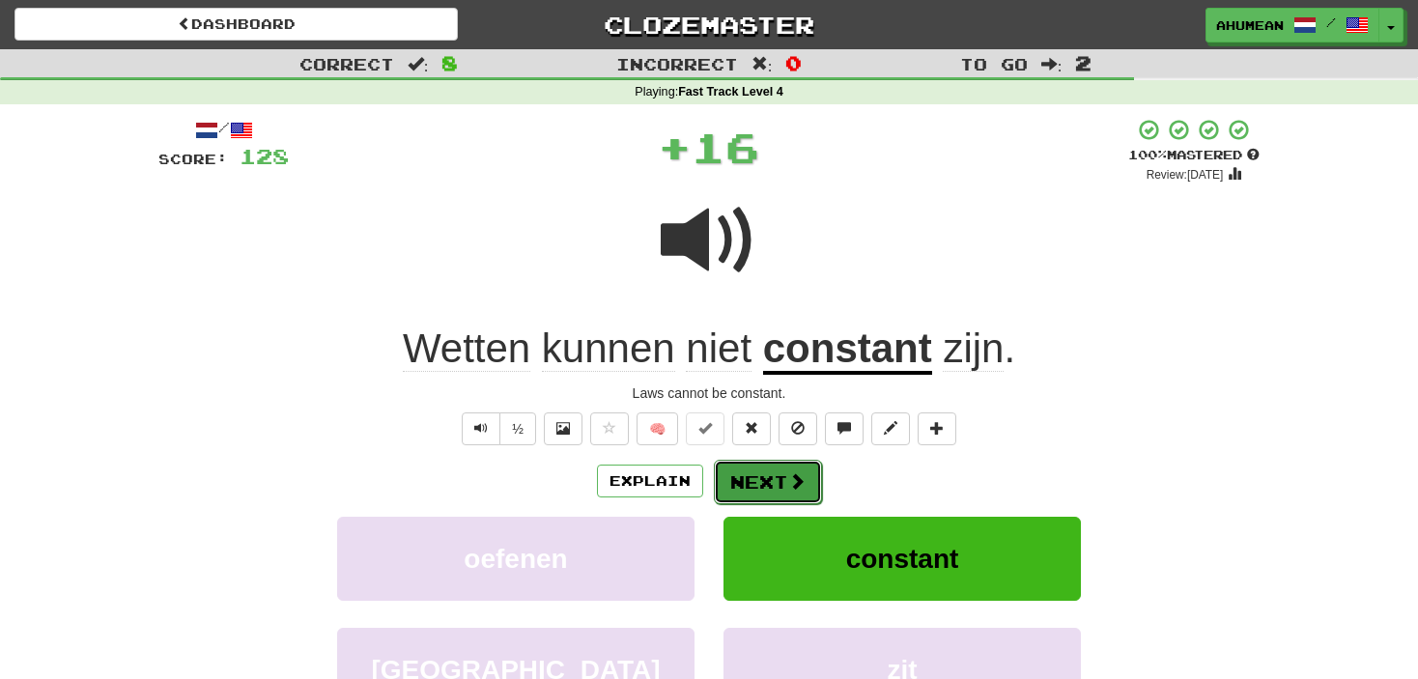
click at [773, 464] on button "Next" at bounding box center [768, 482] width 108 height 44
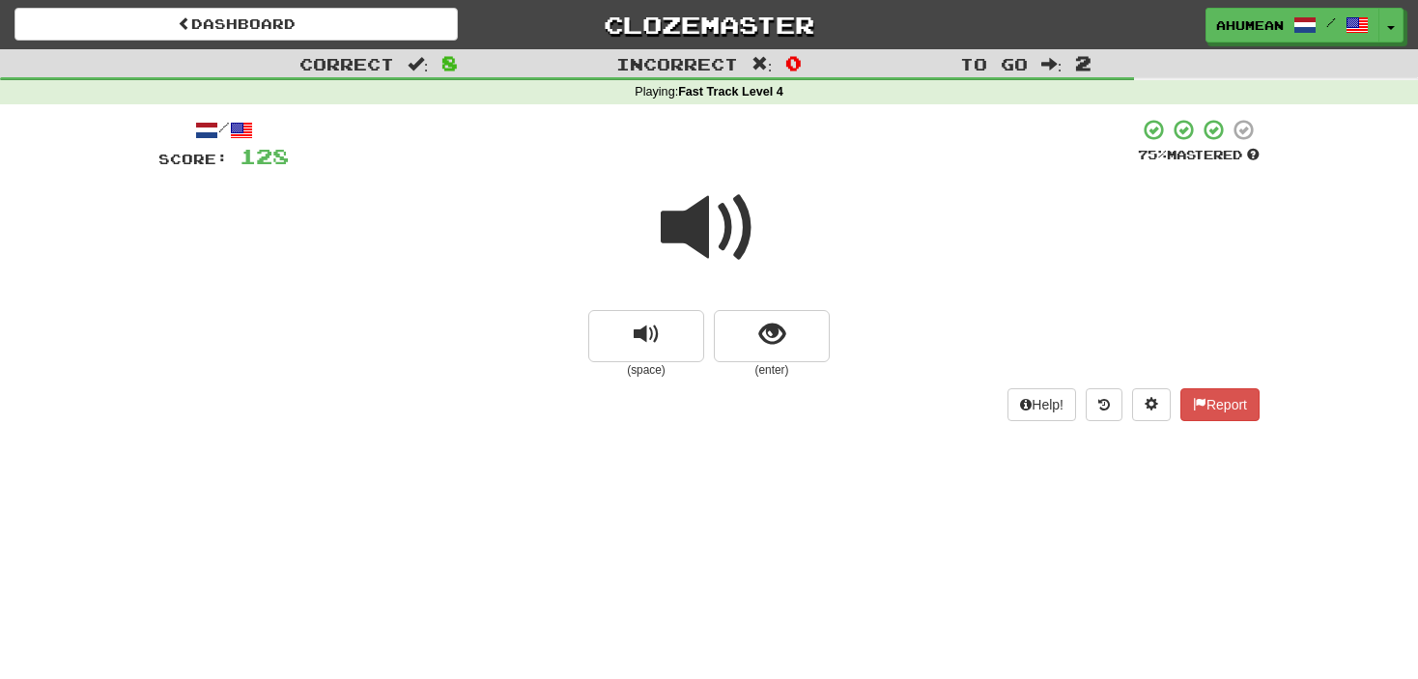
click at [702, 250] on span at bounding box center [709, 228] width 97 height 97
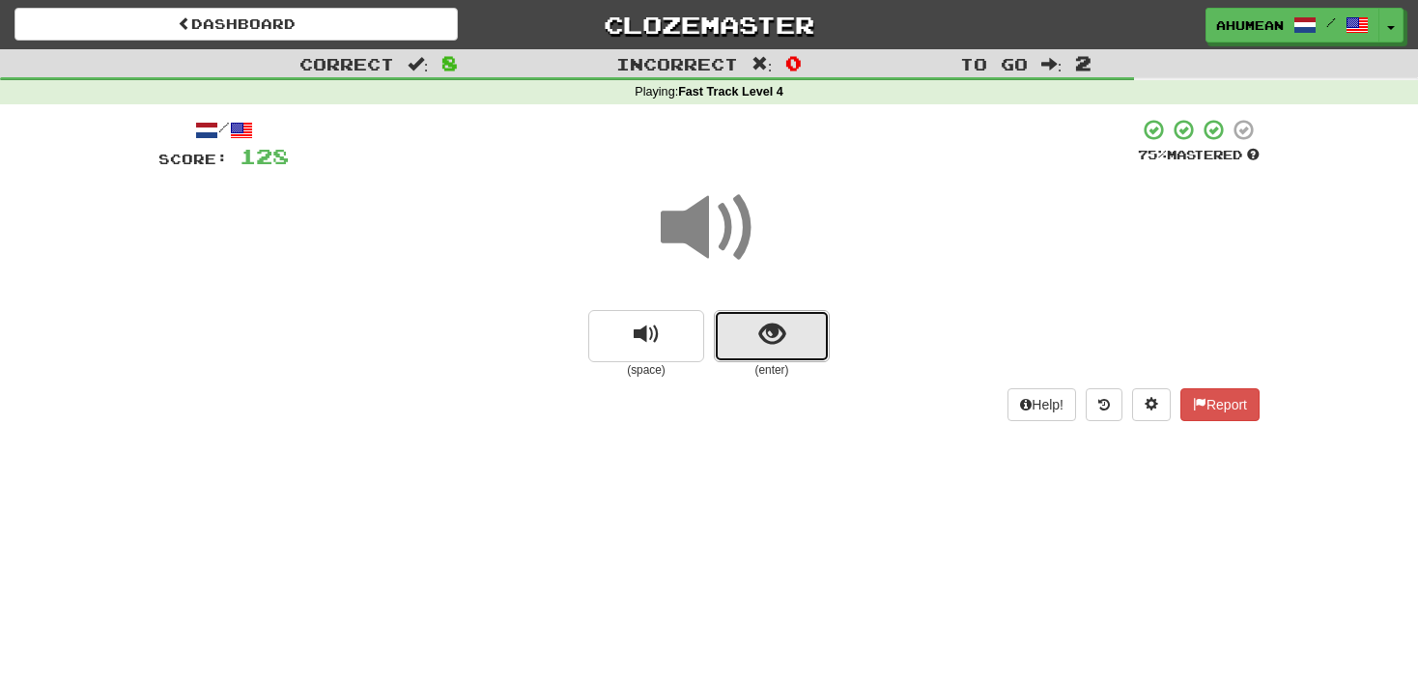
click at [769, 352] on button "show sentence" at bounding box center [772, 336] width 116 height 52
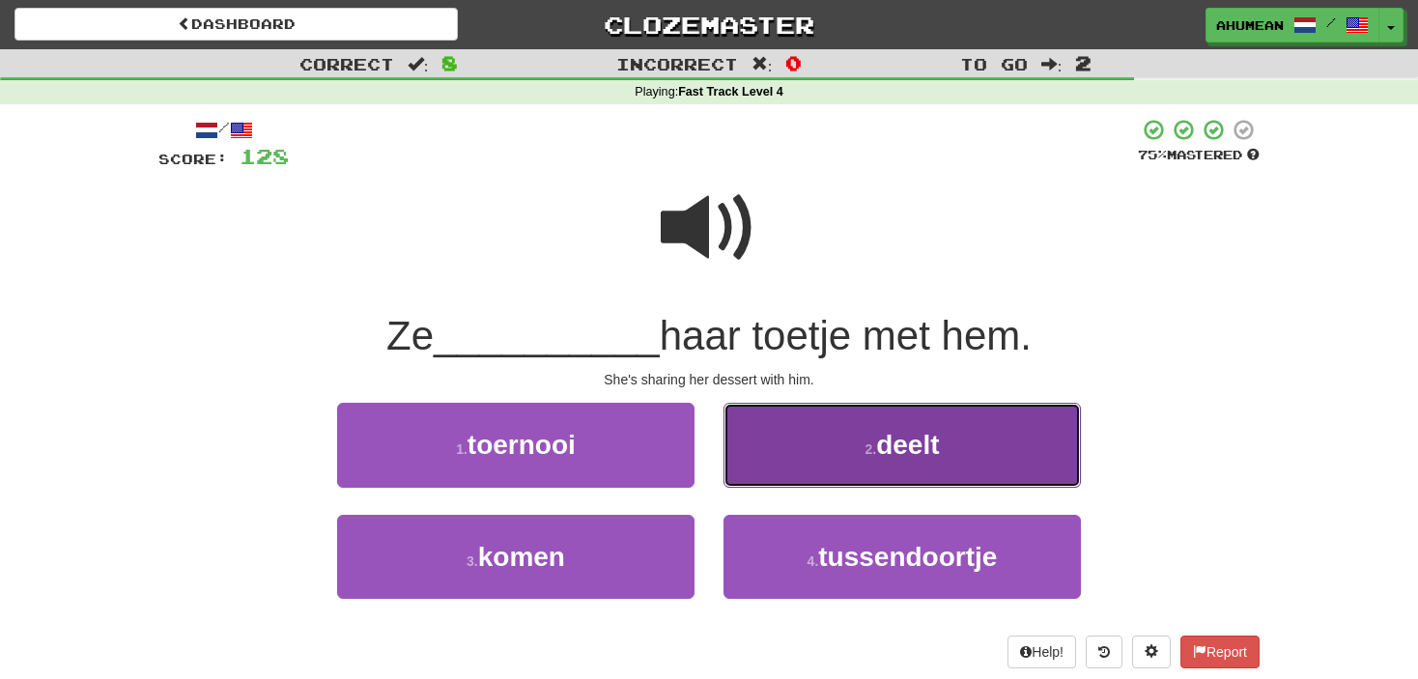
click at [808, 475] on button "2 . deelt" at bounding box center [902, 445] width 357 height 84
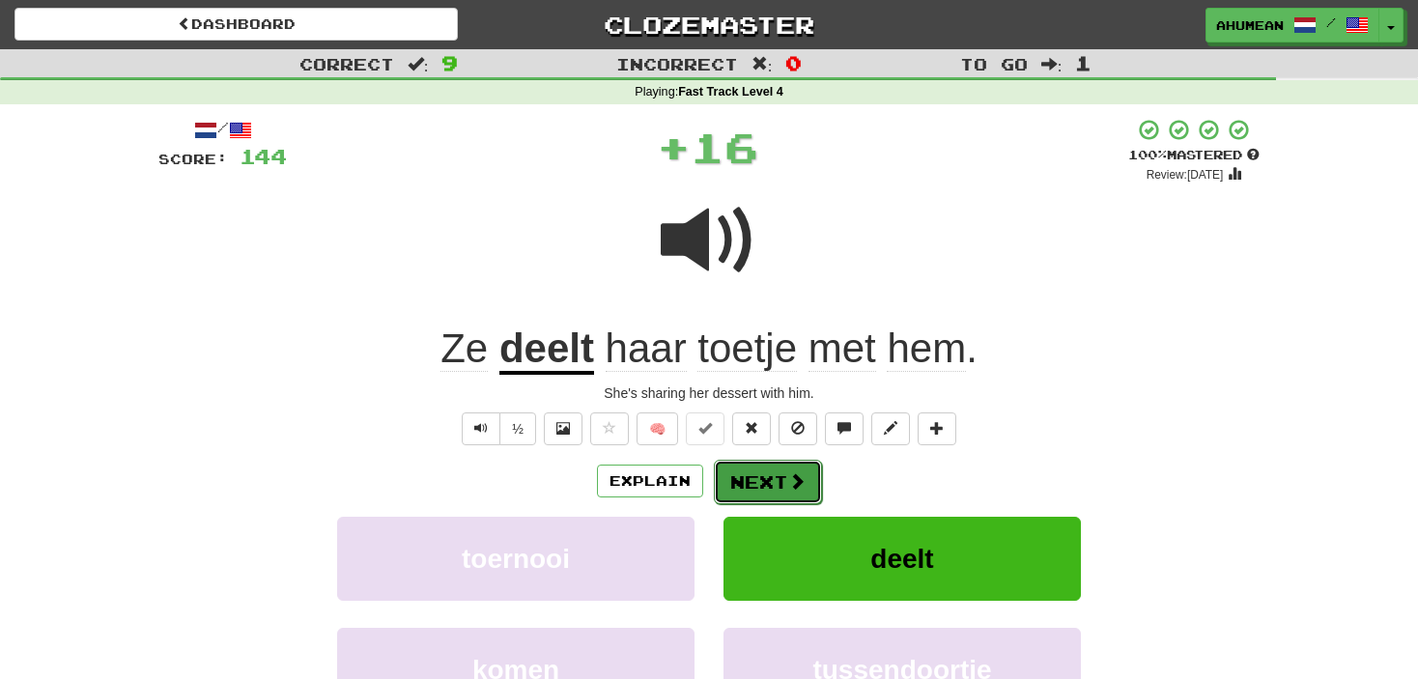
click at [788, 475] on span at bounding box center [796, 480] width 17 height 17
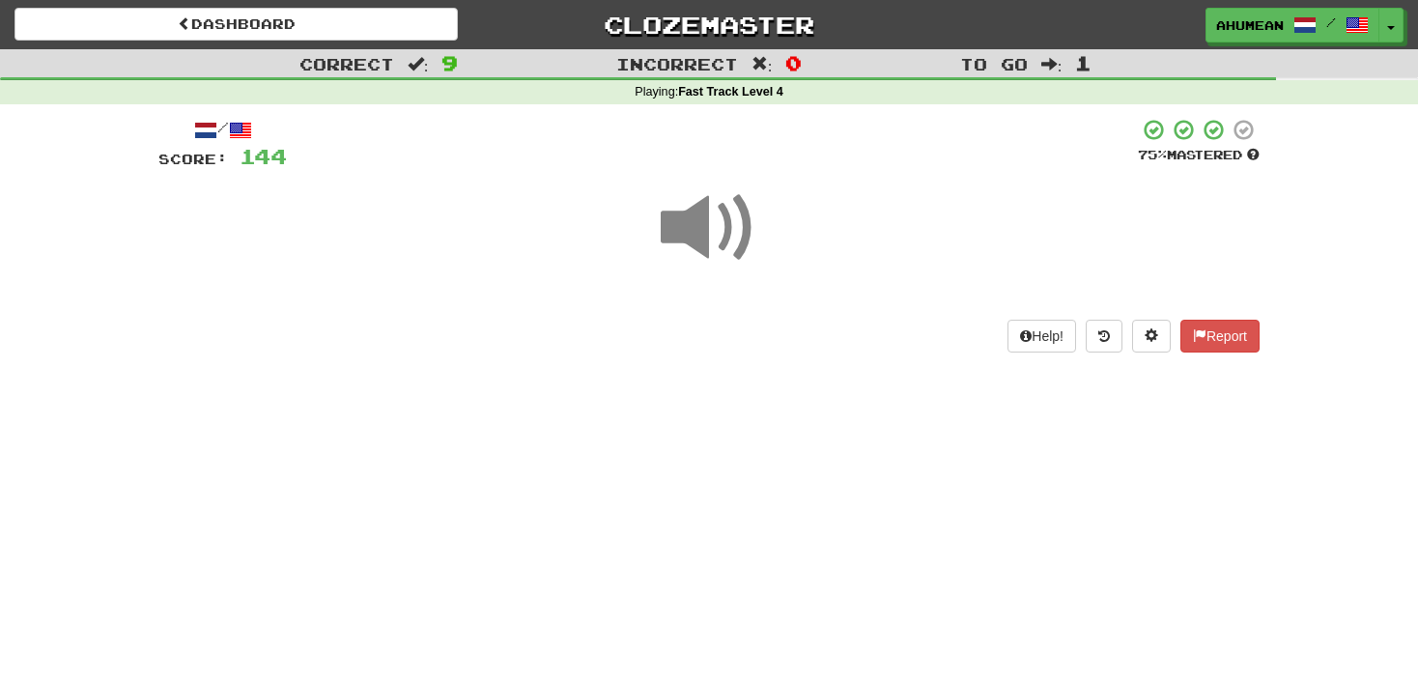
click at [702, 243] on span at bounding box center [709, 228] width 97 height 97
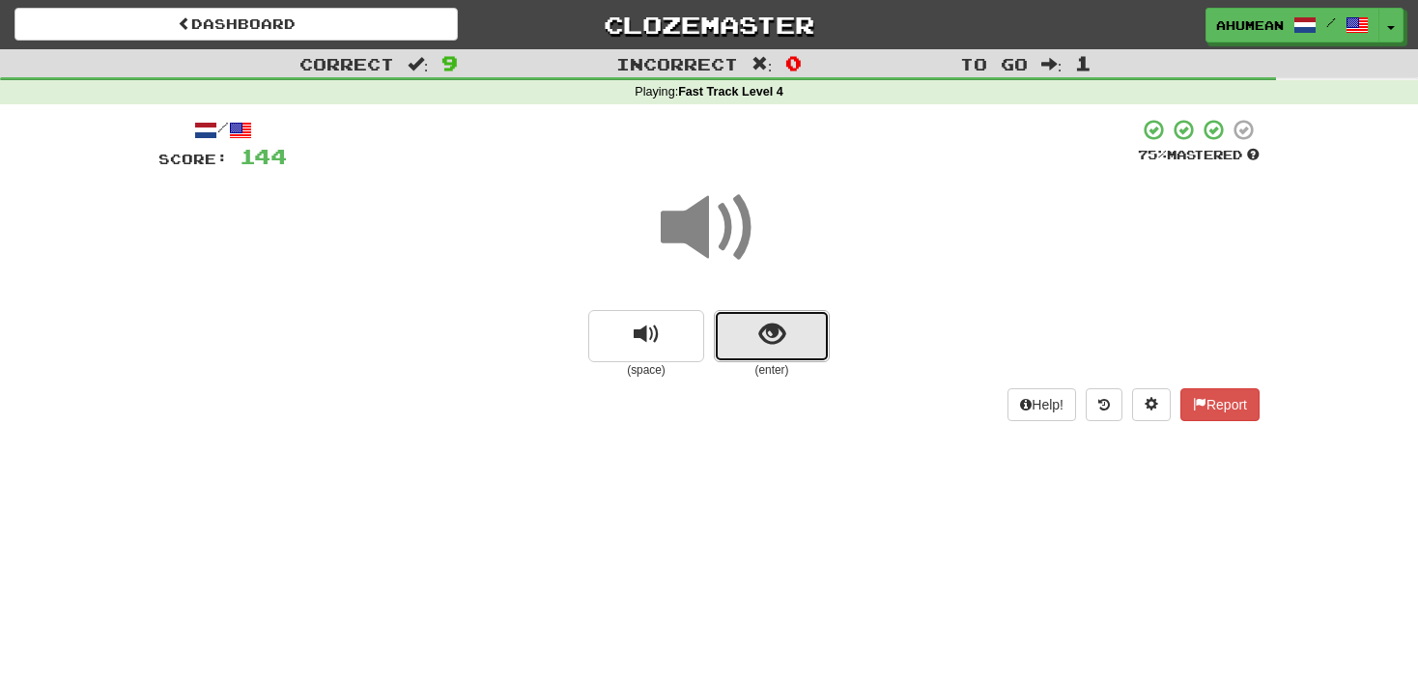
click at [791, 339] on button "show sentence" at bounding box center [772, 336] width 116 height 52
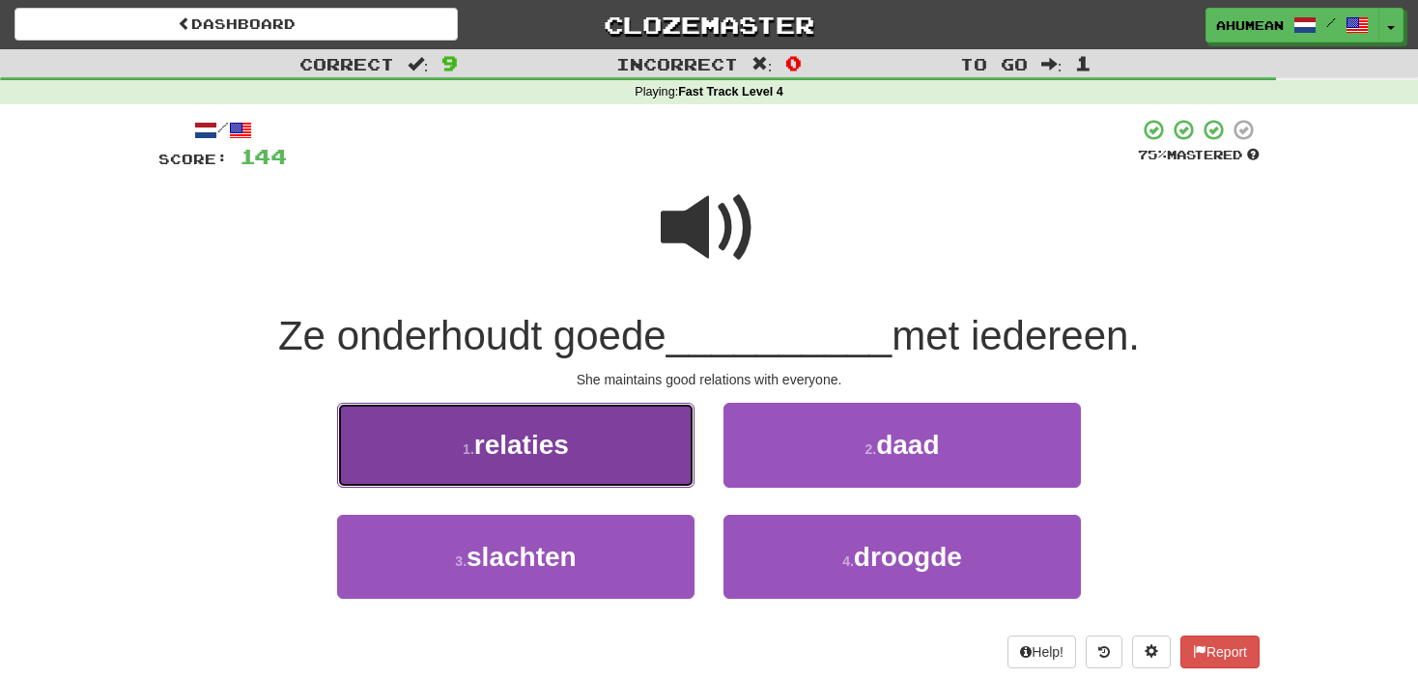
drag, startPoint x: 533, startPoint y: 458, endPoint x: 531, endPoint y: 469, distance: 10.8
click at [531, 469] on button "1 . relaties" at bounding box center [515, 445] width 357 height 84
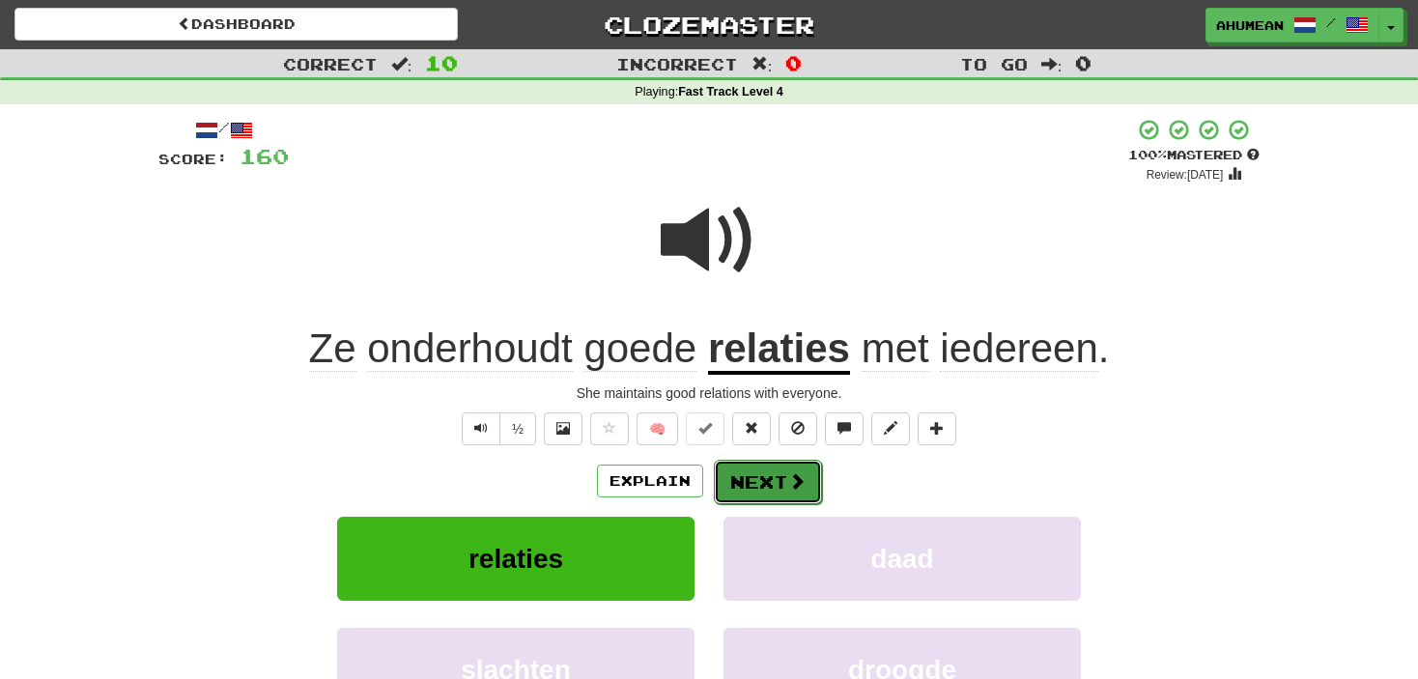
click at [773, 466] on button "Next" at bounding box center [768, 482] width 108 height 44
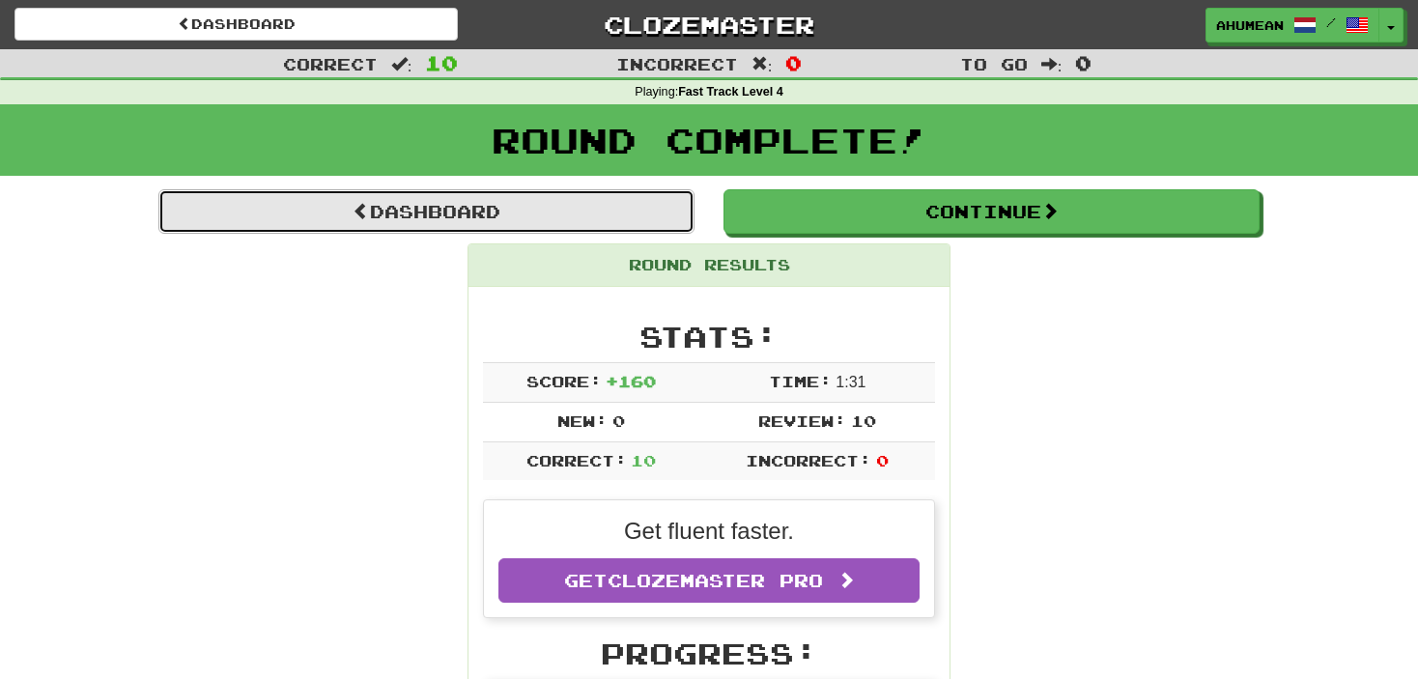
click at [498, 213] on link "Dashboard" at bounding box center [426, 211] width 536 height 44
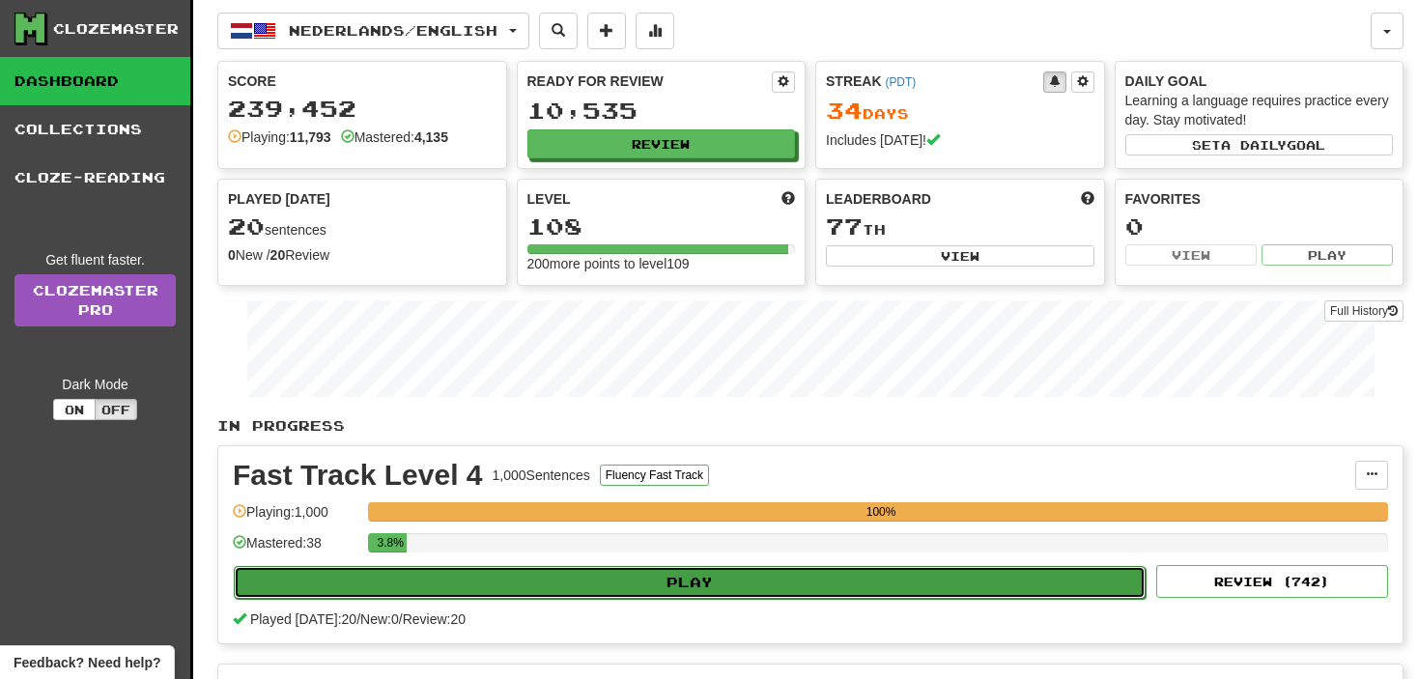
click at [637, 570] on button "Play" at bounding box center [690, 582] width 912 height 33
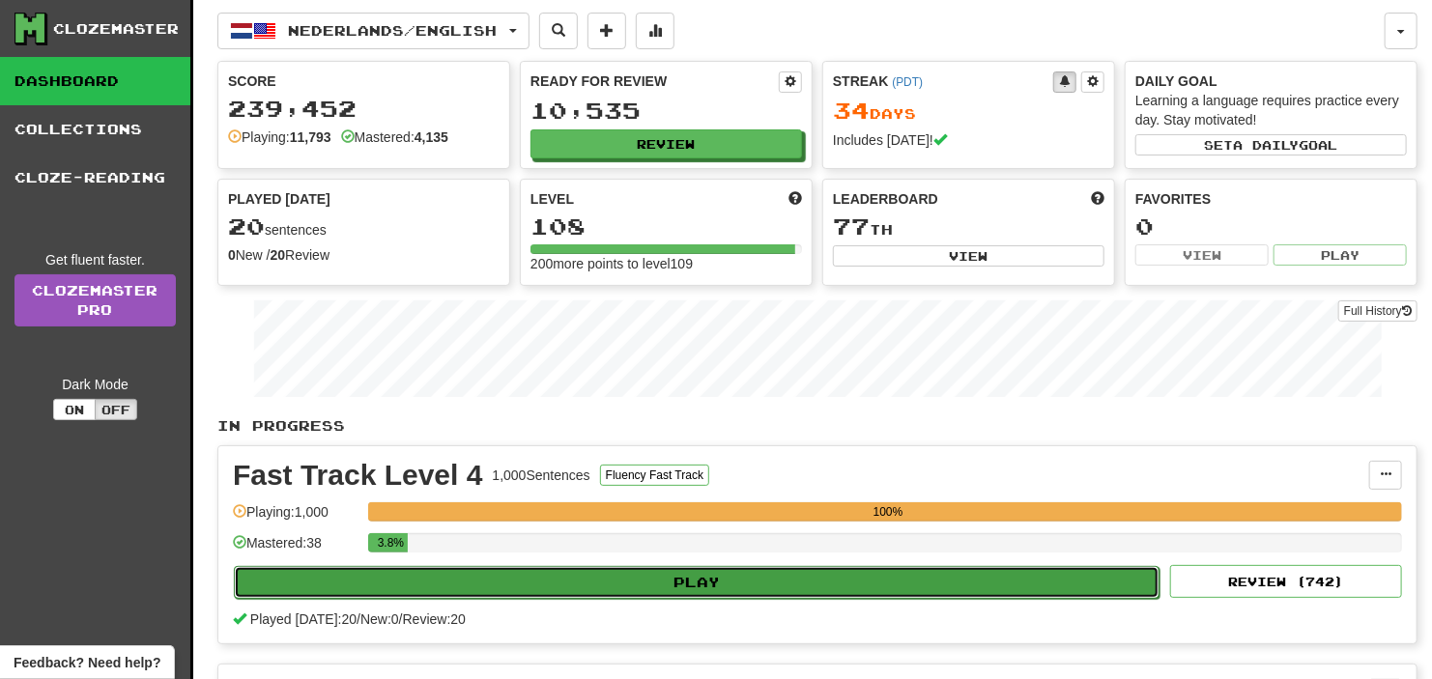
select select "**"
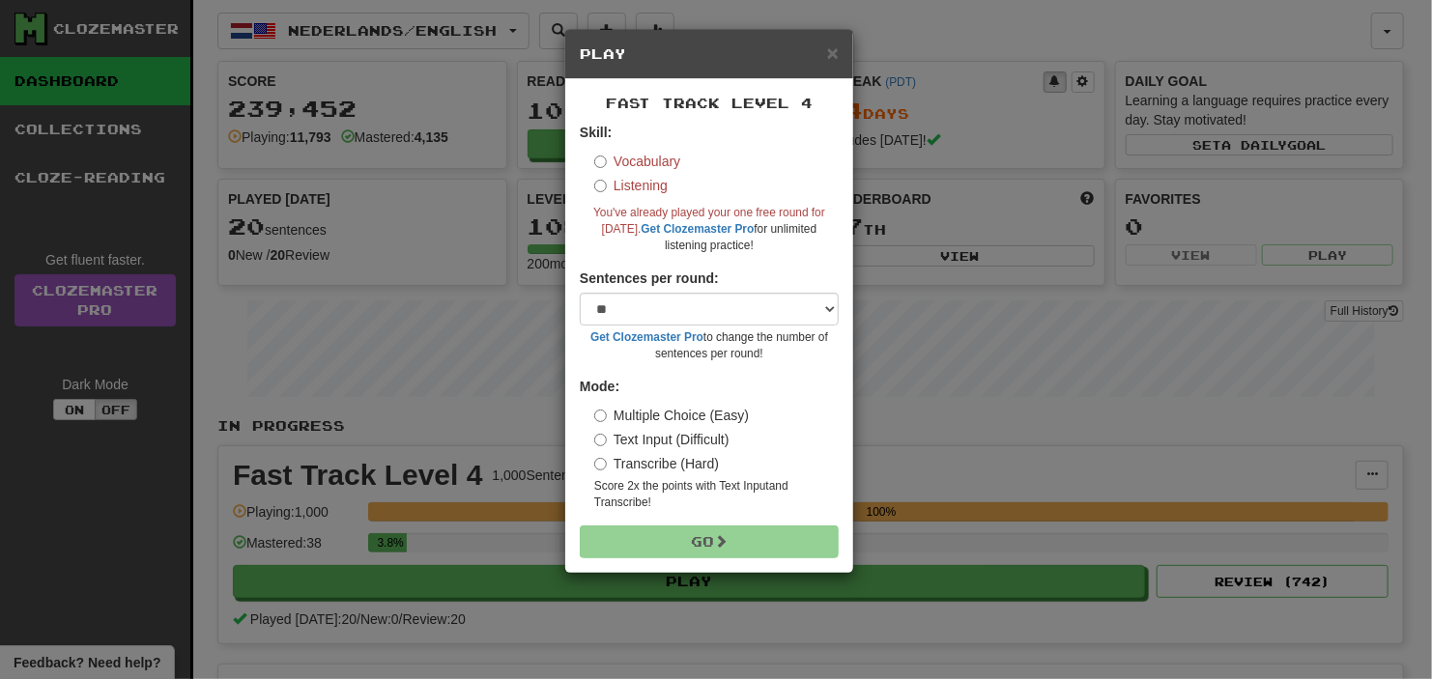
click at [614, 168] on label "Vocabulary" at bounding box center [637, 161] width 86 height 19
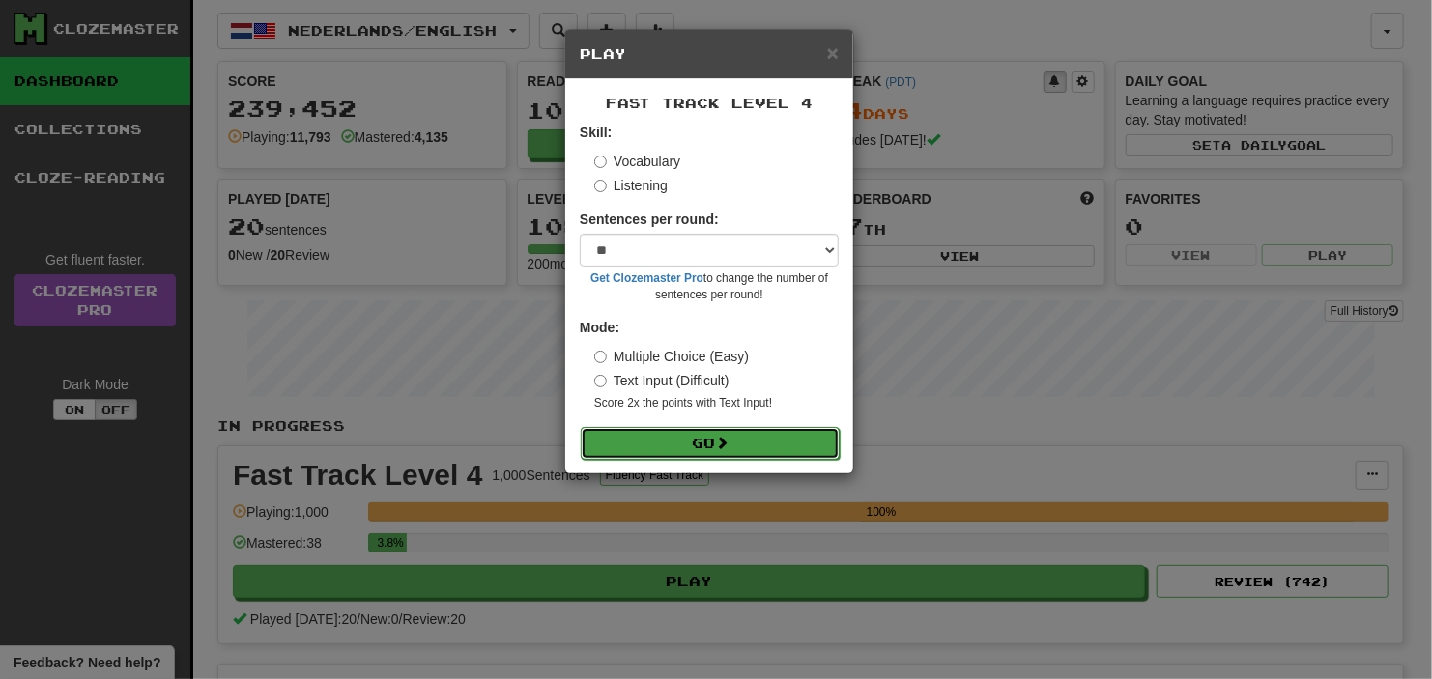
click at [671, 440] on button "Go" at bounding box center [710, 443] width 259 height 33
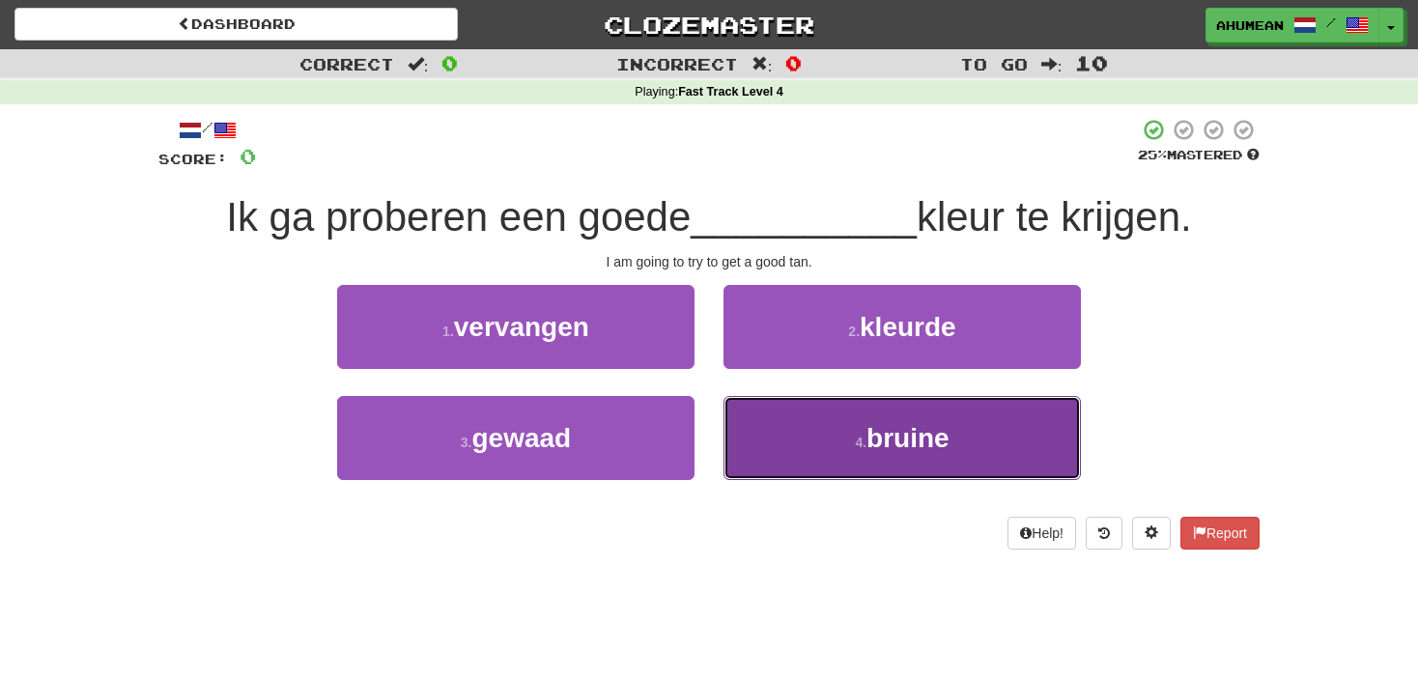
click at [845, 428] on button "4 . bruine" at bounding box center [902, 438] width 357 height 84
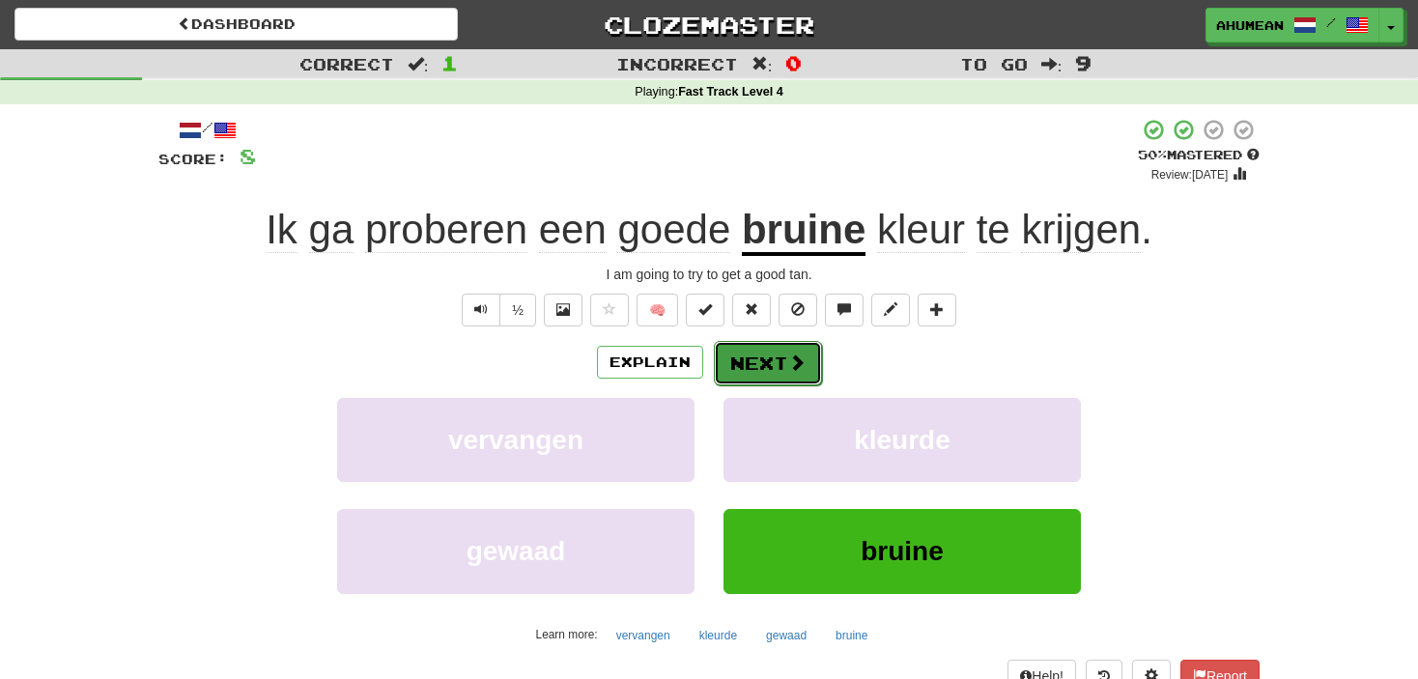
click at [748, 366] on button "Next" at bounding box center [768, 363] width 108 height 44
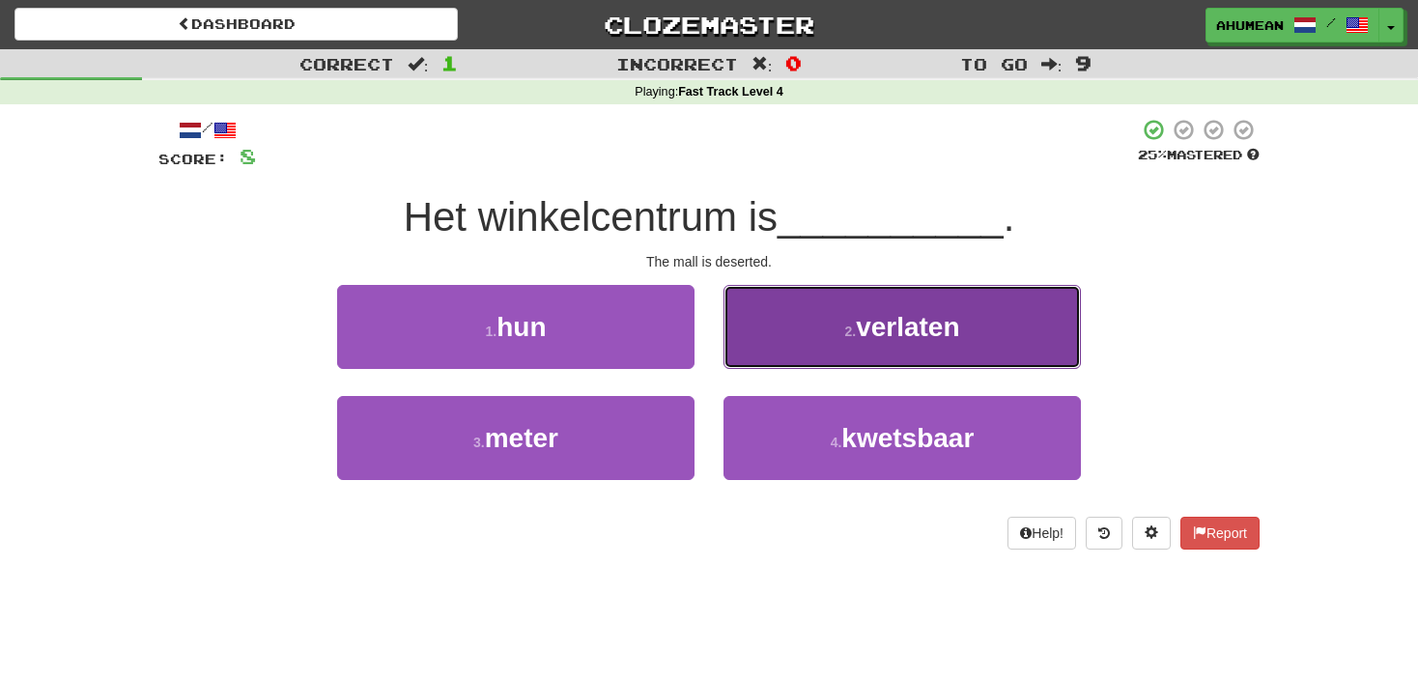
click at [793, 329] on button "2 . verlaten" at bounding box center [902, 327] width 357 height 84
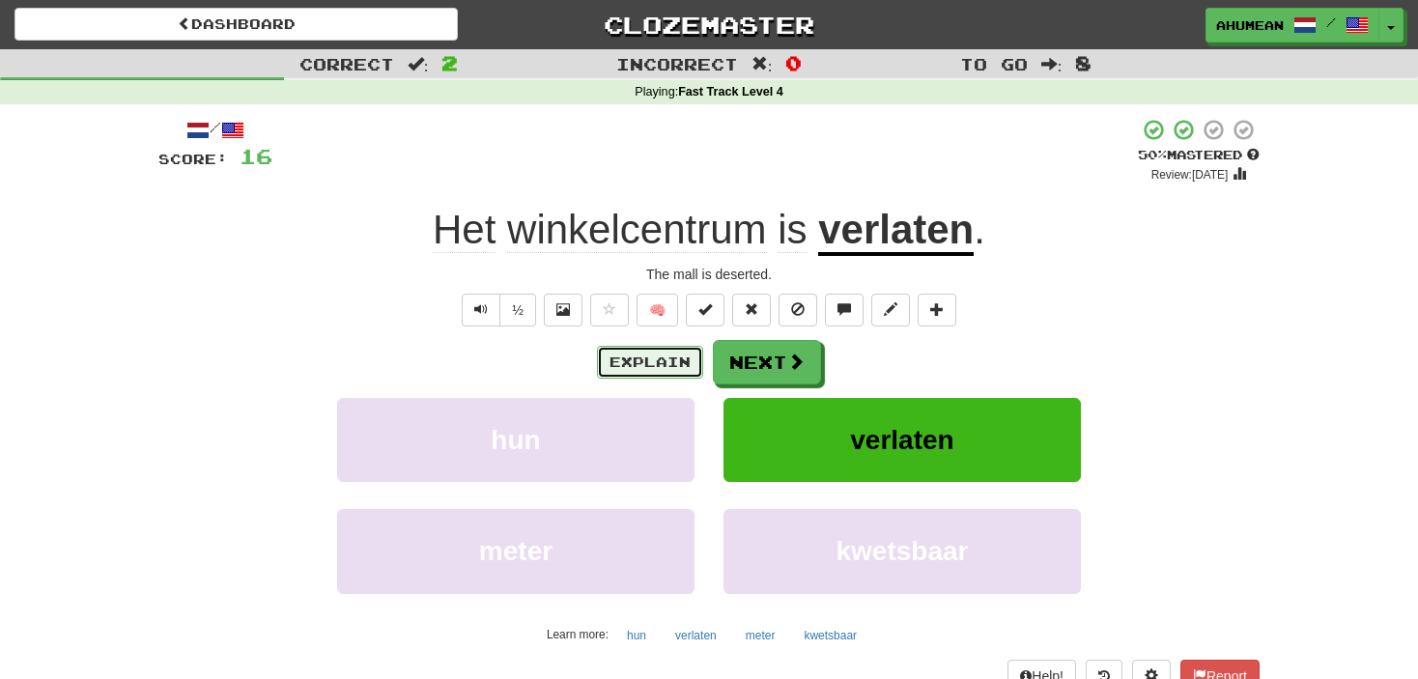
click at [613, 363] on button "Explain" at bounding box center [650, 362] width 106 height 33
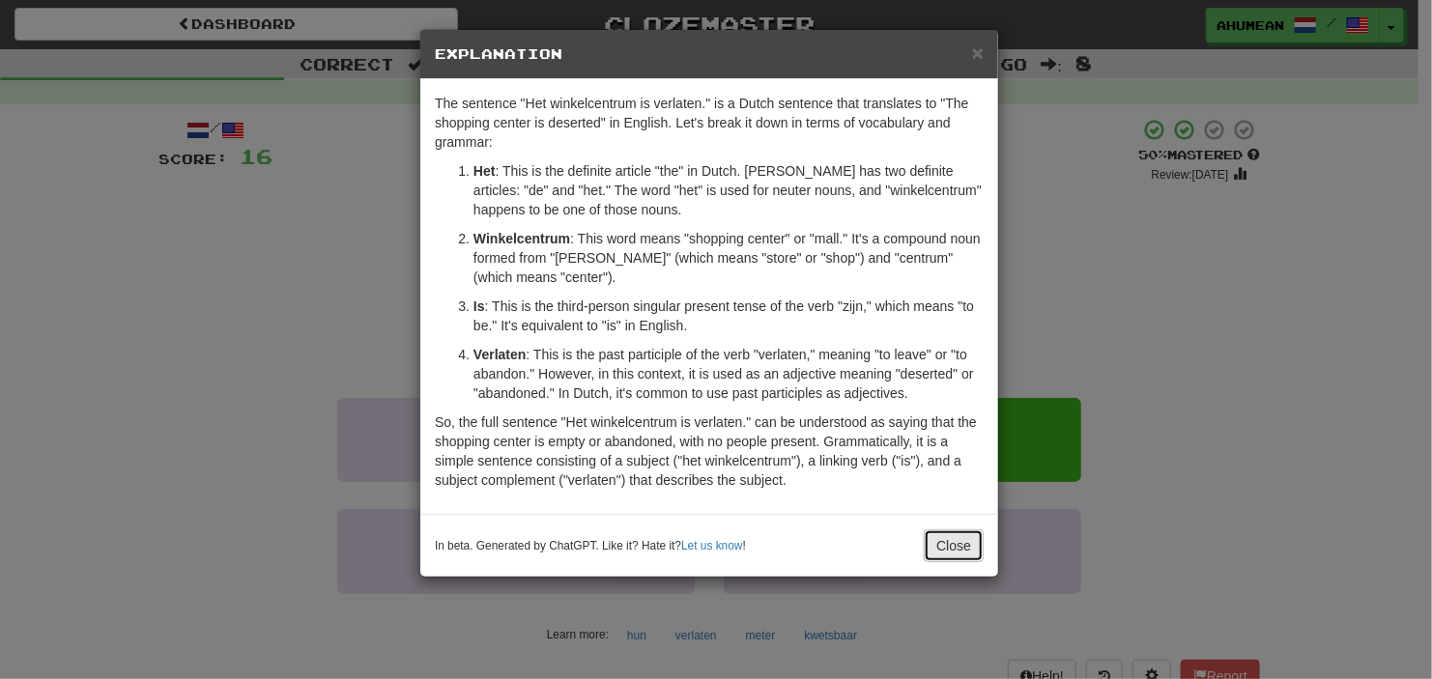
click at [958, 547] on button "Close" at bounding box center [954, 545] width 60 height 33
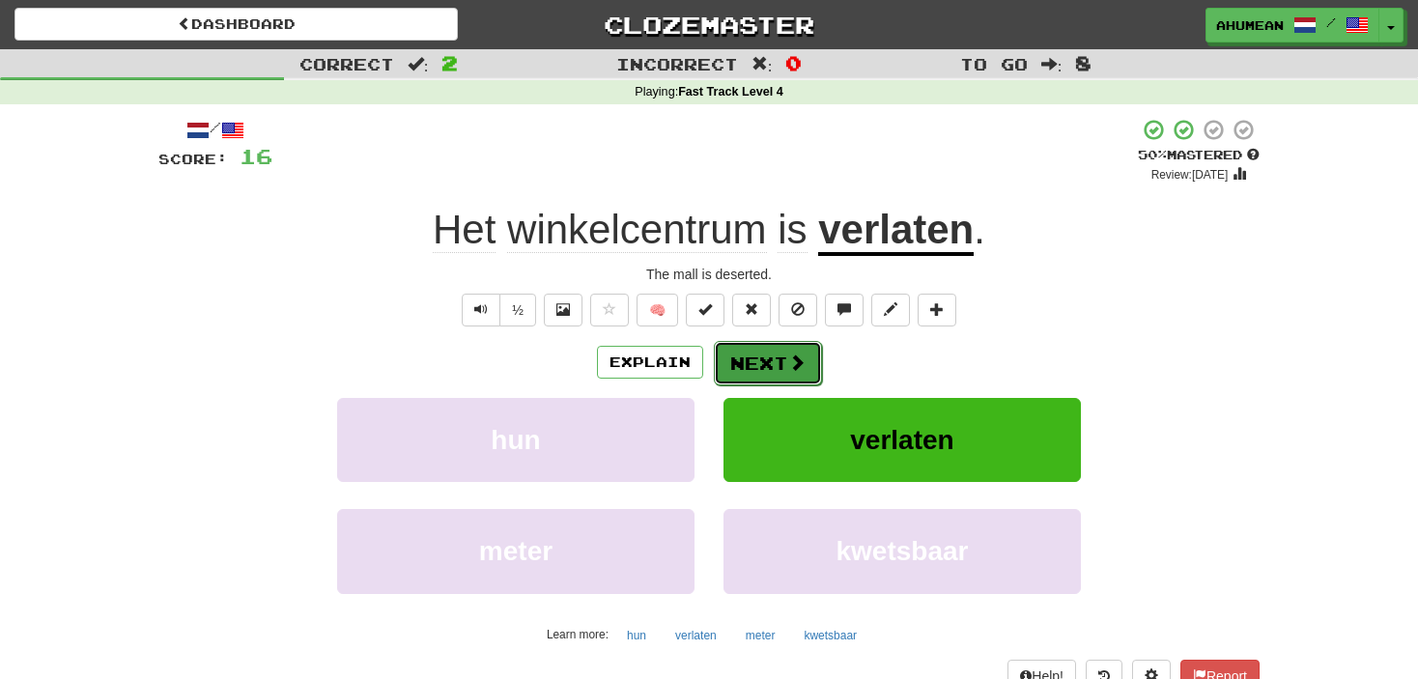
click at [756, 352] on button "Next" at bounding box center [768, 363] width 108 height 44
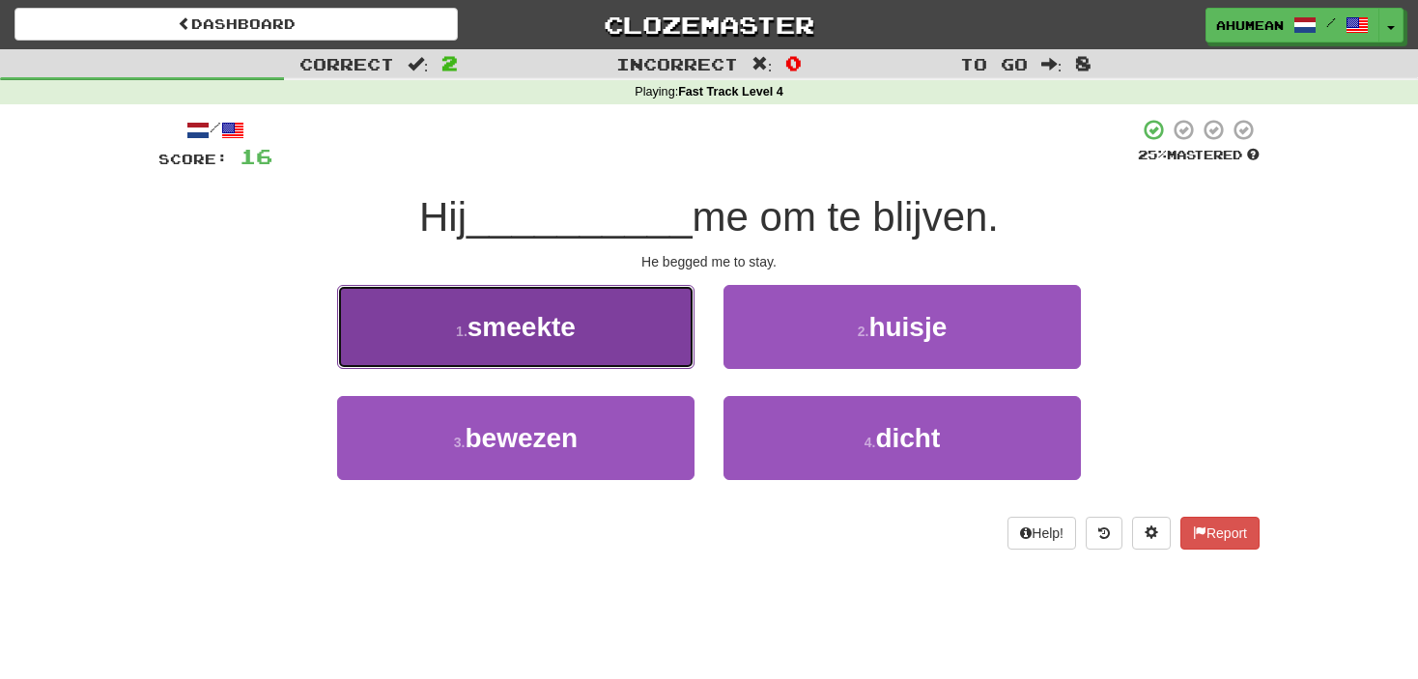
click at [652, 352] on button "1 . smeekte" at bounding box center [515, 327] width 357 height 84
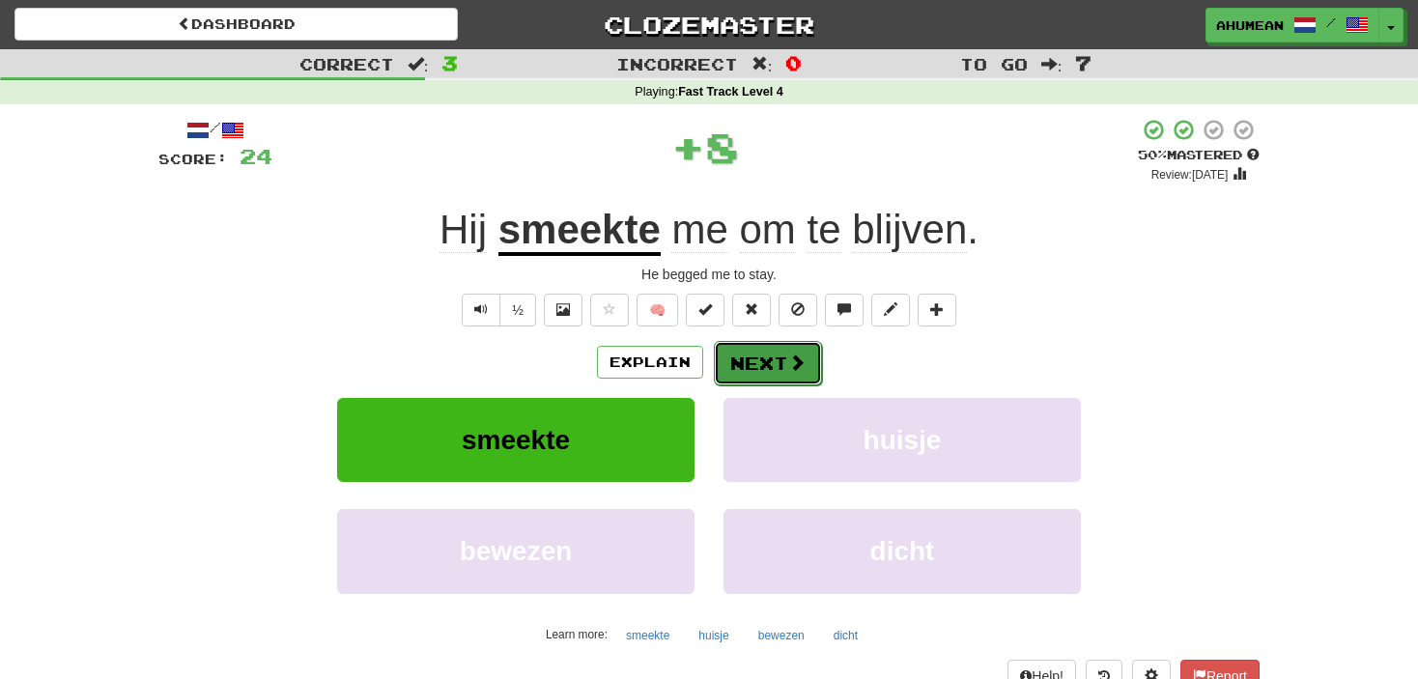
click at [802, 376] on button "Next" at bounding box center [768, 363] width 108 height 44
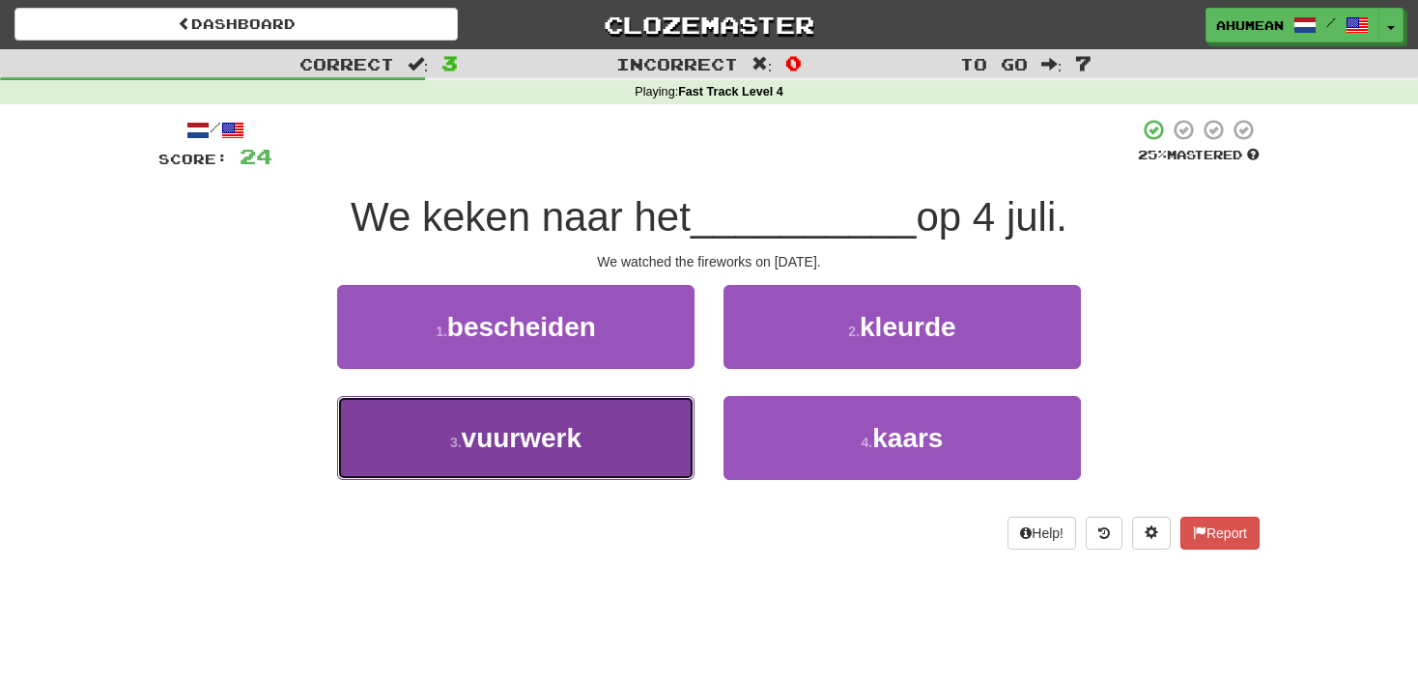
click at [621, 432] on button "3 . vuurwerk" at bounding box center [515, 438] width 357 height 84
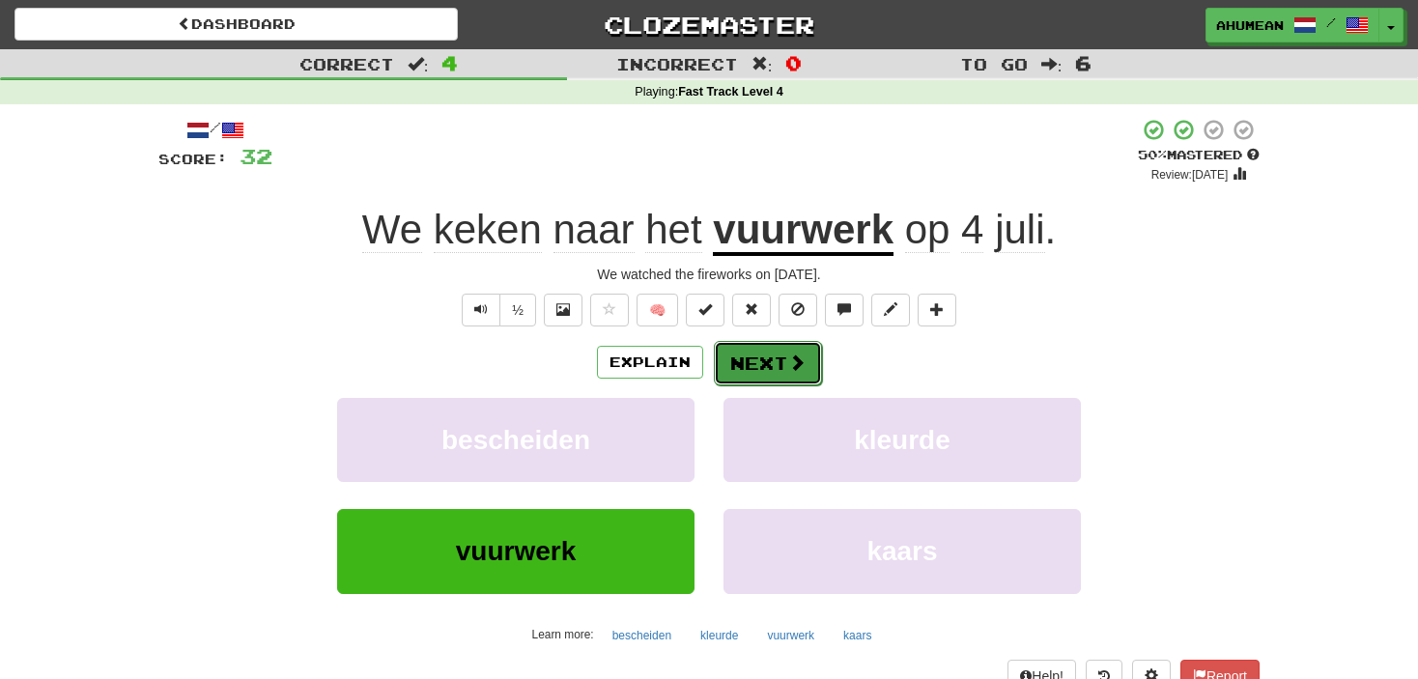
click at [727, 371] on button "Next" at bounding box center [768, 363] width 108 height 44
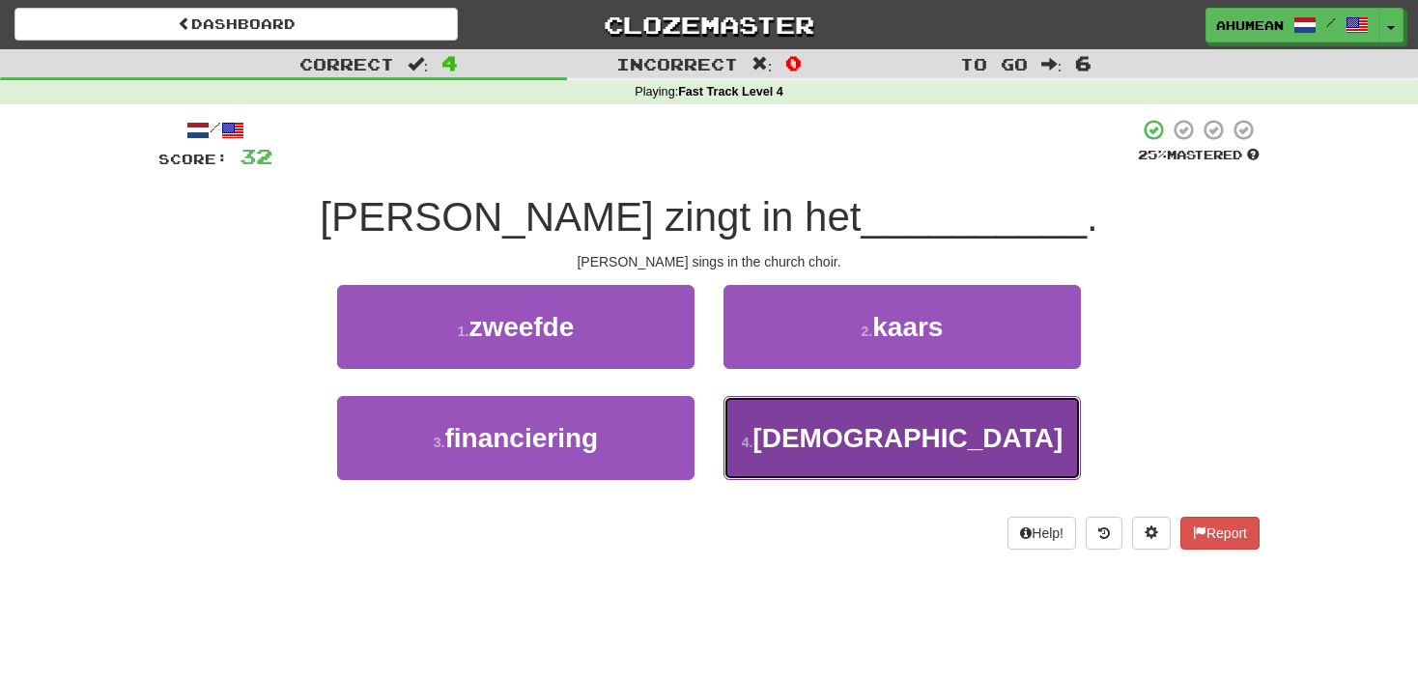
click at [859, 446] on span "kerkkoor" at bounding box center [908, 438] width 310 height 30
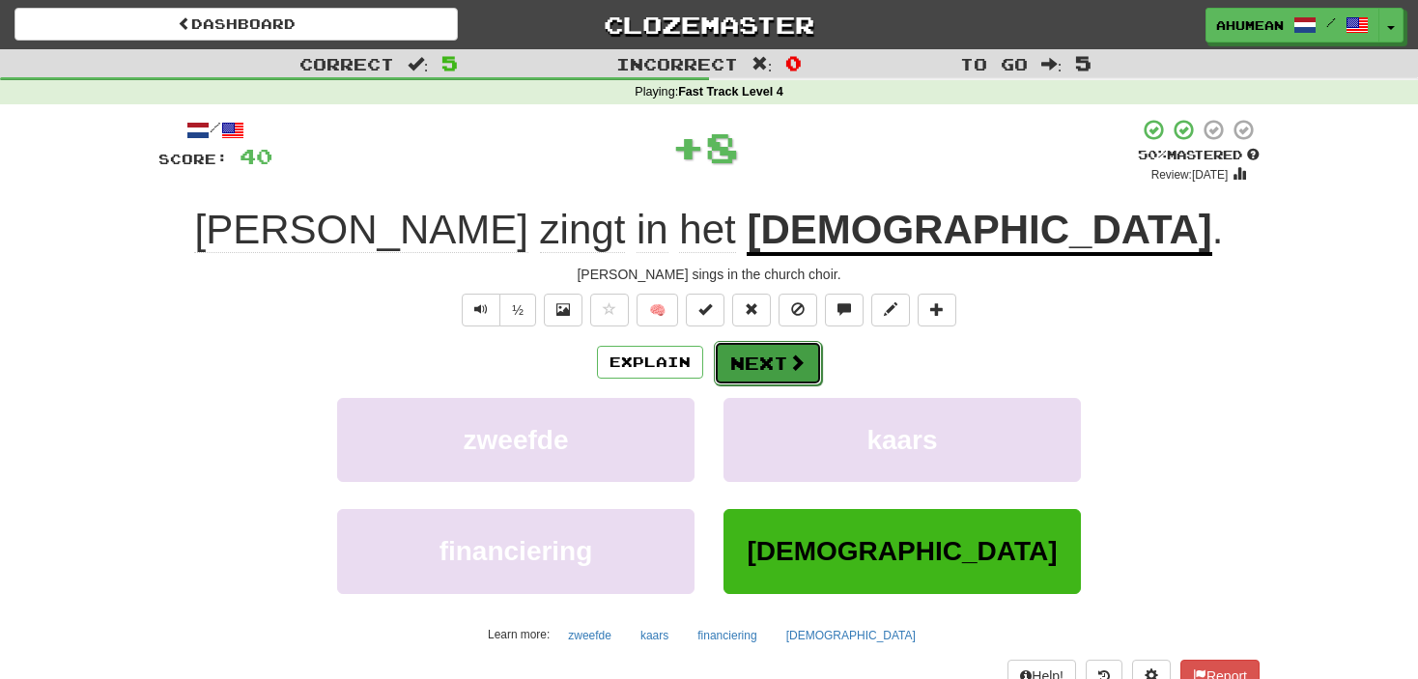
click at [768, 366] on button "Next" at bounding box center [768, 363] width 108 height 44
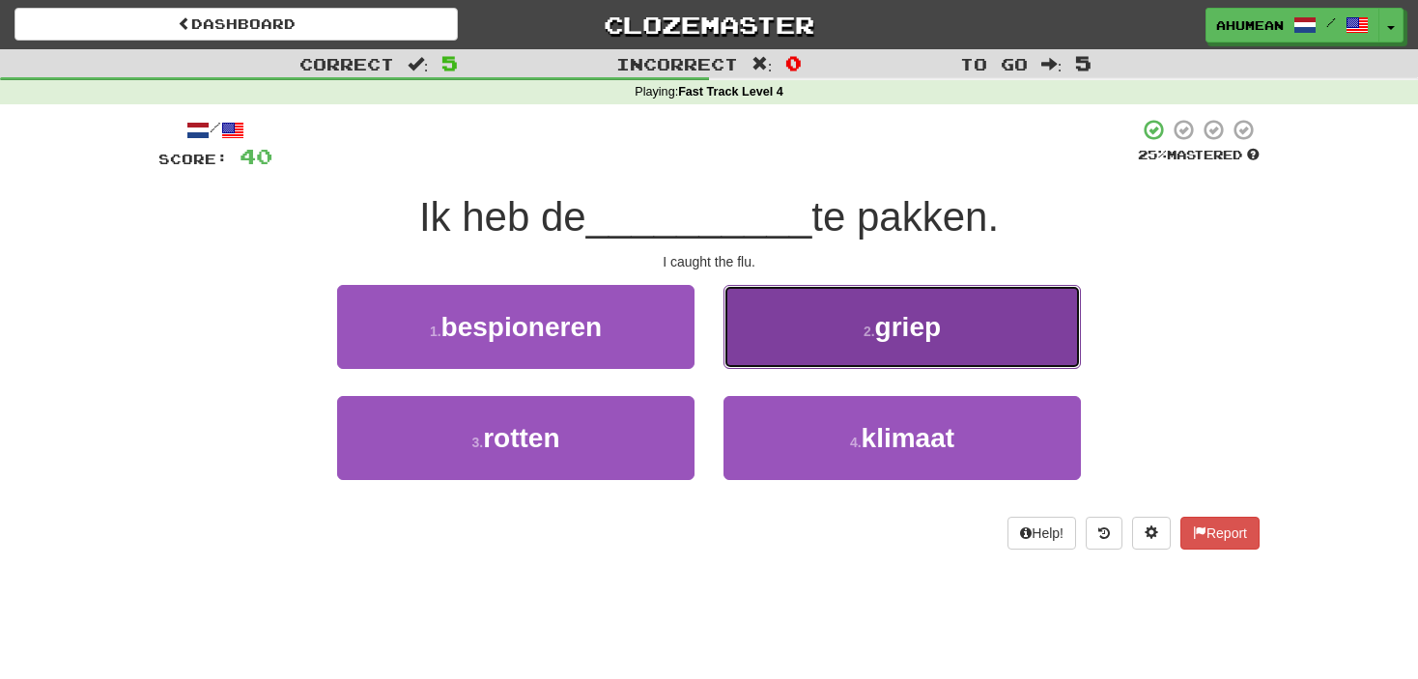
click at [795, 346] on button "2 . griep" at bounding box center [902, 327] width 357 height 84
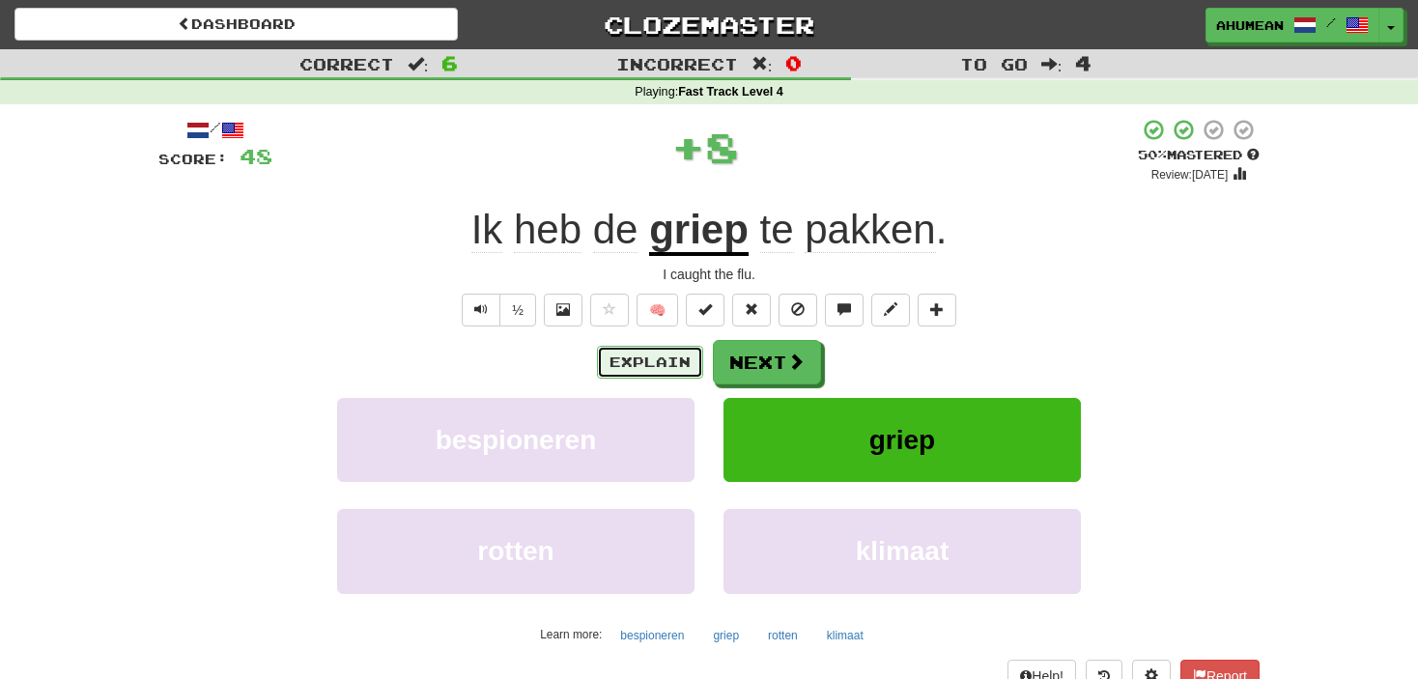
click at [685, 357] on button "Explain" at bounding box center [650, 362] width 106 height 33
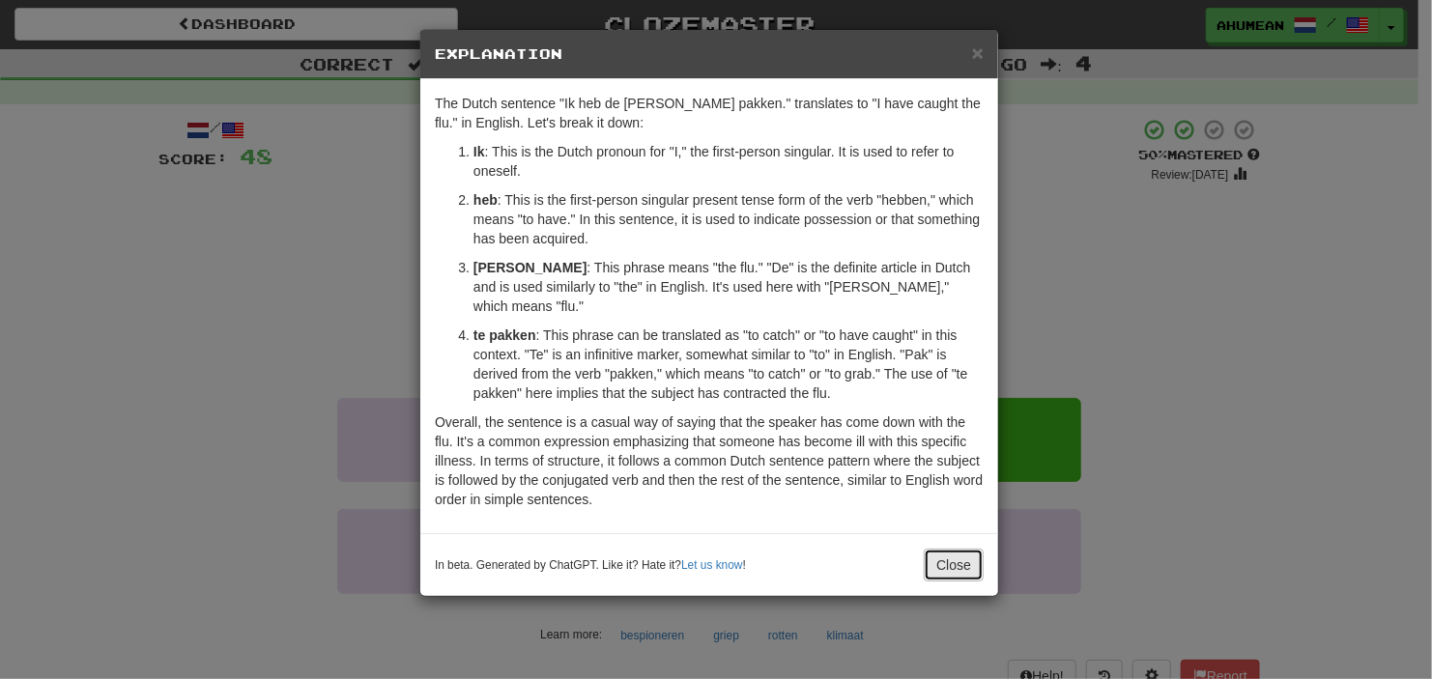
click at [948, 549] on button "Close" at bounding box center [954, 565] width 60 height 33
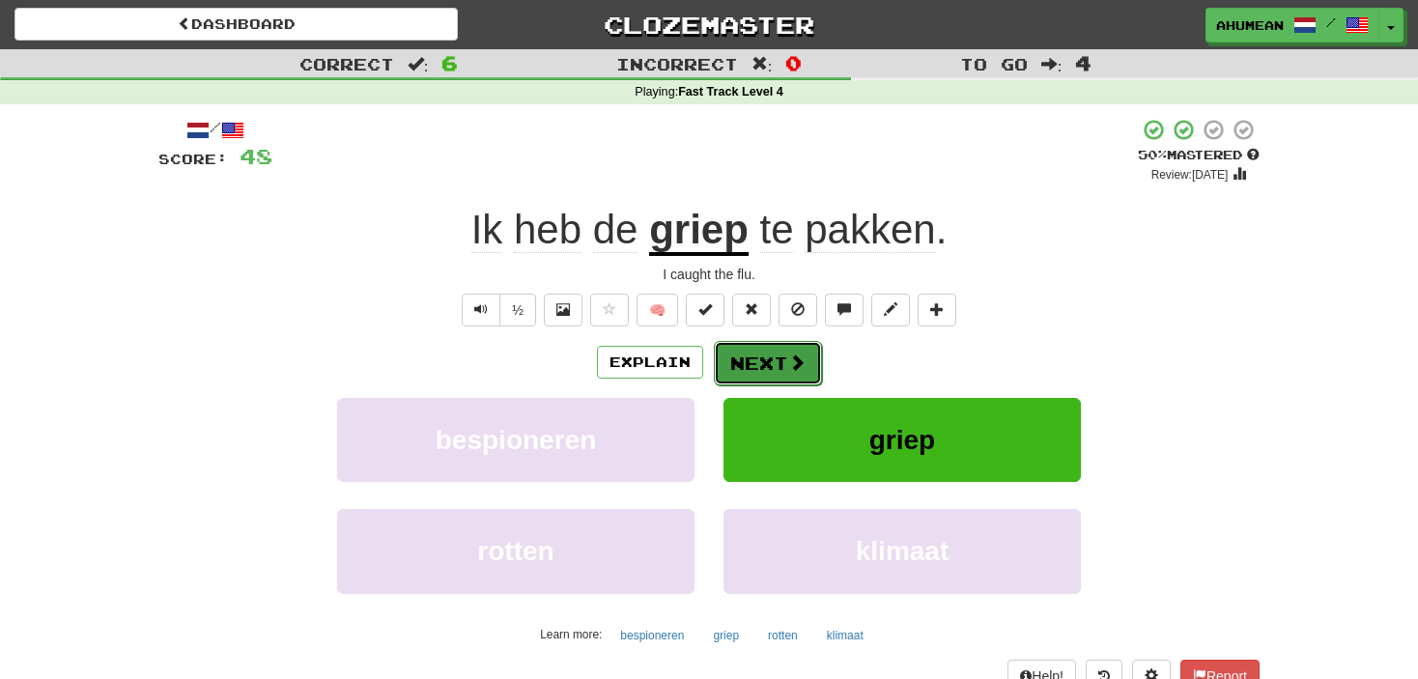
click at [780, 366] on button "Next" at bounding box center [768, 363] width 108 height 44
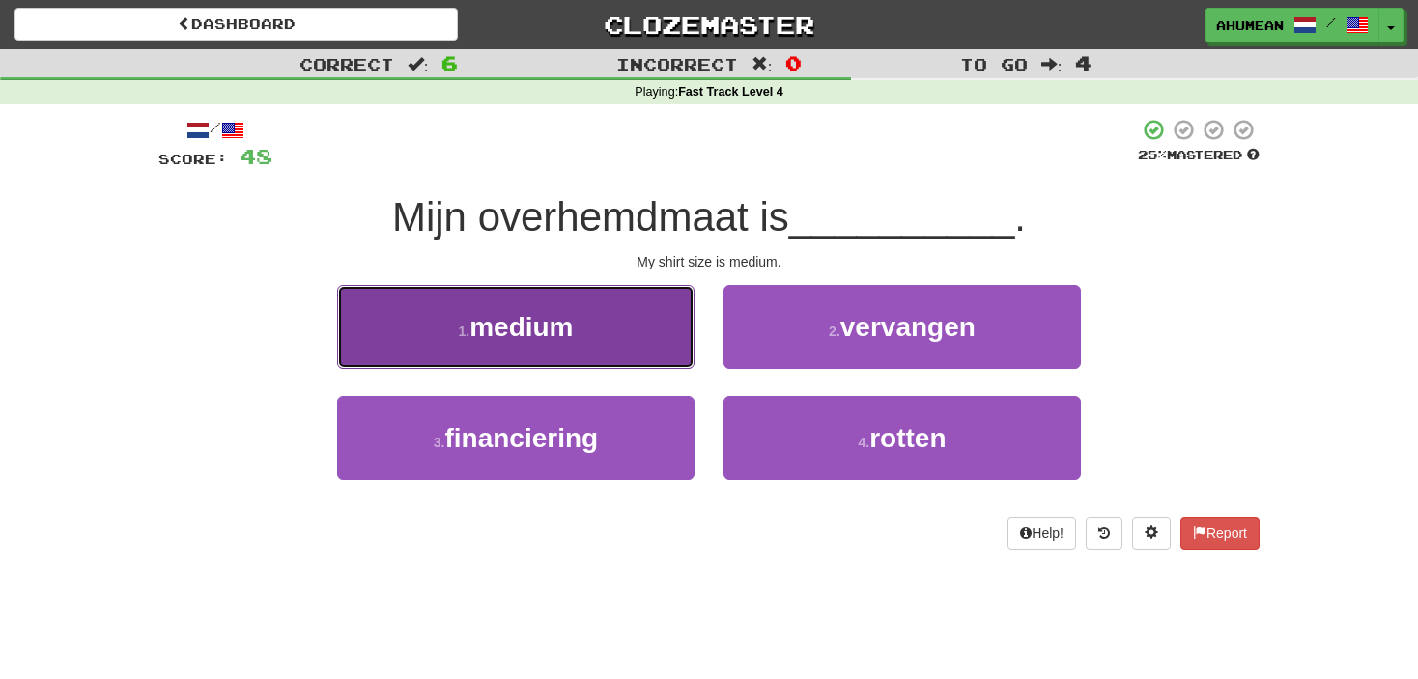
click at [590, 317] on button "1 . medium" at bounding box center [515, 327] width 357 height 84
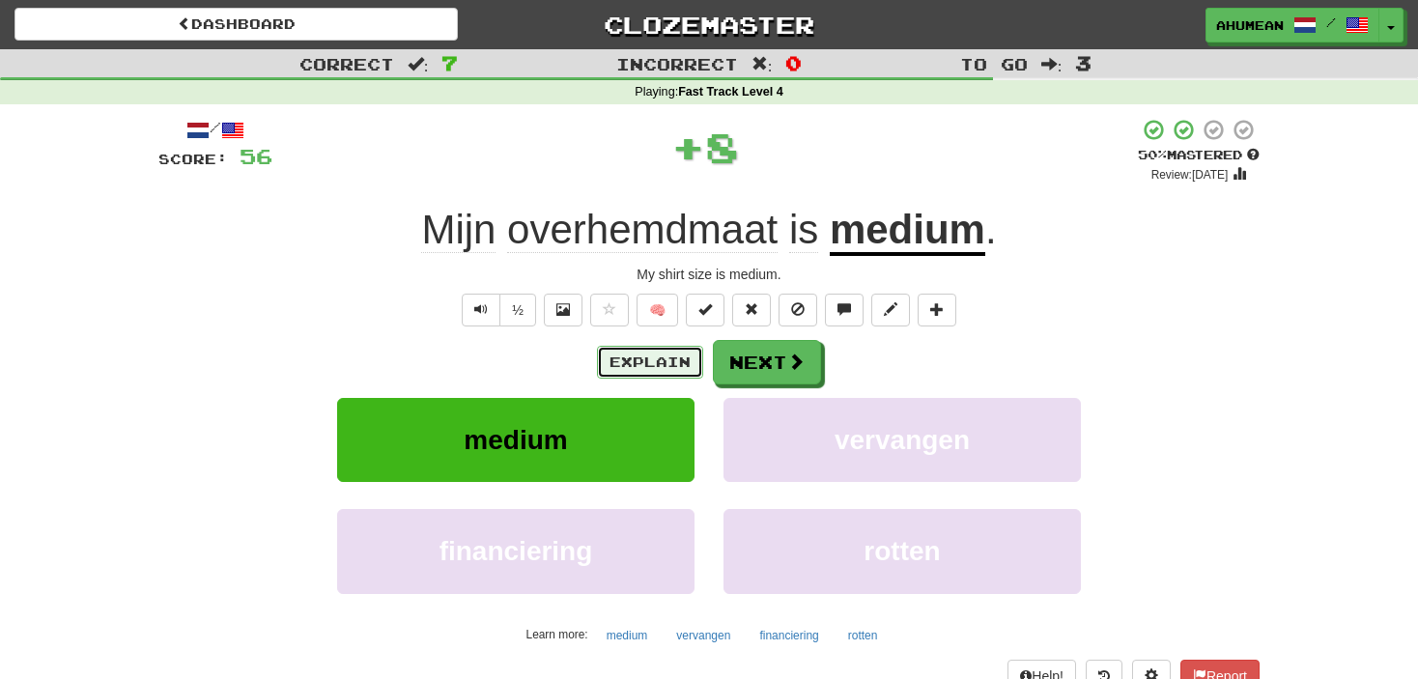
click at [656, 359] on button "Explain" at bounding box center [650, 362] width 106 height 33
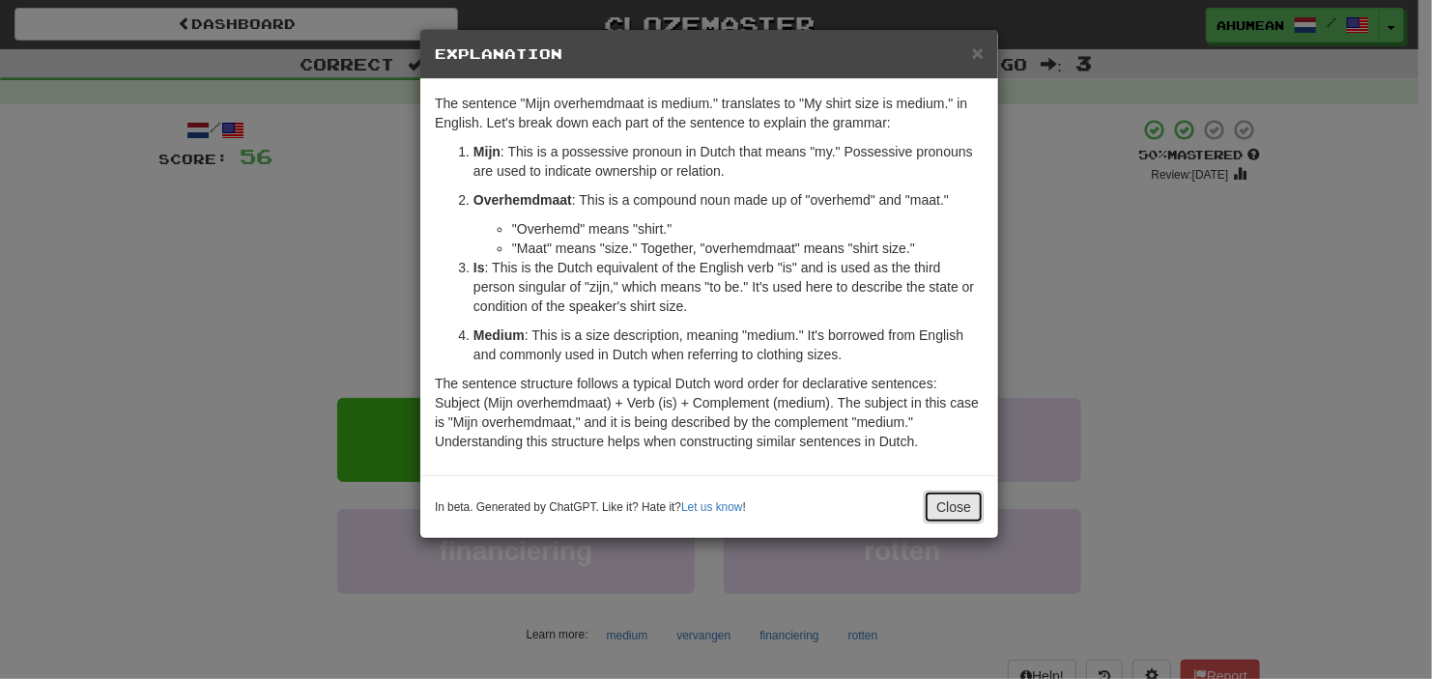
click at [944, 511] on button "Close" at bounding box center [954, 507] width 60 height 33
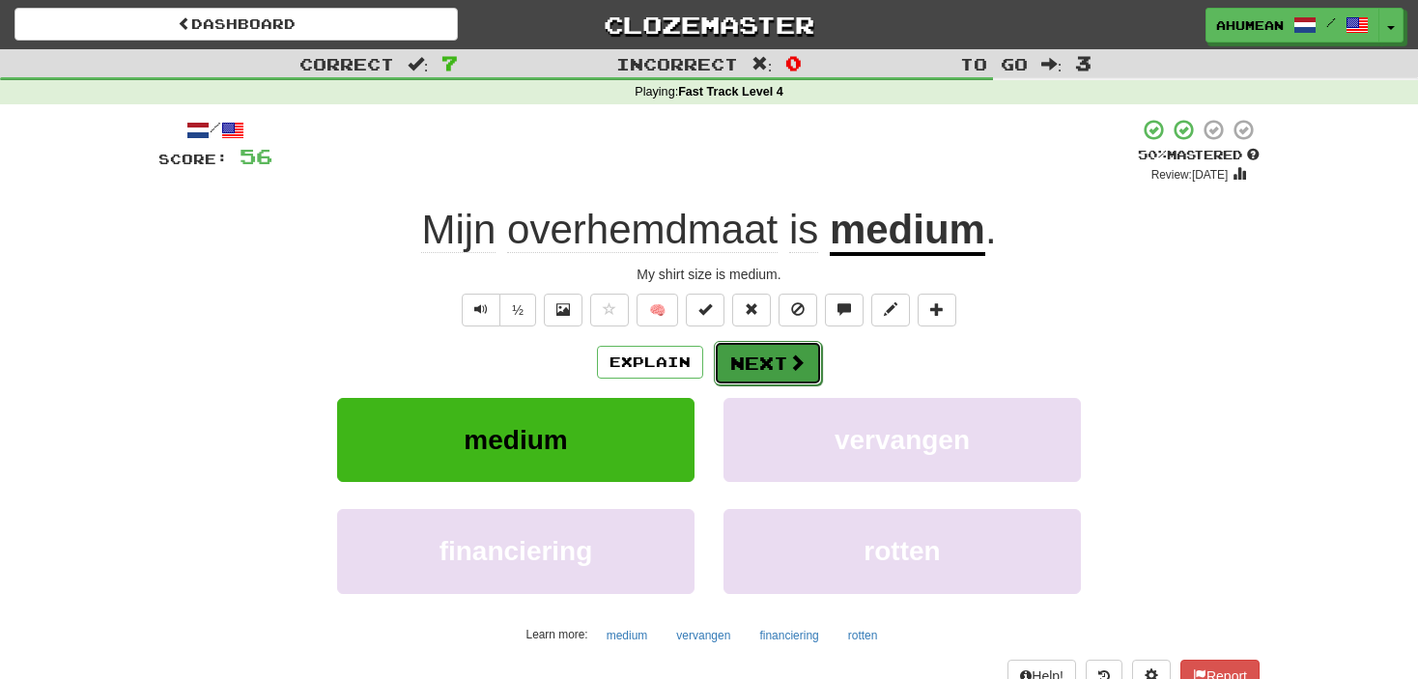
click at [801, 367] on span at bounding box center [796, 362] width 17 height 17
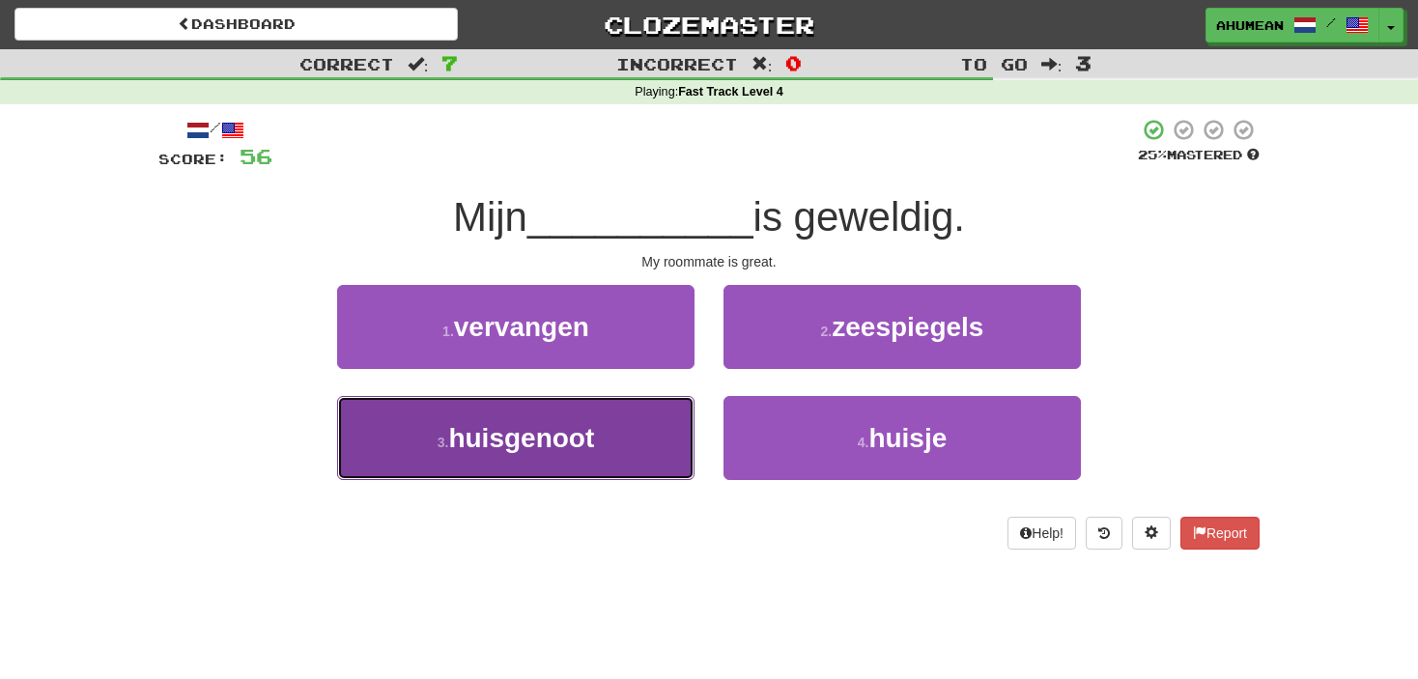
click at [592, 458] on button "3 . huisgenoot" at bounding box center [515, 438] width 357 height 84
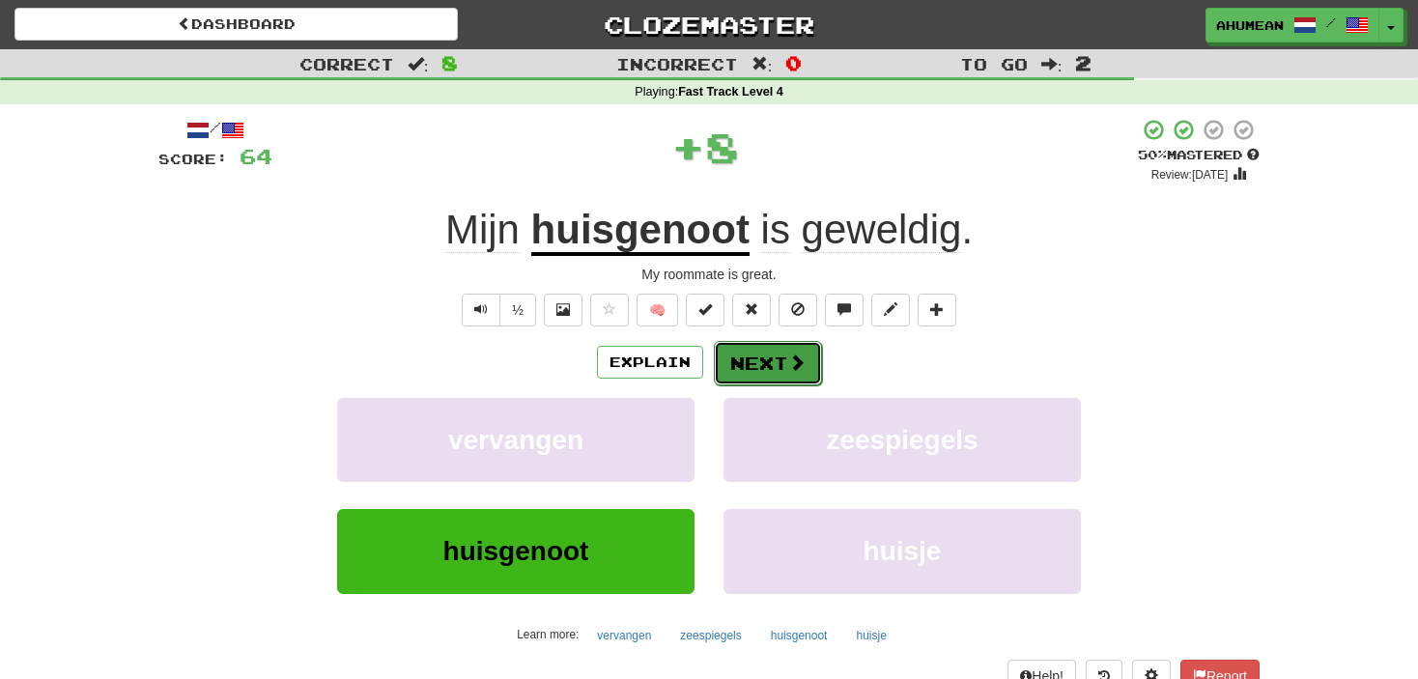
click at [802, 354] on span at bounding box center [796, 362] width 17 height 17
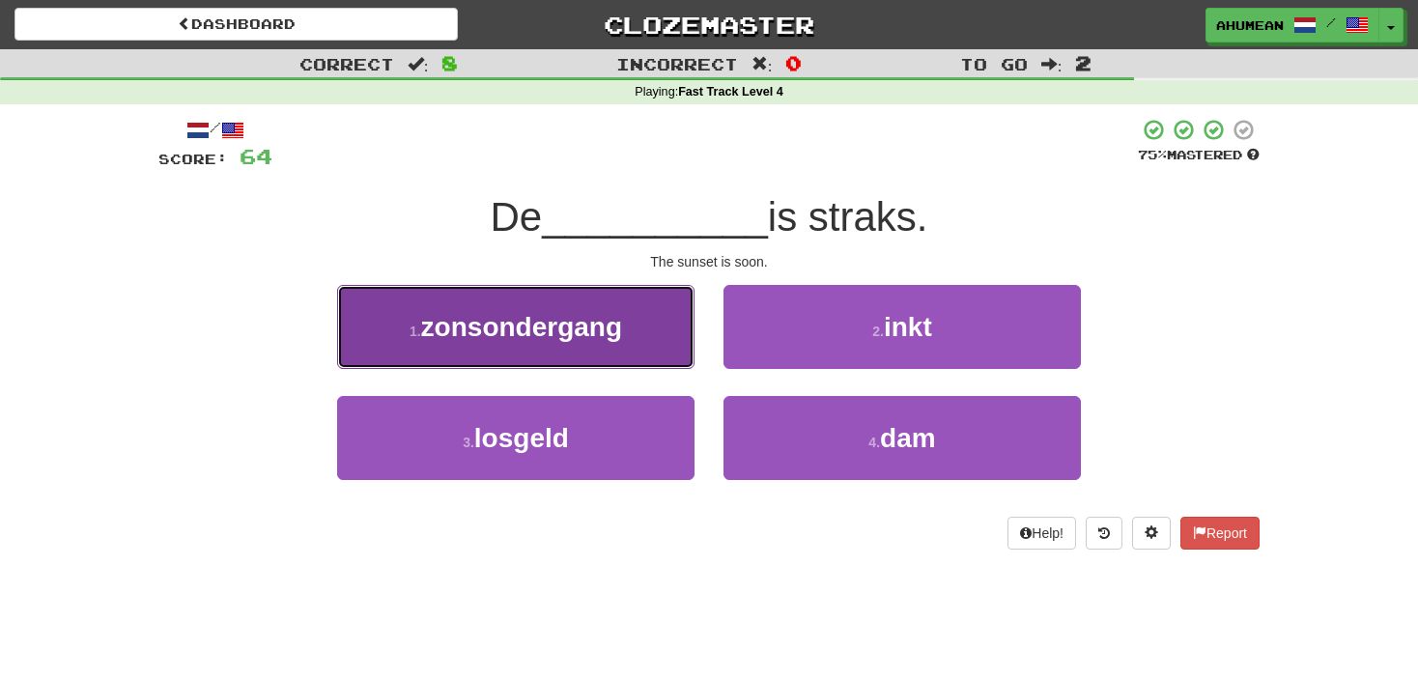
click at [583, 333] on span "zonsondergang" at bounding box center [521, 327] width 201 height 30
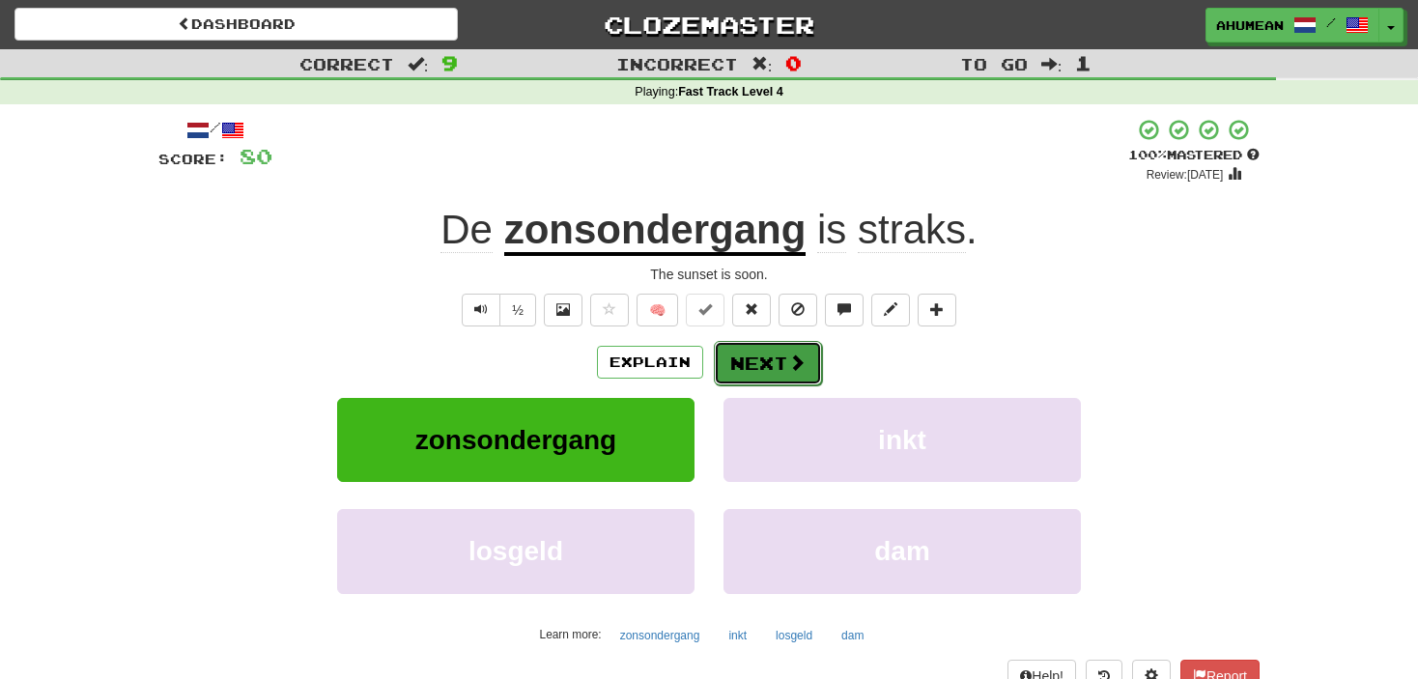
click at [807, 367] on button "Next" at bounding box center [768, 363] width 108 height 44
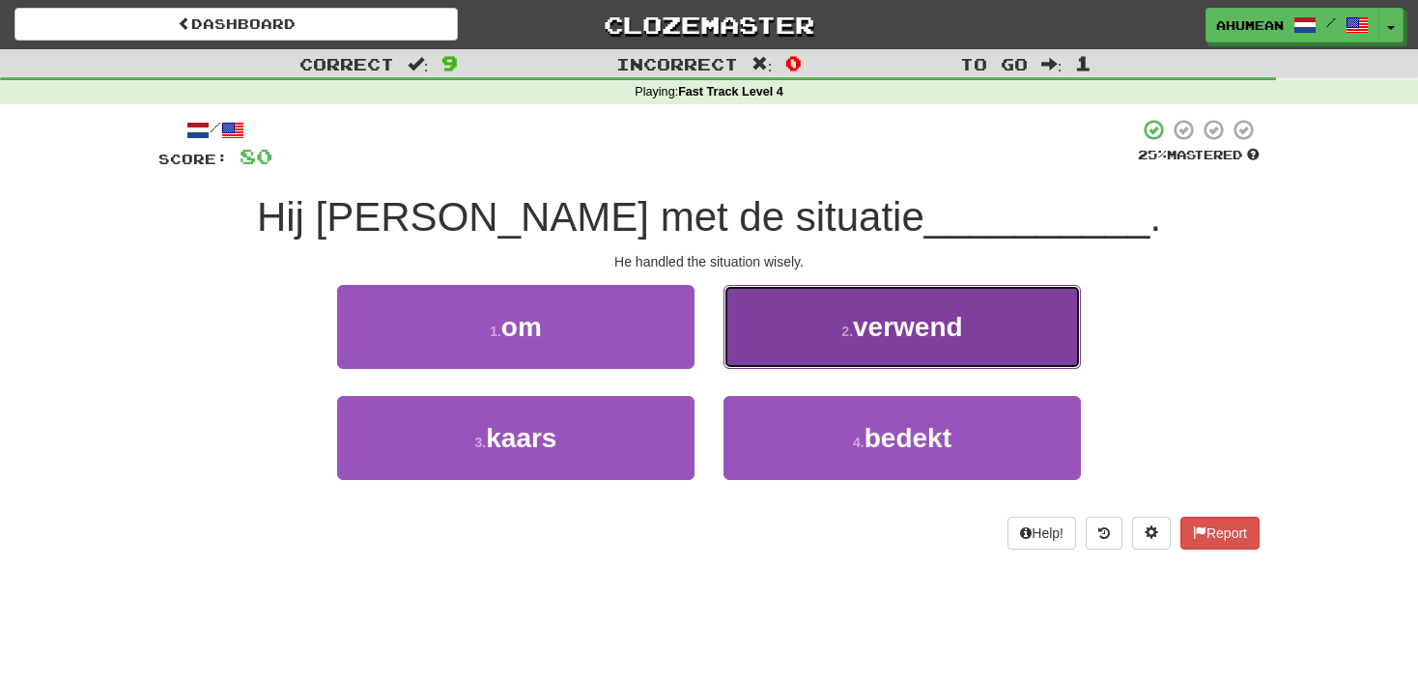
click at [869, 342] on button "2 . verwend" at bounding box center [902, 327] width 357 height 84
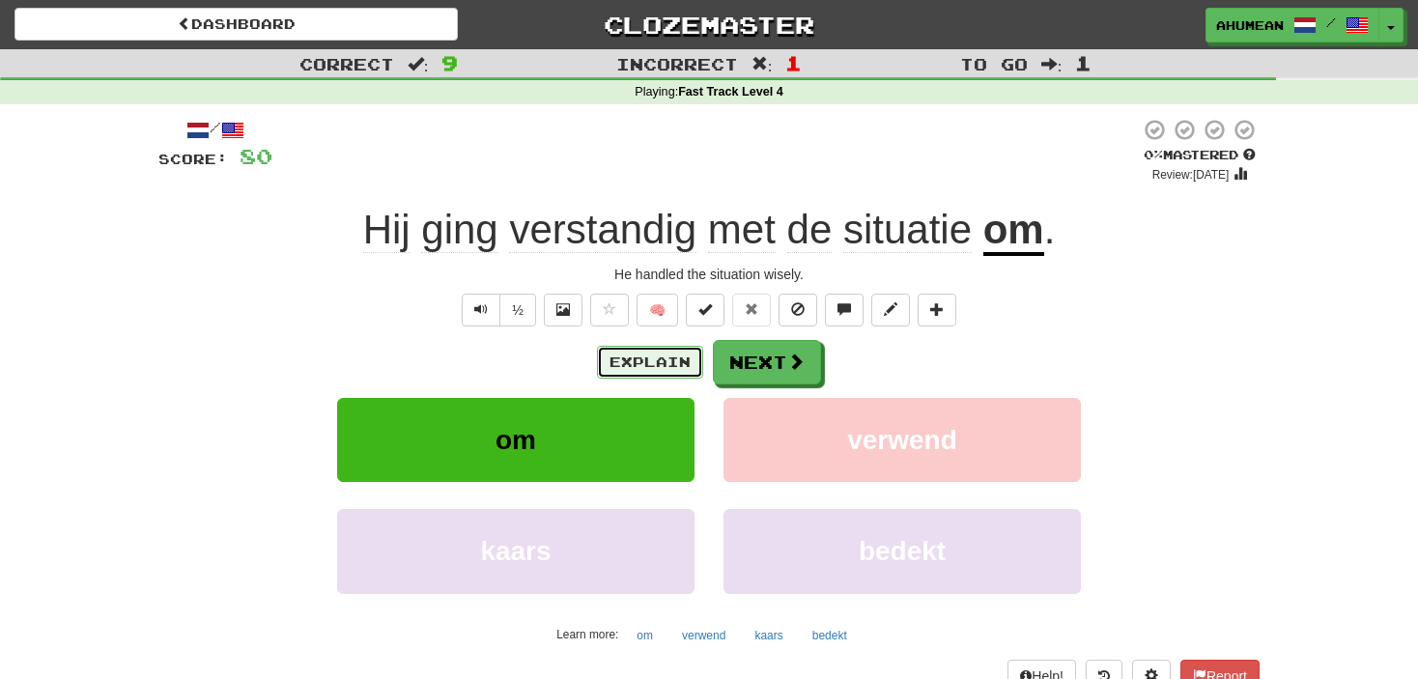
click at [656, 351] on button "Explain" at bounding box center [650, 362] width 106 height 33
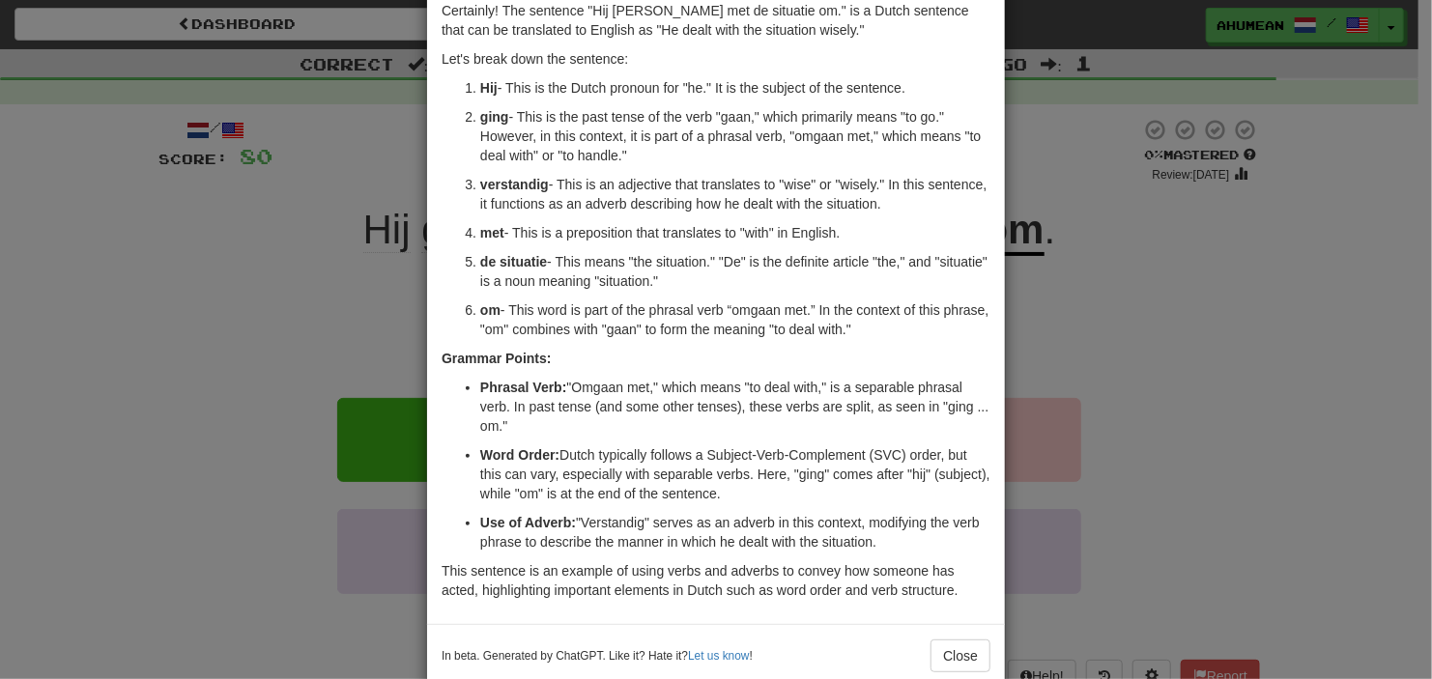
scroll to position [129, 0]
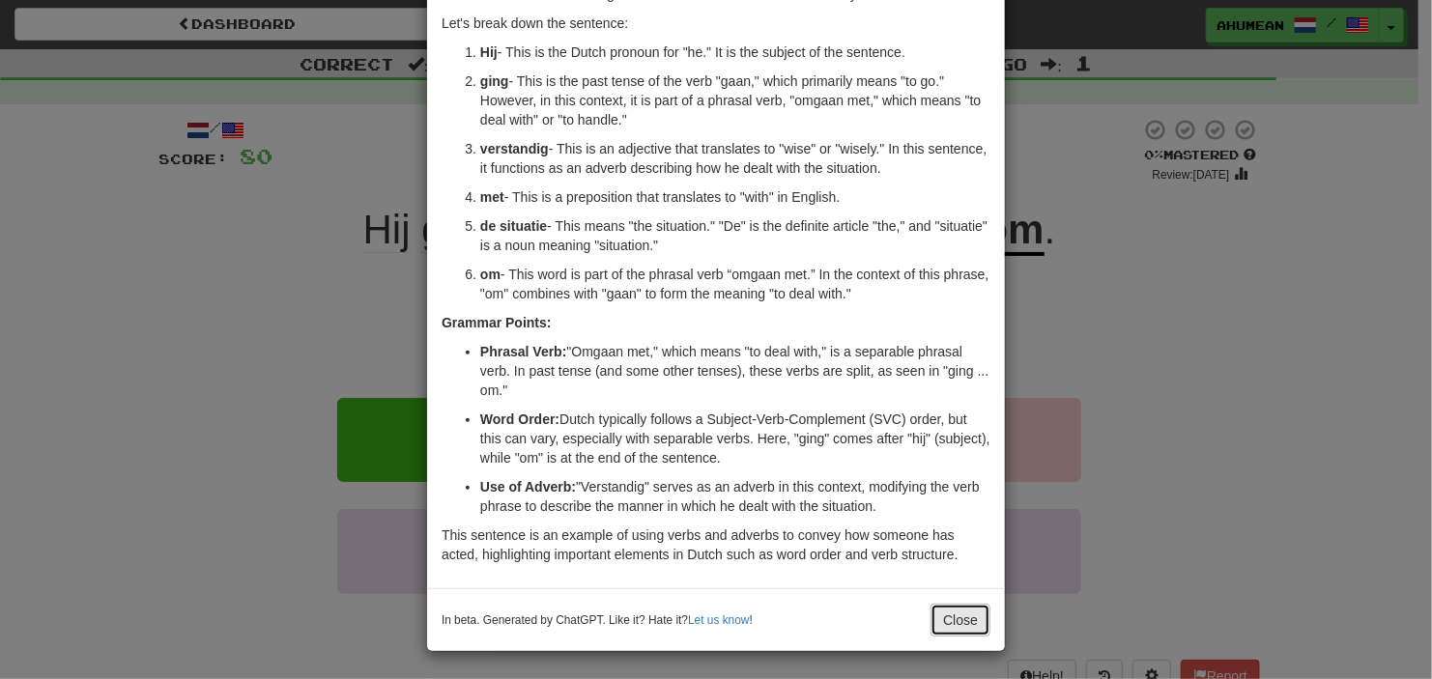
click at [958, 632] on button "Close" at bounding box center [960, 620] width 60 height 33
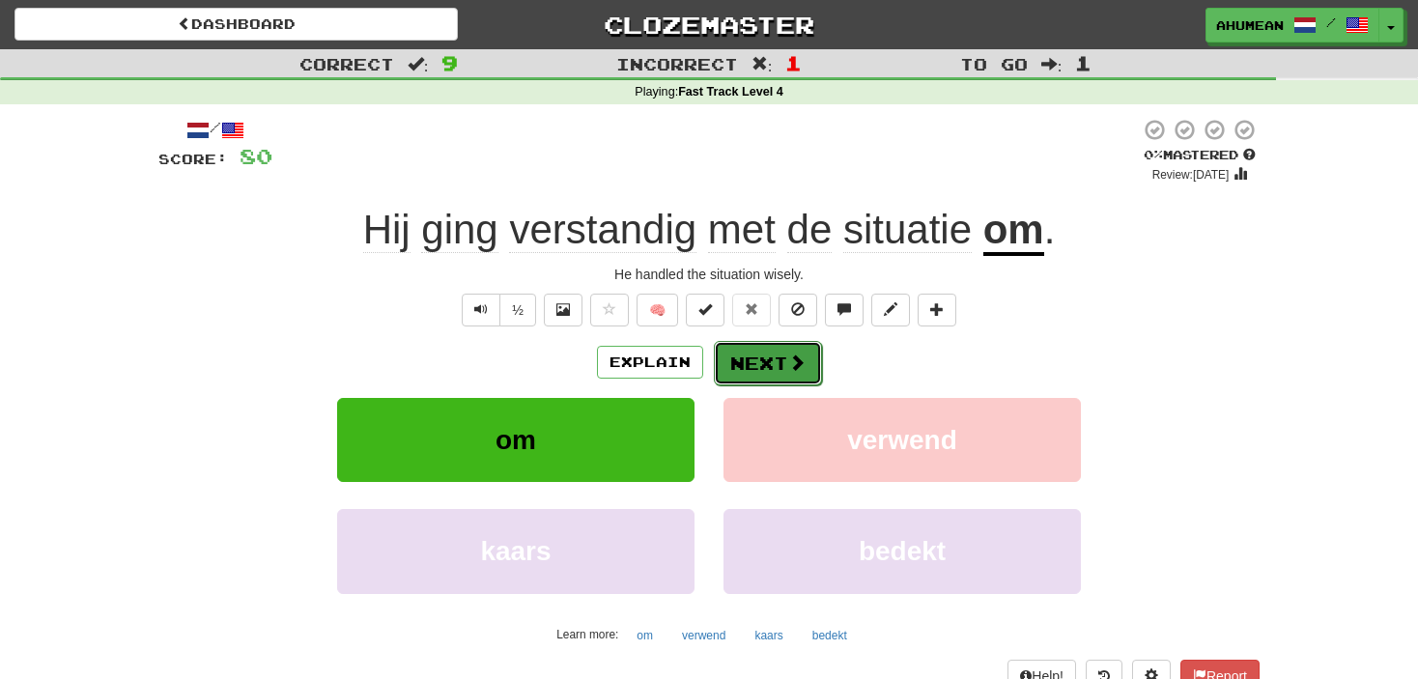
click at [769, 369] on button "Next" at bounding box center [768, 363] width 108 height 44
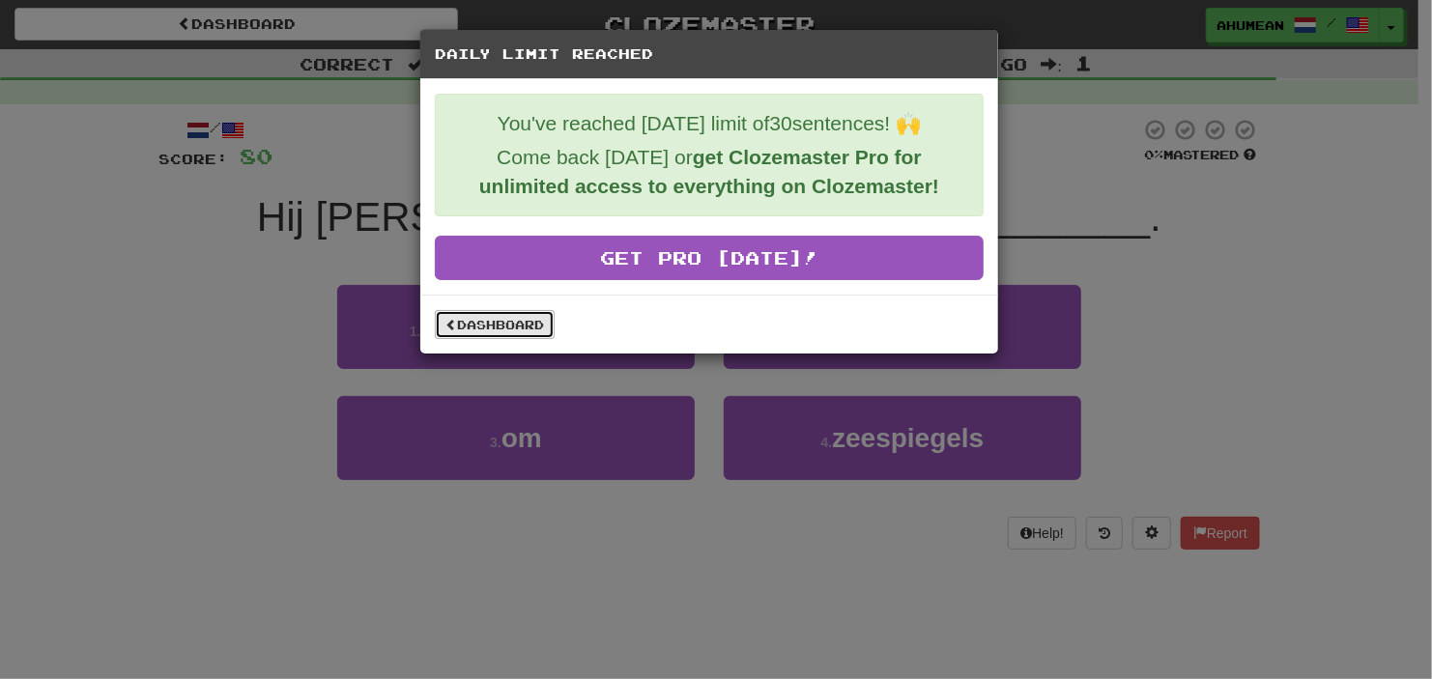
click at [544, 316] on link "Dashboard" at bounding box center [495, 324] width 120 height 29
